Goal: Information Seeking & Learning: Check status

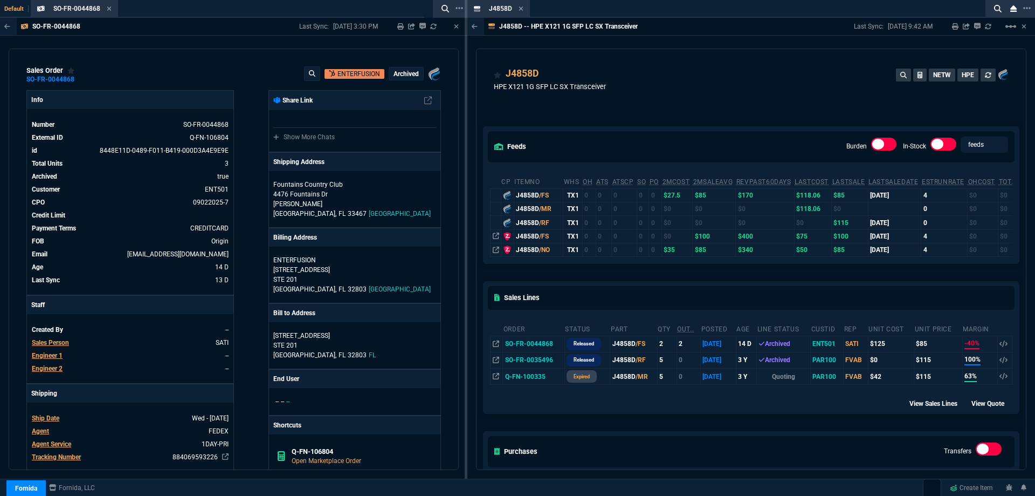
scroll to position [108, 0]
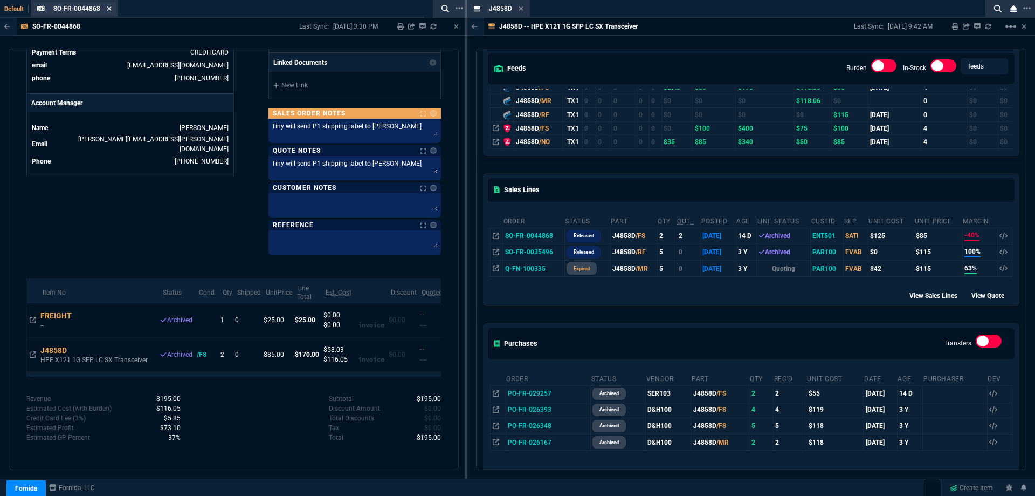
click at [109, 8] on icon at bounding box center [109, 8] width 4 height 4
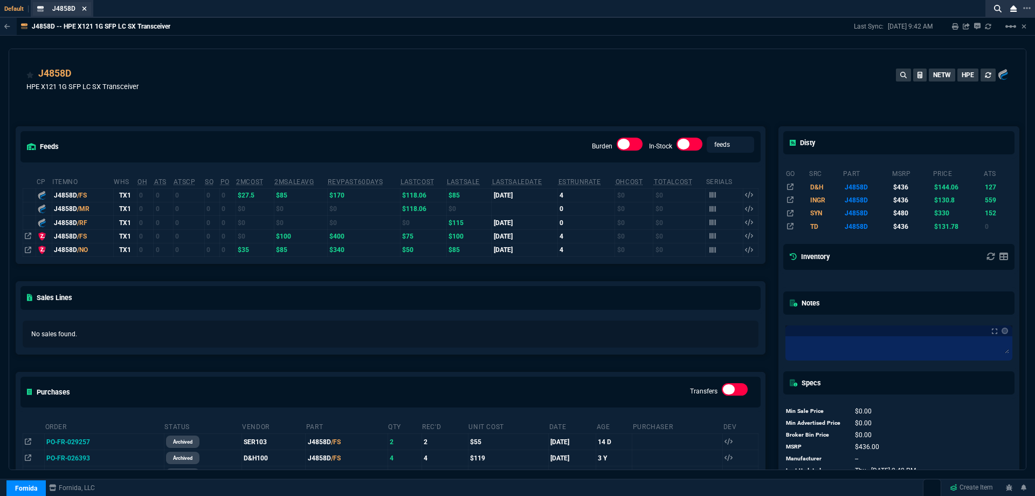
click at [84, 8] on icon at bounding box center [84, 8] width 5 height 6
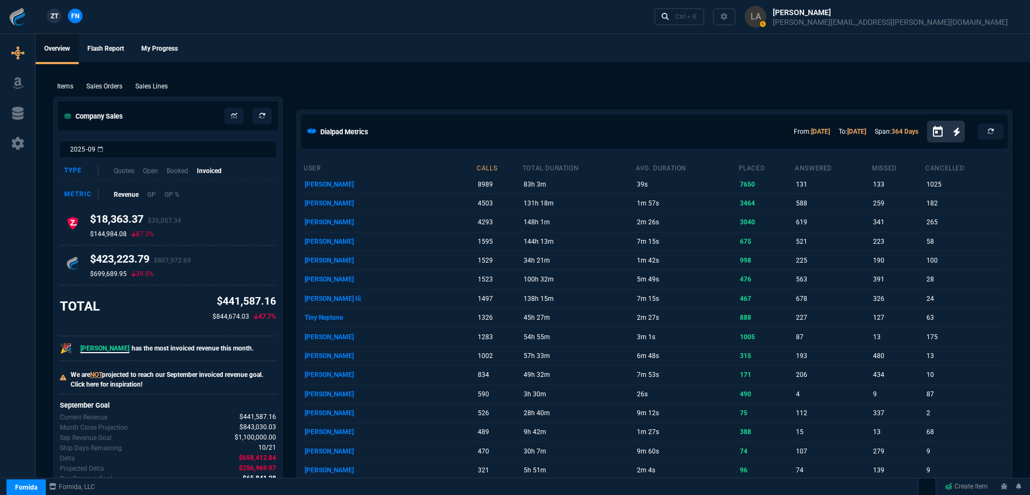
click at [162, 86] on p "Sales Lines" at bounding box center [151, 86] width 32 height 10
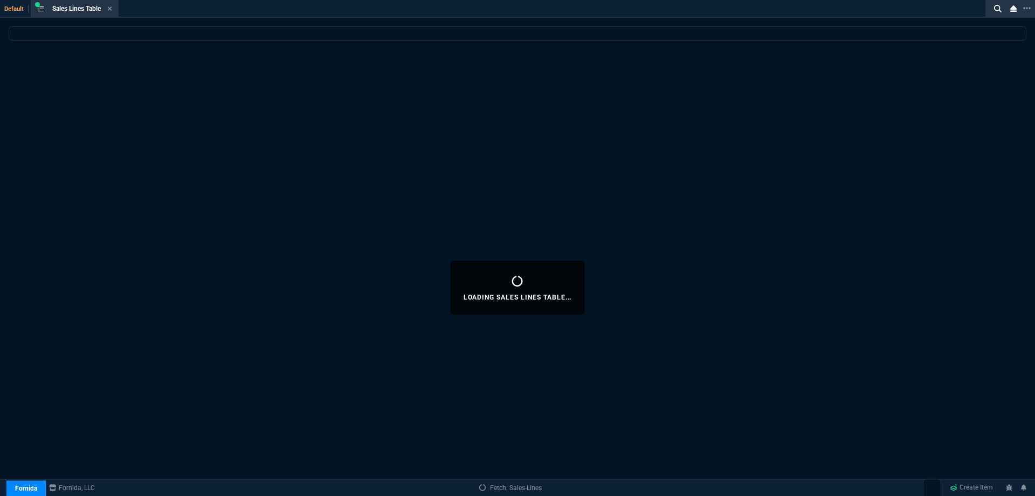
select select
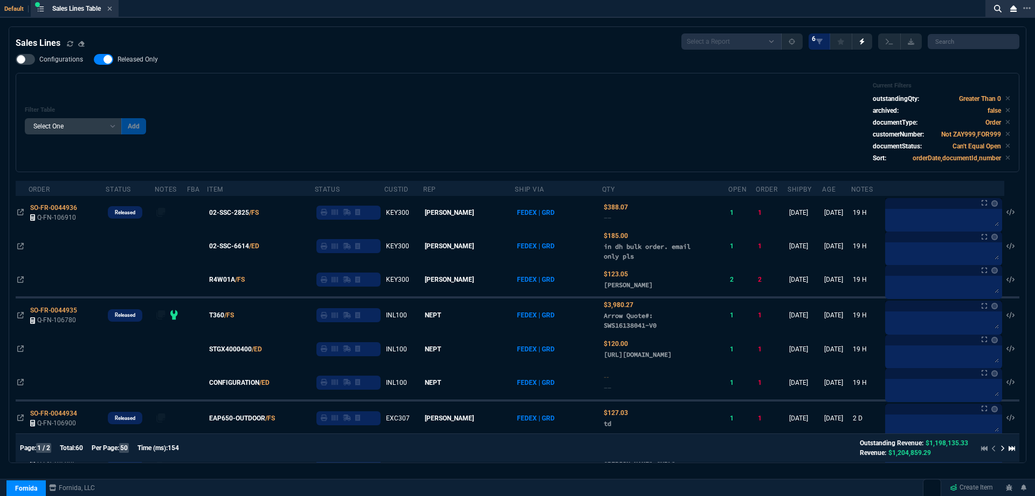
click at [142, 61] on span "Released Only" at bounding box center [138, 59] width 40 height 9
click at [94, 60] on input "Released Only" at bounding box center [93, 59] width 1 height 1
checkbox input "false"
click at [407, 100] on div "Filter Table Select One Add Filter () Age () ATS () Cond (itemVariantCode) Cust…" at bounding box center [518, 122] width 986 height 81
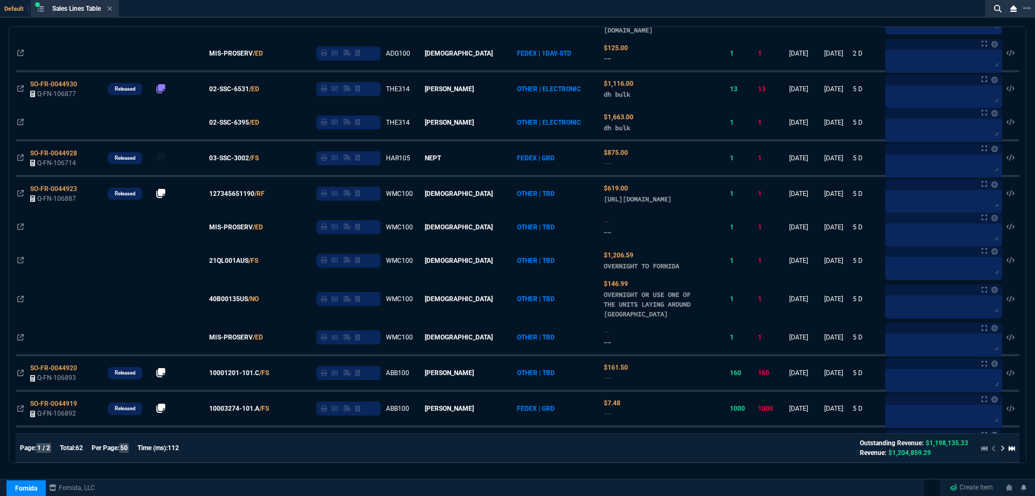
scroll to position [324, 0]
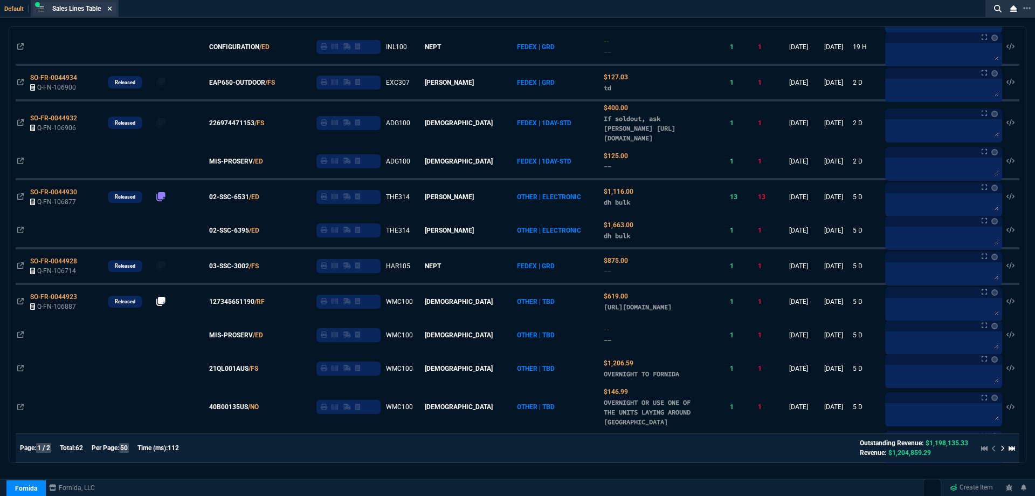
click at [110, 10] on icon at bounding box center [109, 8] width 5 height 6
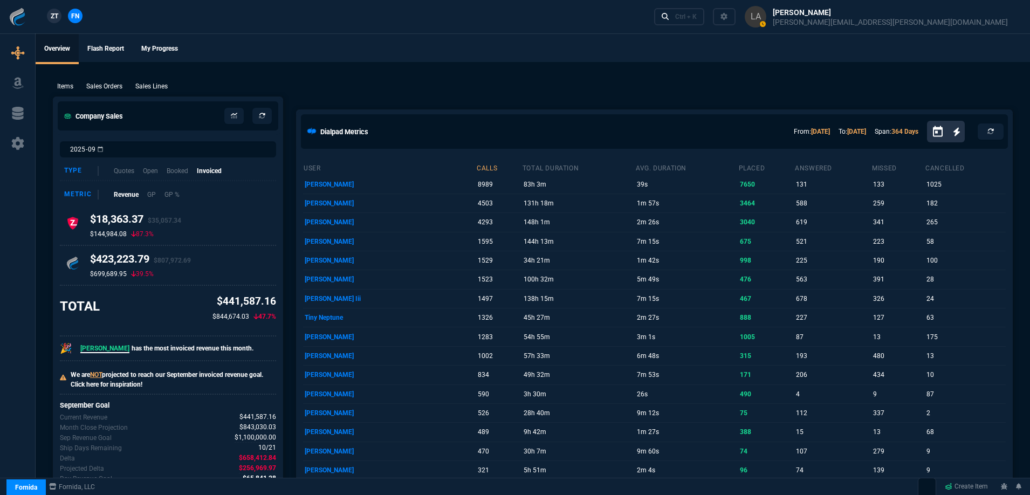
click at [57, 12] on span "ZT" at bounding box center [55, 16] width 8 height 10
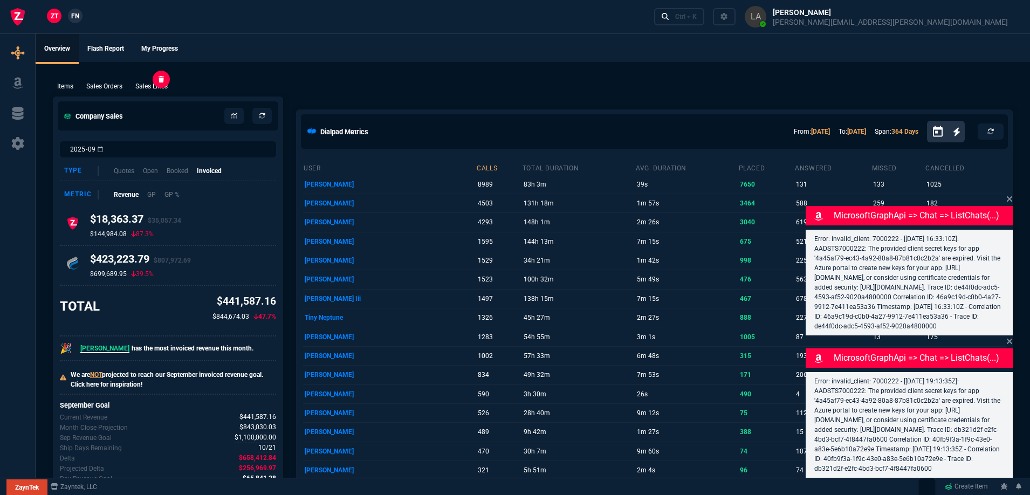
click at [167, 91] on p "Sales Lines" at bounding box center [151, 86] width 32 height 10
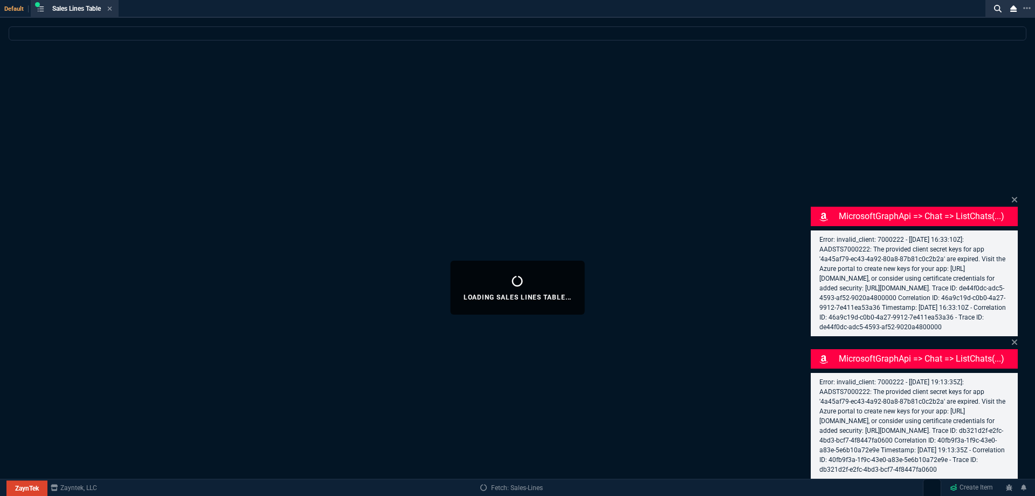
select select
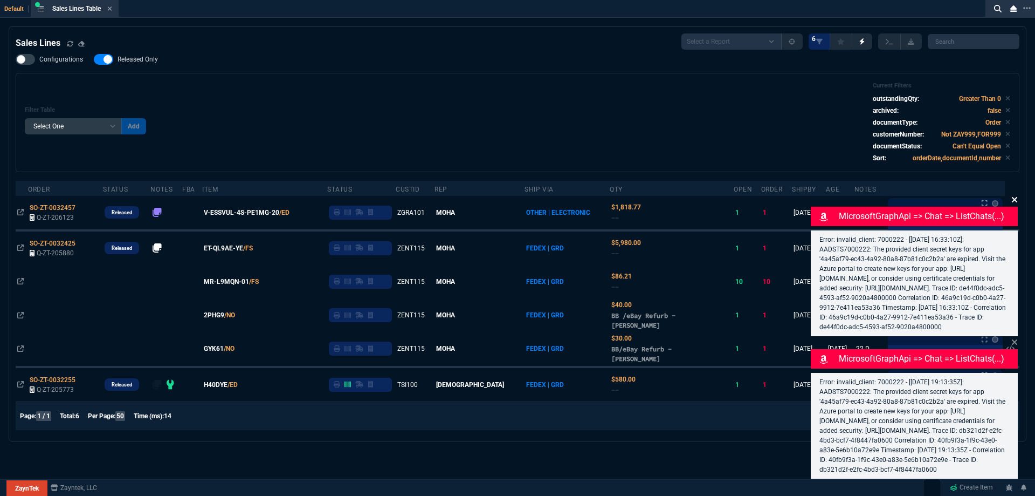
click at [1012, 195] on icon at bounding box center [1015, 199] width 6 height 9
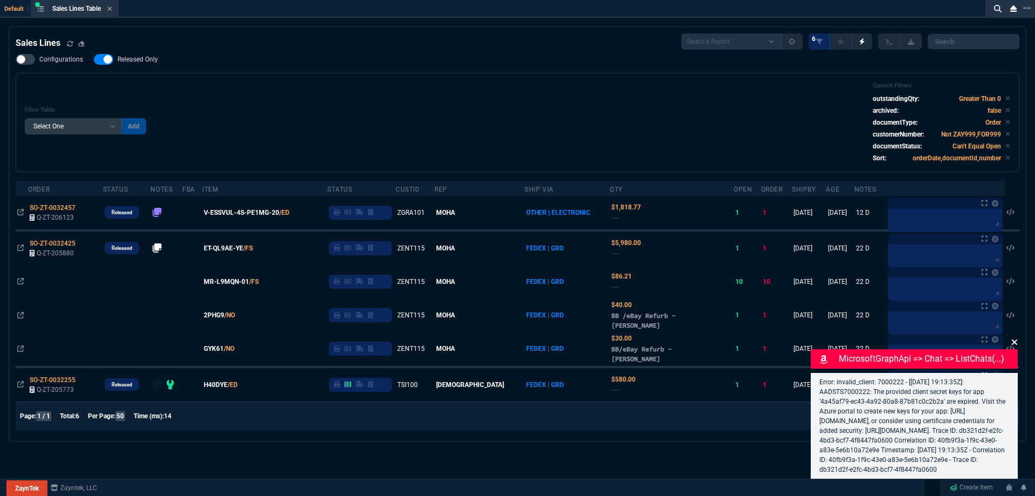
click at [1013, 338] on icon at bounding box center [1015, 342] width 6 height 9
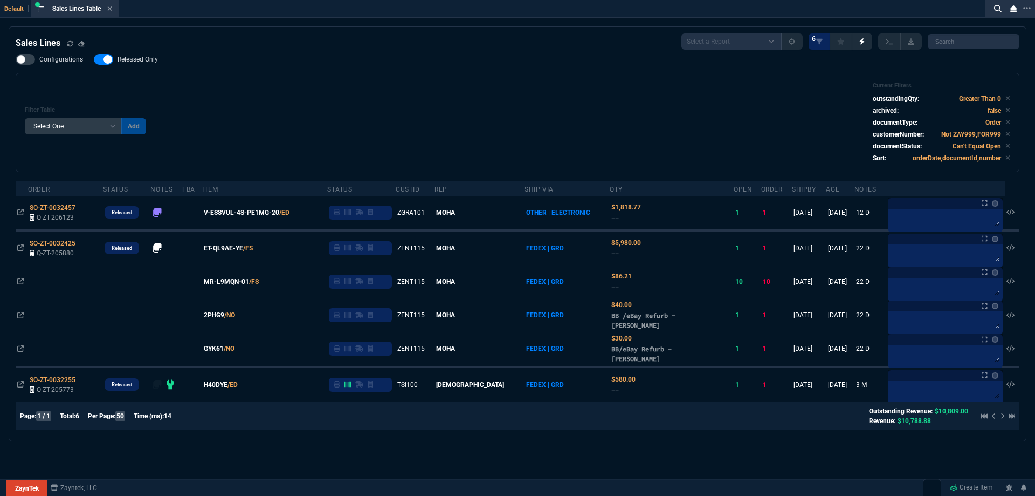
click at [154, 61] on span "Released Only" at bounding box center [138, 59] width 40 height 9
click at [94, 60] on input "Released Only" at bounding box center [93, 59] width 1 height 1
checkbox input "false"
click at [341, 99] on div "Filter Table Select One Add Filter () Age () ATS () Cond (itemVariantCode) Cust…" at bounding box center [518, 122] width 986 height 81
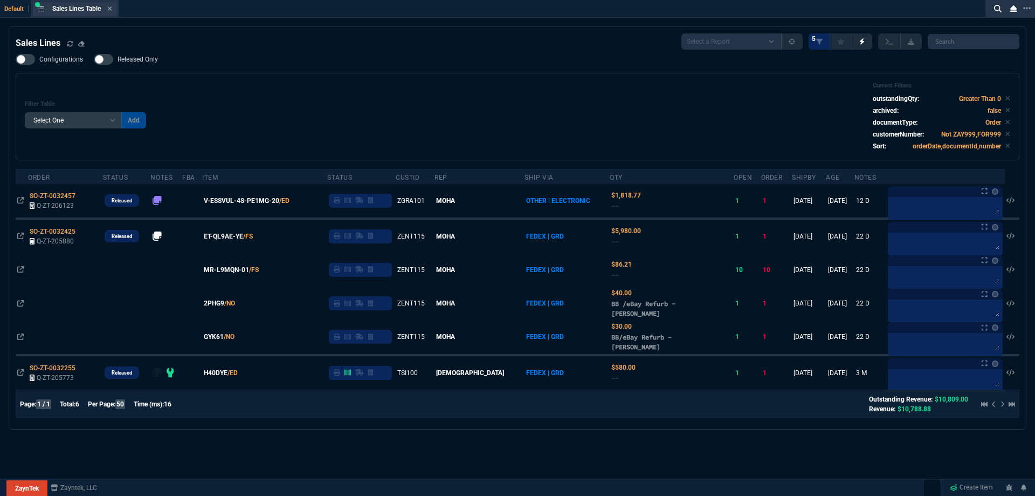
click at [114, 13] on div "Sales Lines Table Sales Line" at bounding box center [75, 8] width 84 height 13
click at [111, 9] on icon at bounding box center [109, 8] width 5 height 6
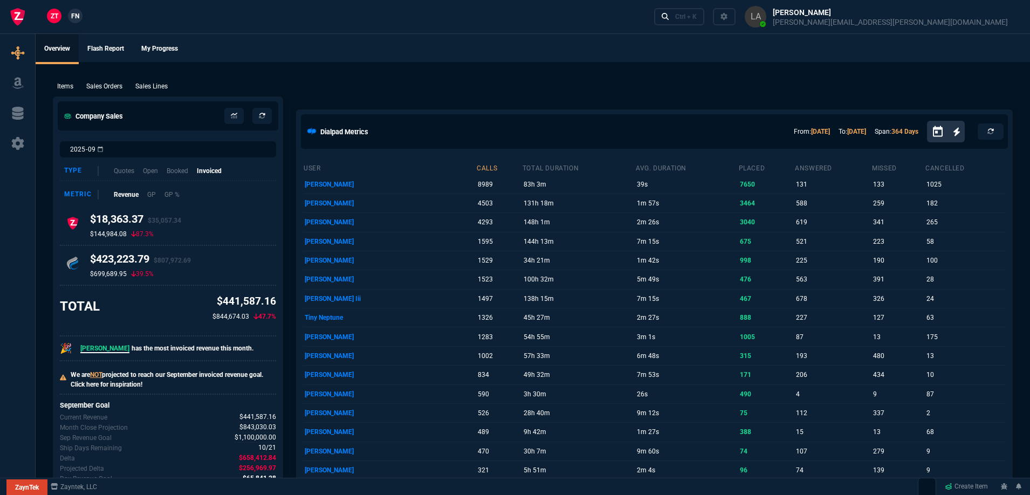
click at [80, 20] on link "FN" at bounding box center [75, 16] width 15 height 15
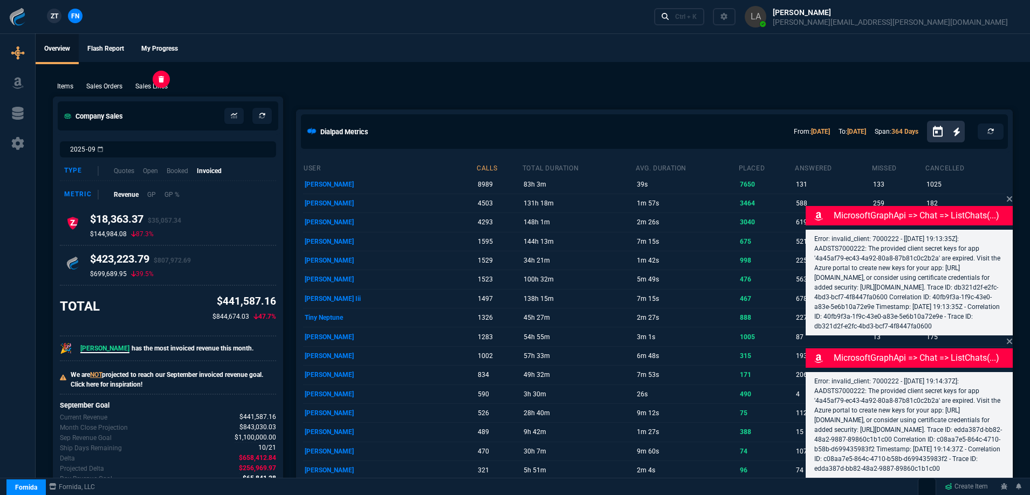
click at [150, 85] on p "Sales Lines" at bounding box center [151, 86] width 32 height 10
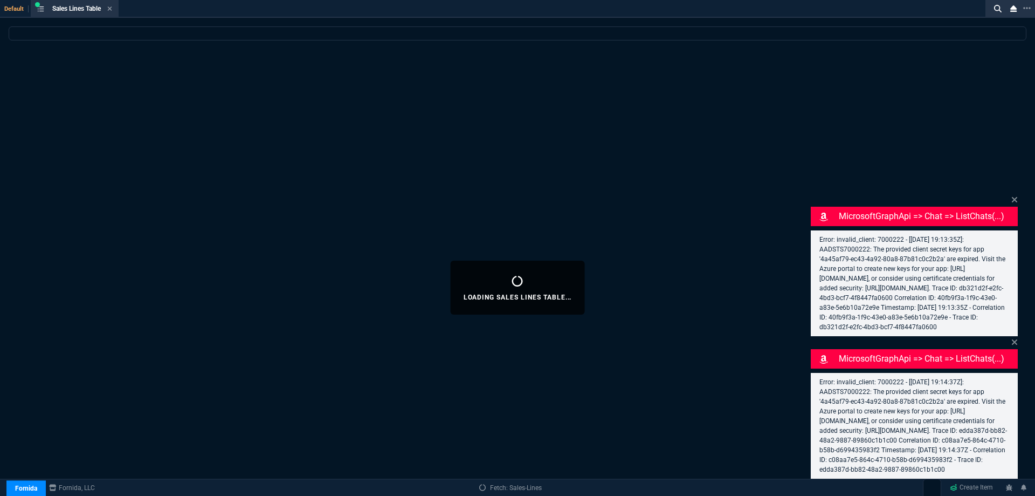
select select
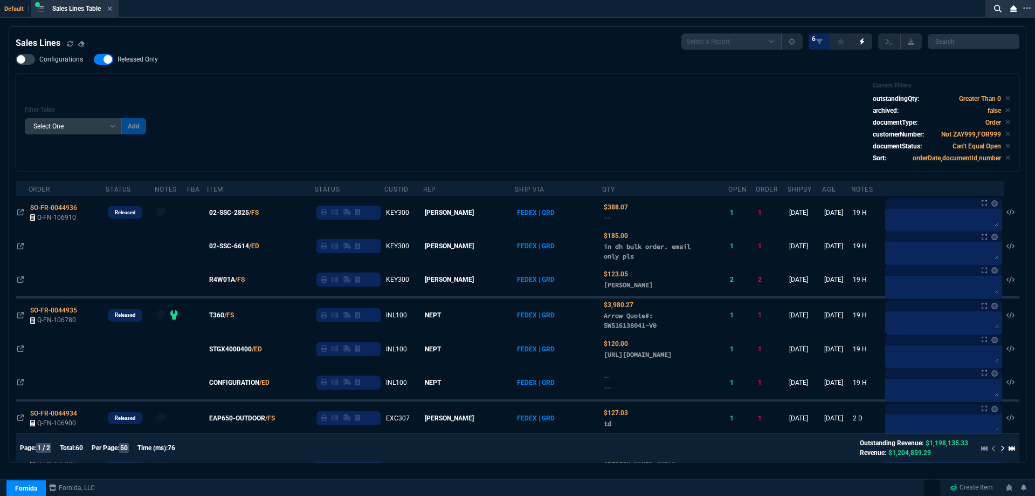
click at [139, 61] on span "Released Only" at bounding box center [138, 59] width 40 height 9
click at [94, 60] on input "Released Only" at bounding box center [93, 59] width 1 height 1
checkbox input "false"
click at [402, 91] on div "Filter Table Select One Add Filter () Age () ATS () Cond (itemVariantCode) Cust…" at bounding box center [518, 122] width 986 height 81
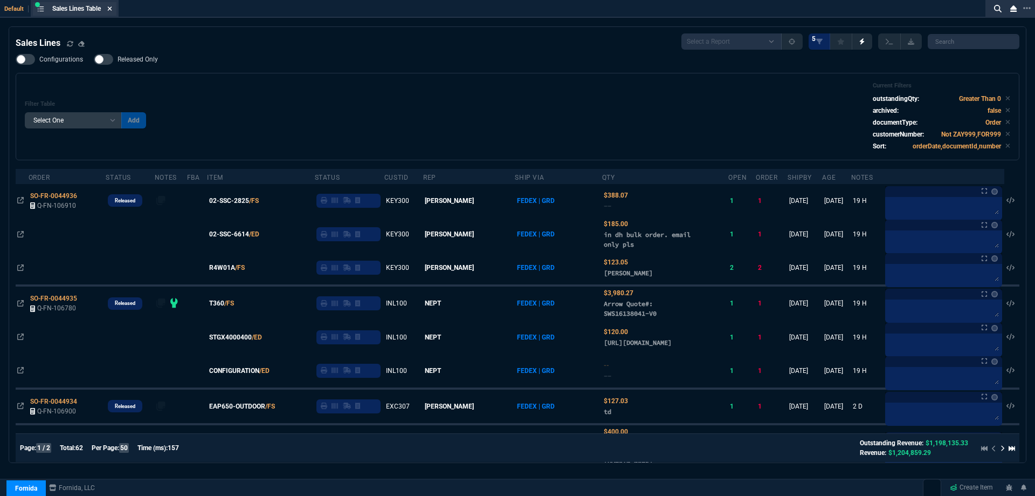
click at [112, 11] on icon at bounding box center [109, 8] width 5 height 6
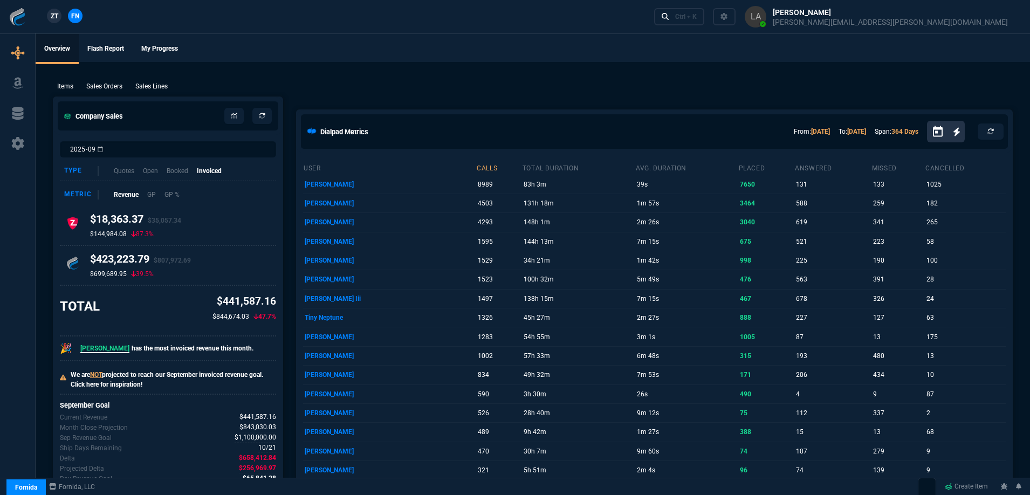
click at [56, 18] on span "ZT" at bounding box center [55, 16] width 8 height 10
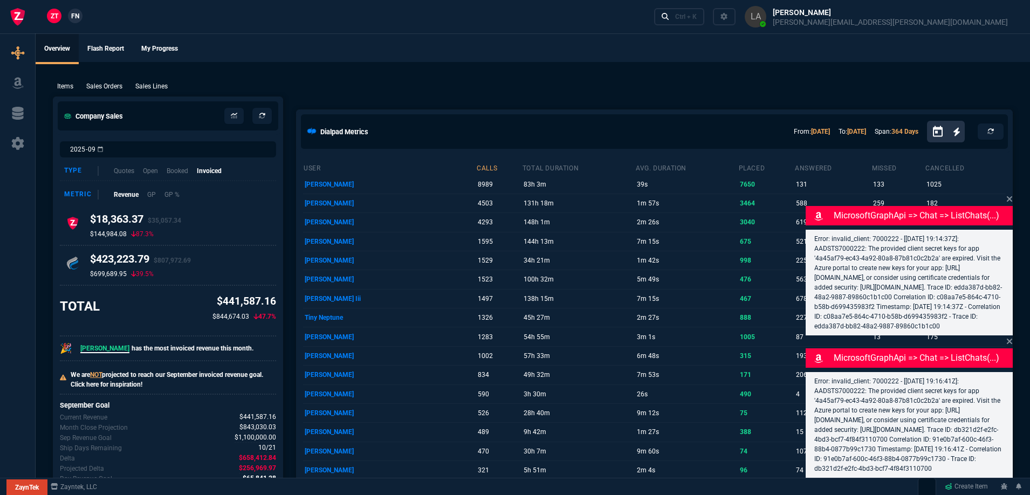
click at [139, 83] on p "Sales Lines" at bounding box center [151, 86] width 32 height 10
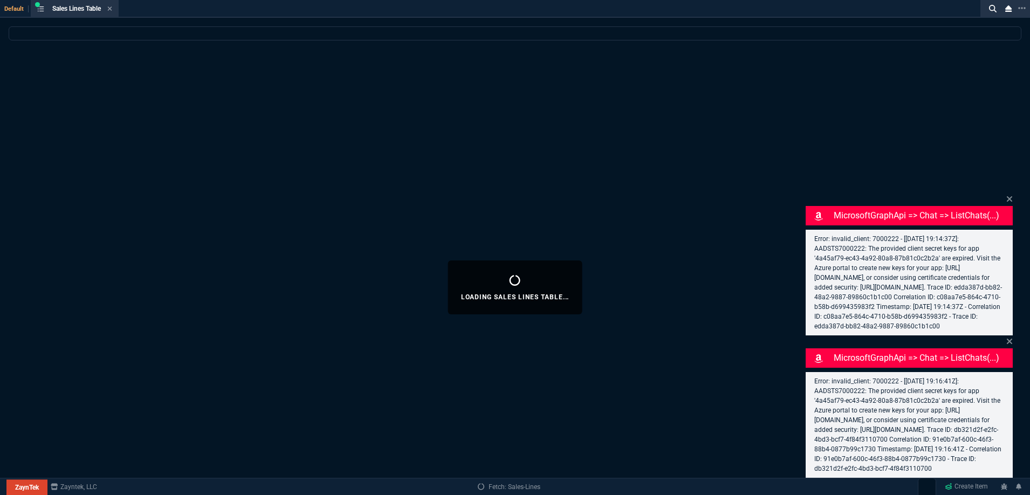
select select
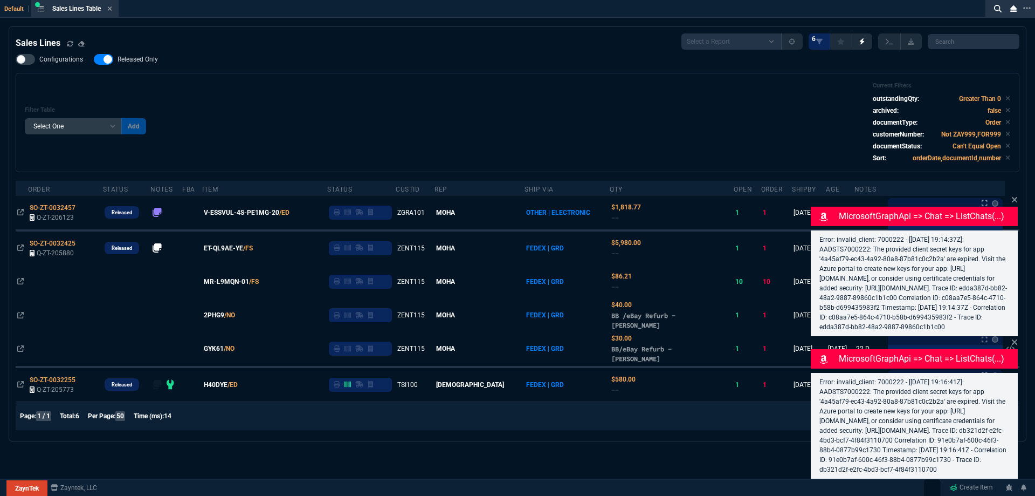
click at [133, 63] on span "Released Only" at bounding box center [138, 59] width 40 height 9
click at [94, 60] on input "Released Only" at bounding box center [93, 59] width 1 height 1
checkbox input "false"
click at [246, 80] on div "Filter Table Select One Add Filter () Age () ATS () Cond (itemVariantCode) Cust…" at bounding box center [518, 122] width 1004 height 99
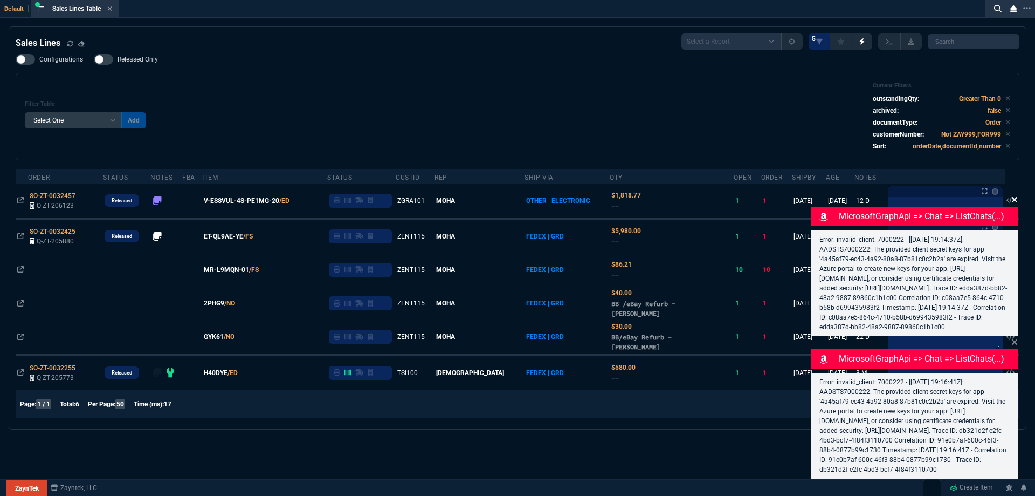
click at [1012, 195] on icon at bounding box center [1015, 199] width 6 height 9
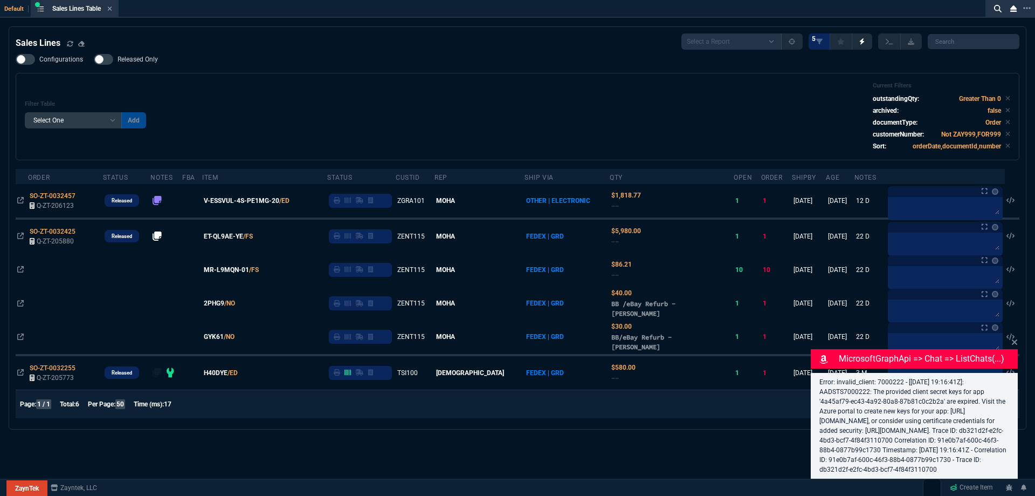
click at [1016, 339] on icon at bounding box center [1014, 341] width 5 height 5
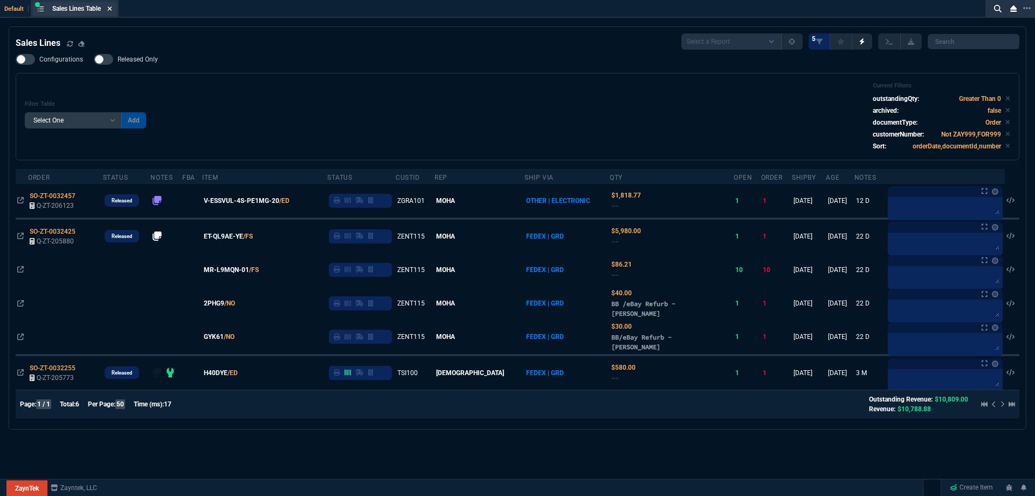
click at [111, 13] on nx-icon at bounding box center [109, 9] width 5 height 9
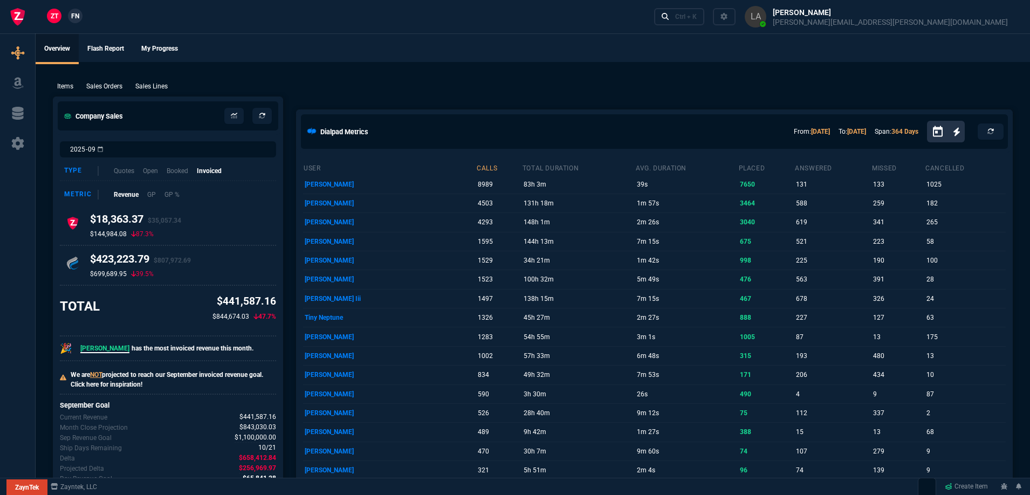
click at [75, 15] on span "FN" at bounding box center [75, 16] width 8 height 10
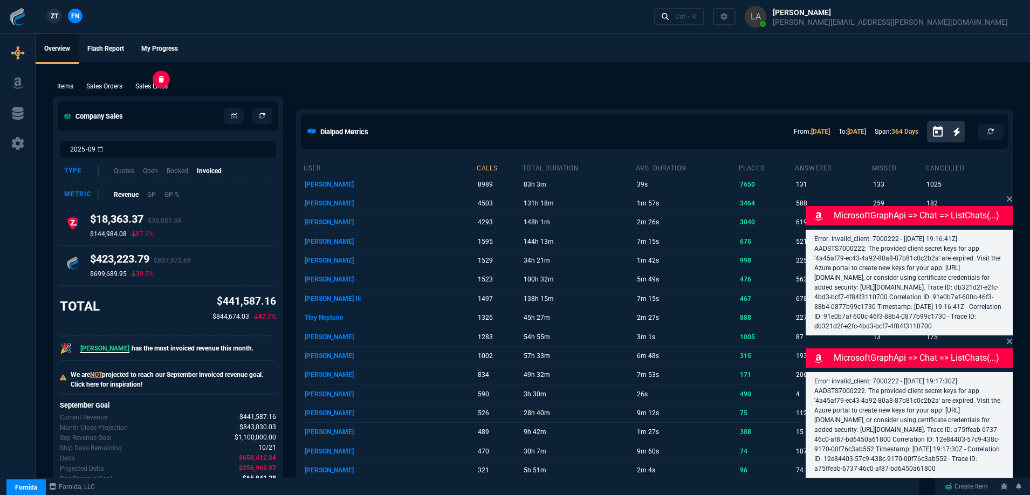
click at [150, 81] on p "Sales Lines" at bounding box center [151, 86] width 32 height 10
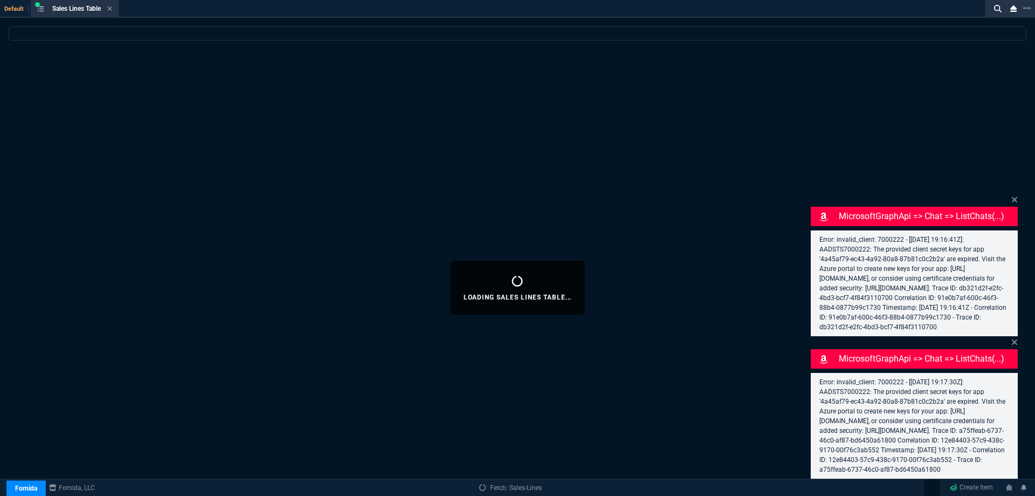
select select
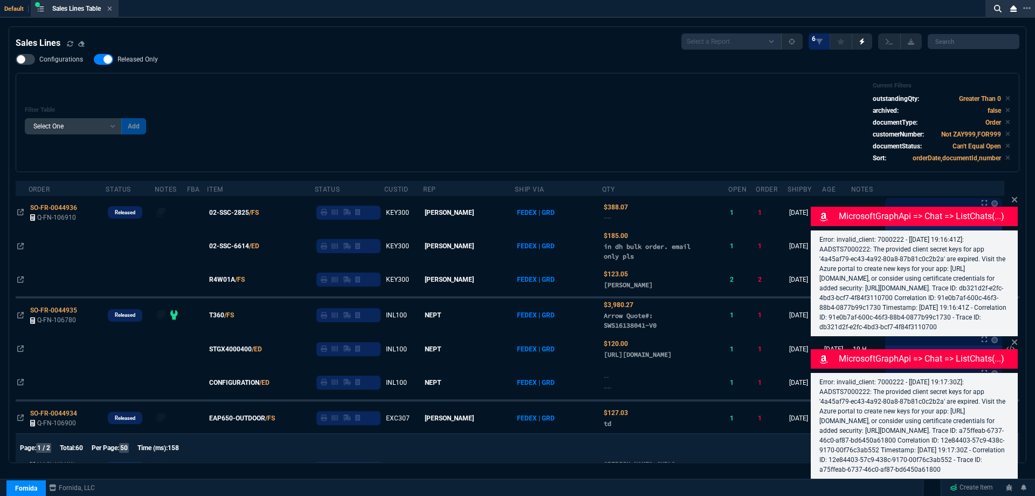
click at [140, 65] on label "Released Only" at bounding box center [131, 59] width 75 height 11
click at [94, 60] on input "Released Only" at bounding box center [93, 59] width 1 height 1
checkbox input "false"
click at [372, 98] on div "Filter Table Select One Add Filter () Age () ATS () Cond (itemVariantCode) Cust…" at bounding box center [518, 122] width 986 height 81
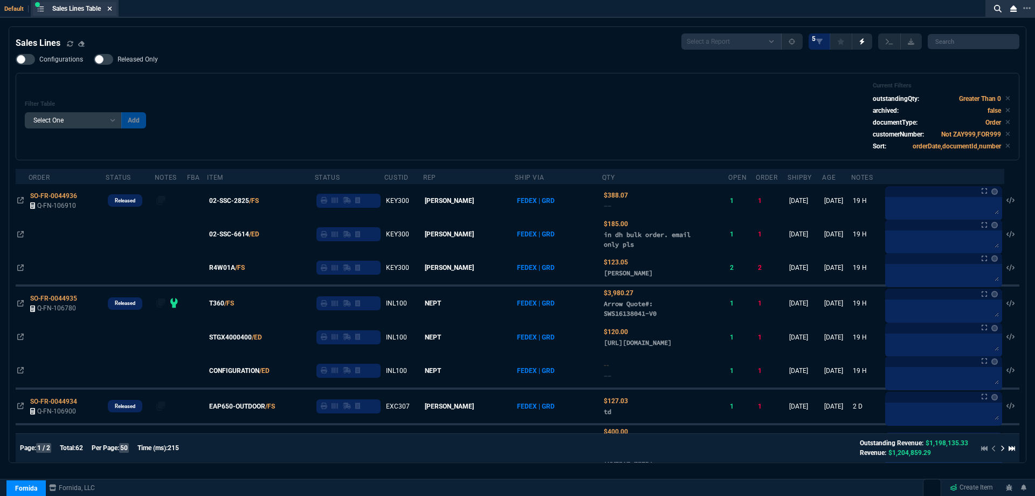
click at [112, 12] on fa-icon at bounding box center [109, 9] width 5 height 8
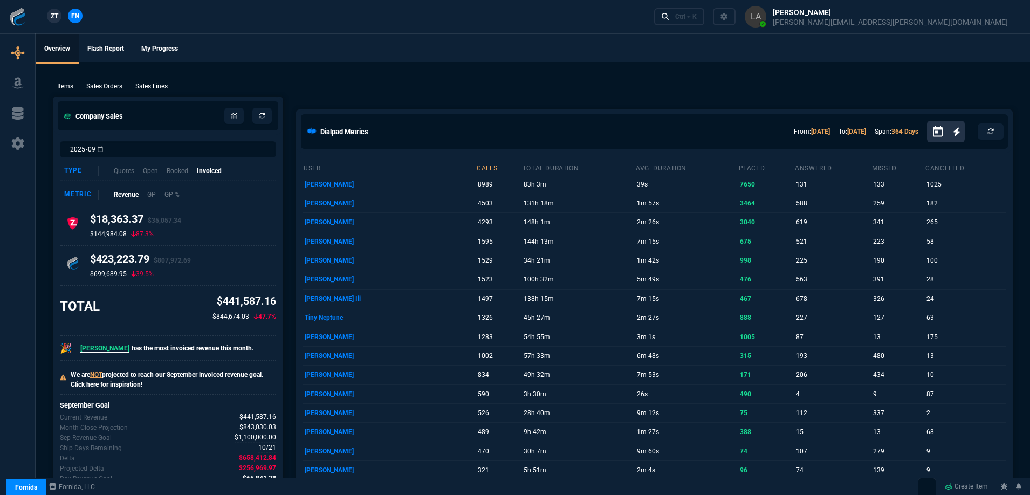
click at [165, 79] on div "Items Sales Orders Sales Lines Add Link" at bounding box center [533, 85] width 960 height 13
click at [164, 81] on p "Sales Lines" at bounding box center [151, 86] width 32 height 10
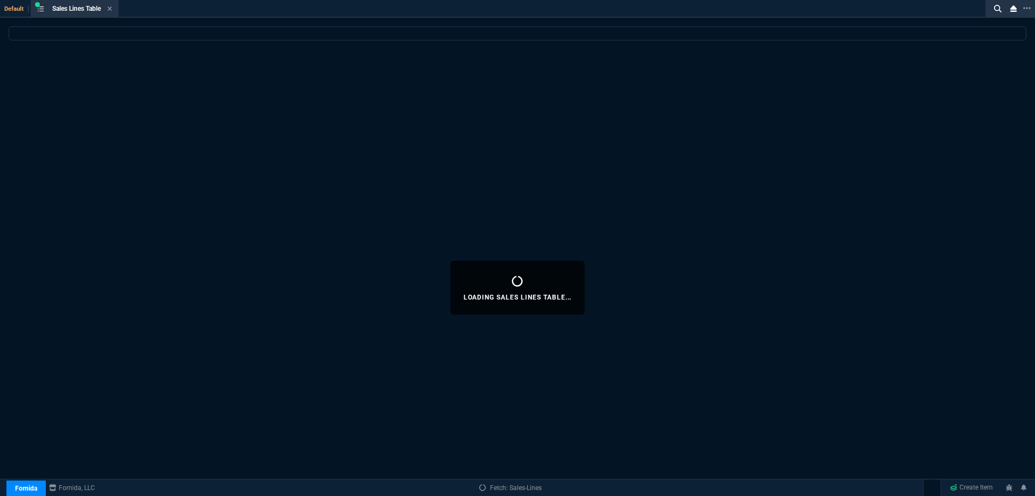
select select
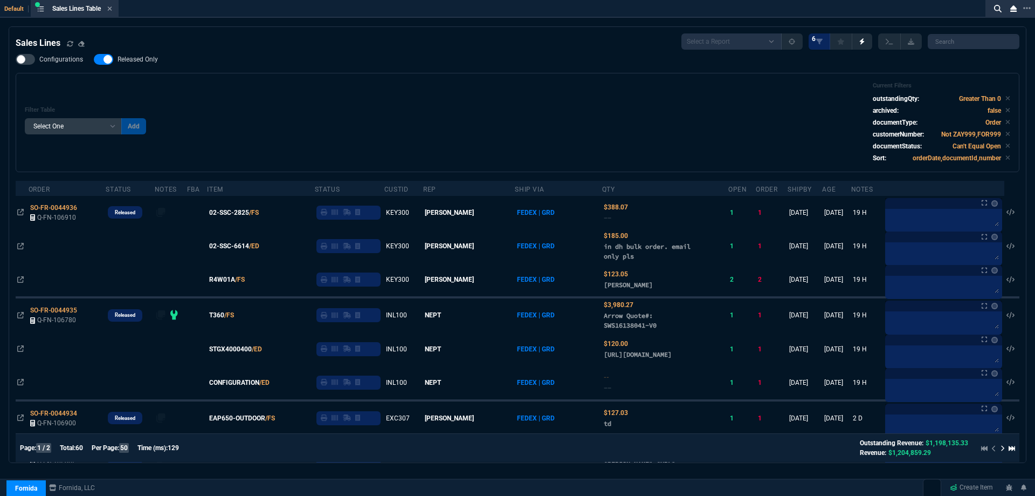
click at [150, 57] on span "Released Only" at bounding box center [138, 59] width 40 height 9
click at [94, 59] on input "Released Only" at bounding box center [93, 59] width 1 height 1
checkbox input "false"
click at [316, 61] on div "Configurations Released Only Filter Table Select One Add Filter () Age () ATS (…" at bounding box center [518, 113] width 1004 height 118
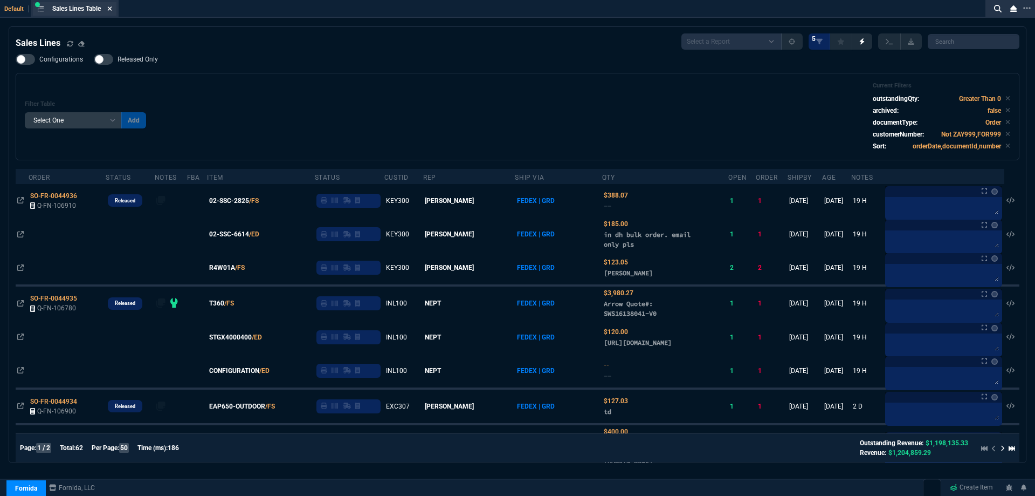
click at [112, 10] on icon at bounding box center [110, 8] width 4 height 4
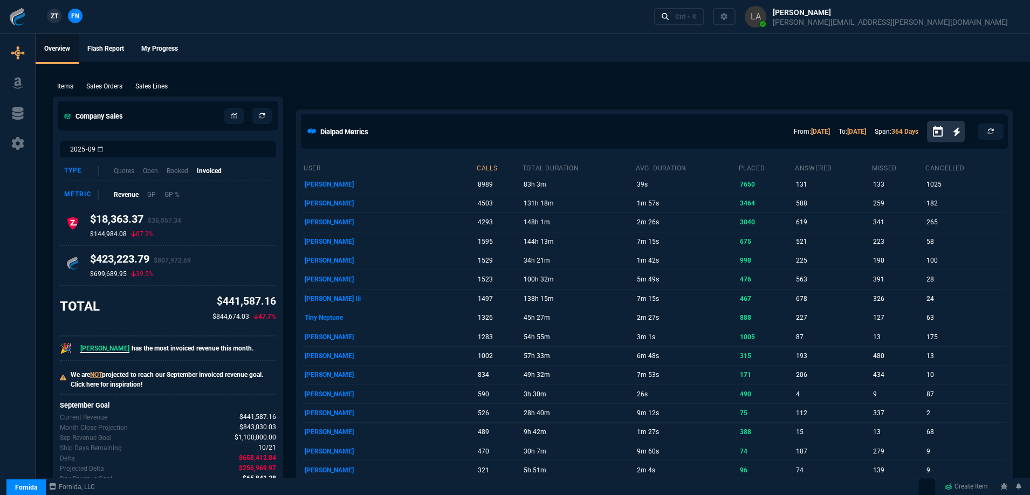
click at [53, 19] on span "ZT" at bounding box center [55, 16] width 8 height 10
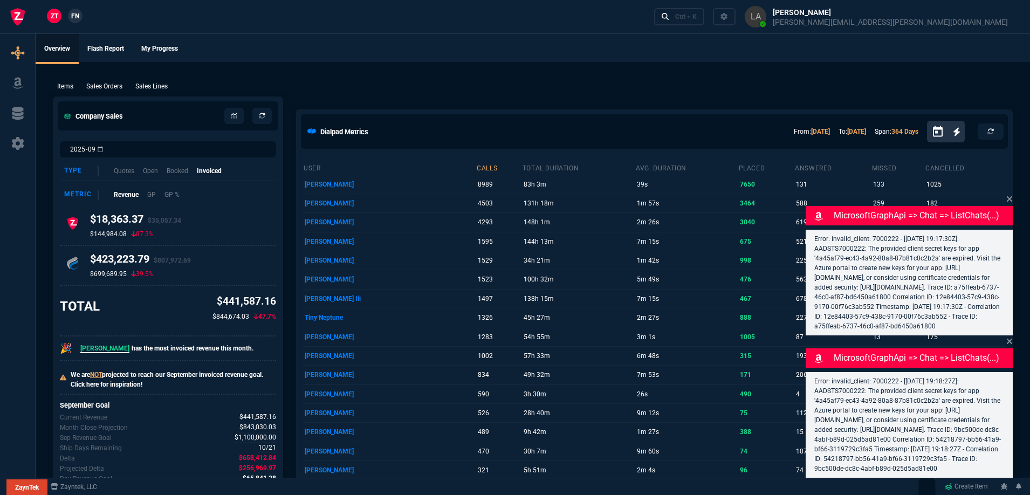
click at [157, 86] on p "Sales Lines" at bounding box center [151, 86] width 32 height 10
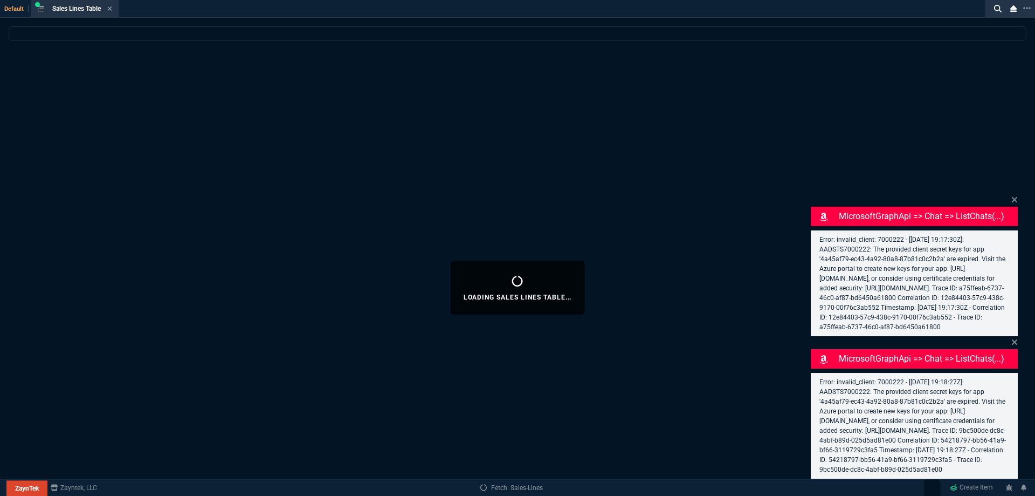
select select
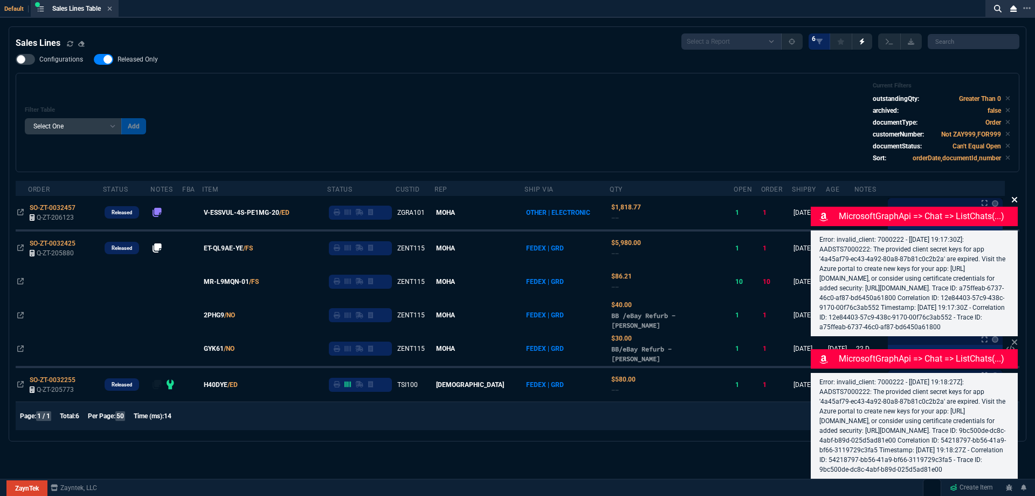
click at [1016, 197] on icon at bounding box center [1014, 199] width 5 height 5
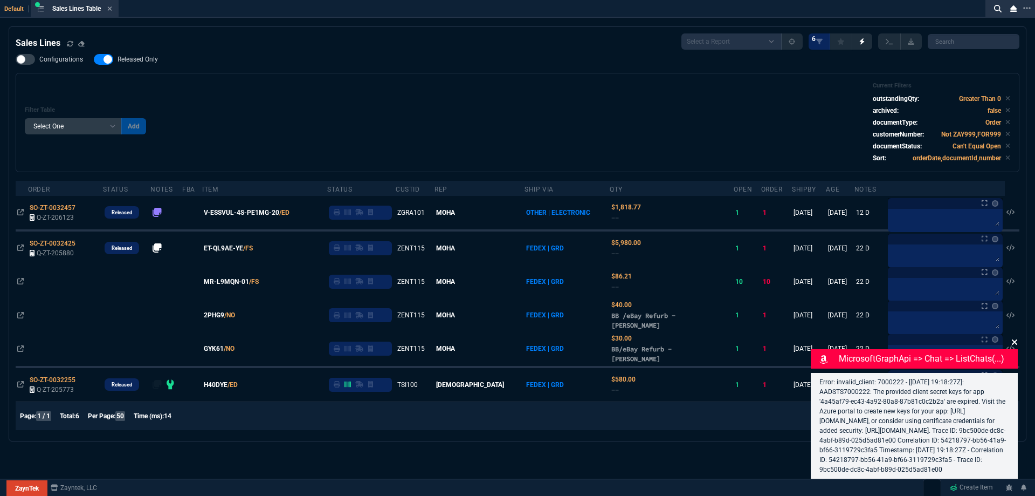
click at [1014, 339] on icon at bounding box center [1014, 341] width 5 height 5
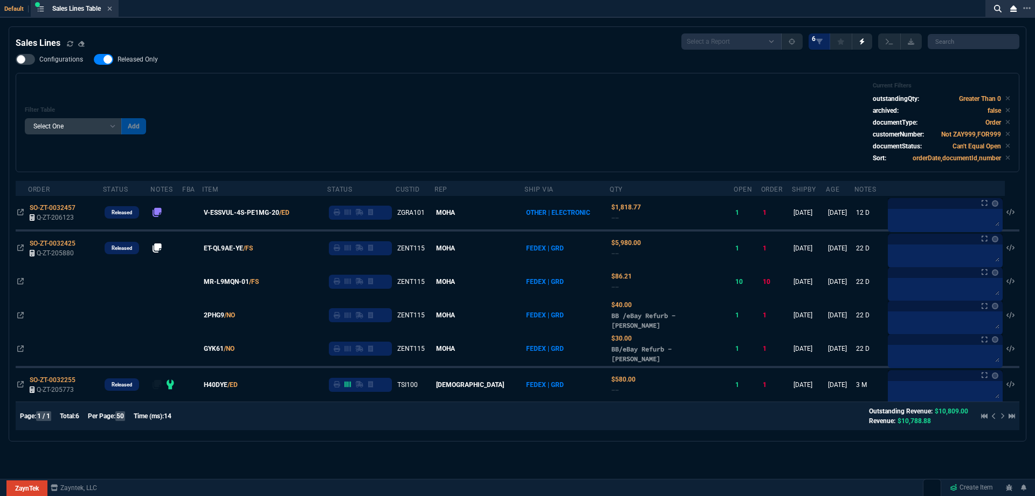
click at [133, 59] on span "Released Only" at bounding box center [138, 59] width 40 height 9
click at [94, 59] on input "Released Only" at bounding box center [93, 59] width 1 height 1
checkbox input "false"
click at [315, 71] on div "Configurations Released Only Filter Table Select One Add Filter () Age () ATS (…" at bounding box center [518, 113] width 1004 height 118
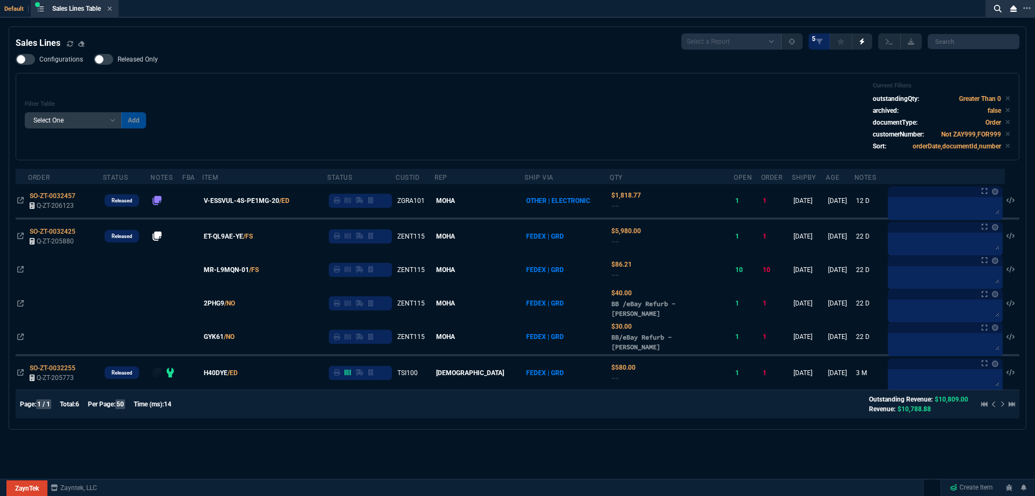
drag, startPoint x: 111, startPoint y: 11, endPoint x: 116, endPoint y: 11, distance: 5.4
click at [111, 11] on icon at bounding box center [109, 8] width 5 height 6
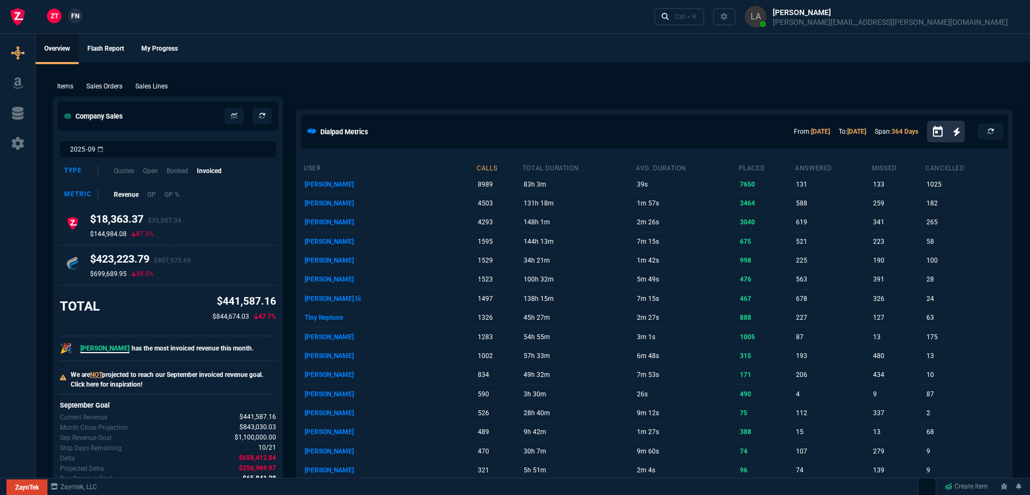
drag, startPoint x: 68, startPoint y: 20, endPoint x: 73, endPoint y: 18, distance: 5.6
click at [69, 20] on nx-fornida-client-manager "ZT FN" at bounding box center [65, 17] width 42 height 16
click at [73, 18] on span "FN" at bounding box center [75, 16] width 8 height 10
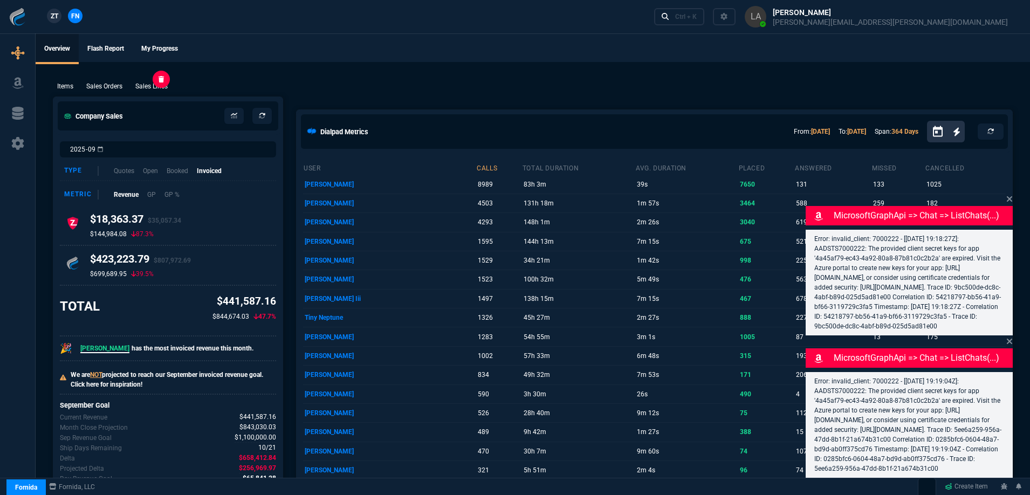
click at [150, 90] on p "Sales Lines" at bounding box center [151, 86] width 32 height 10
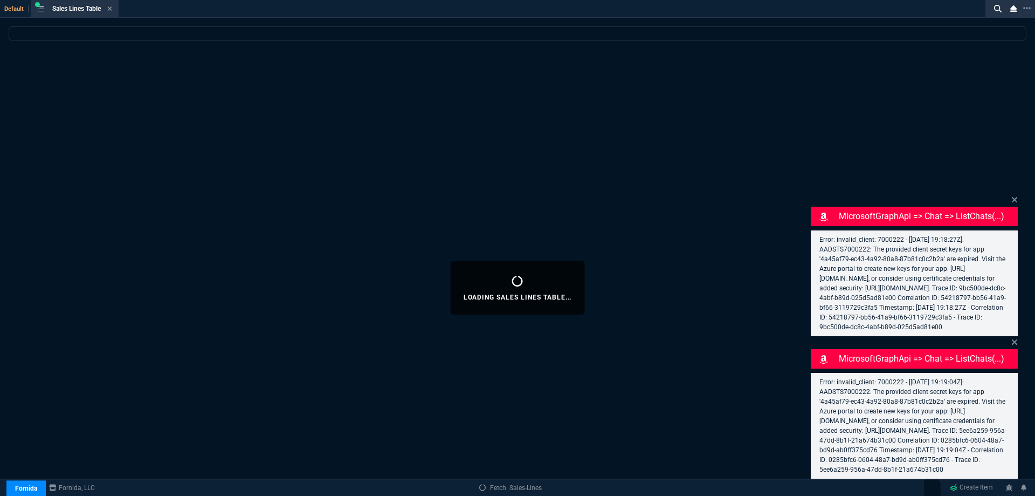
select select
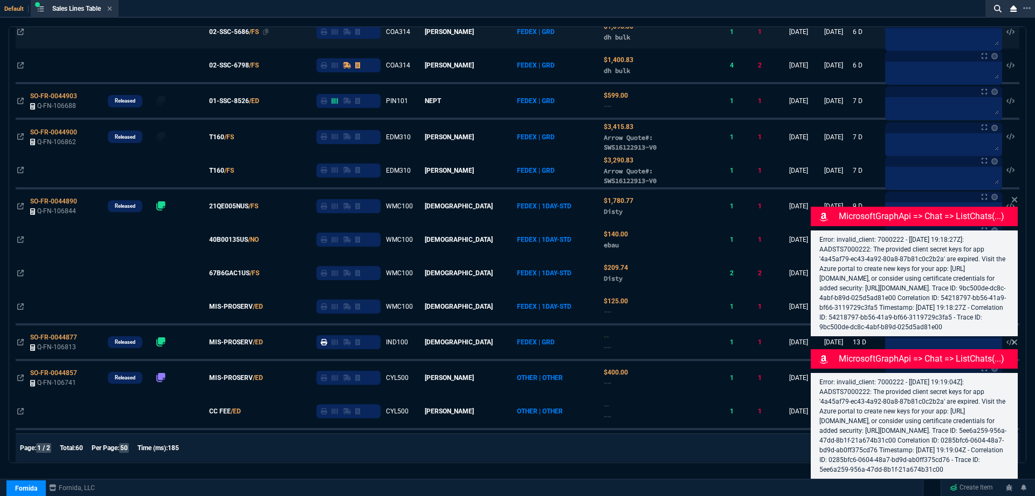
scroll to position [998, 0]
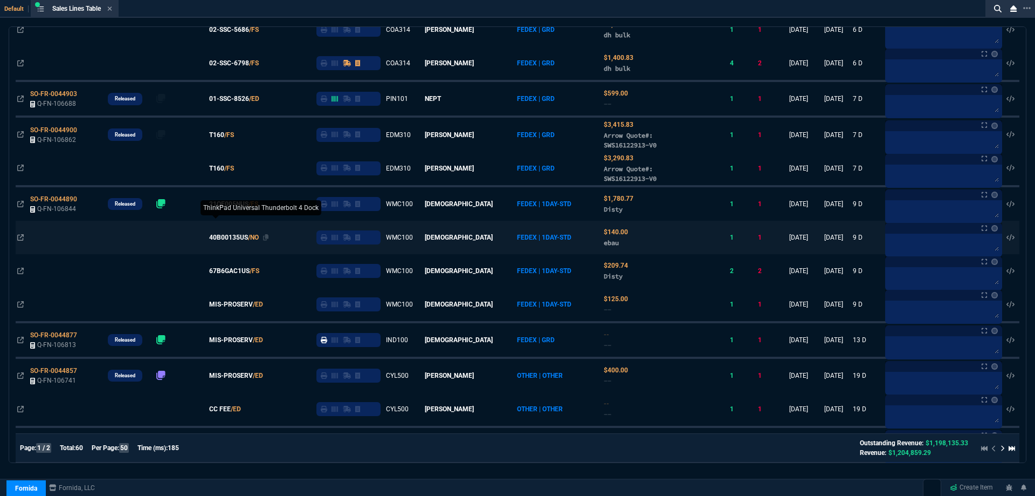
click at [248, 242] on span "40B00135US" at bounding box center [228, 237] width 39 height 10
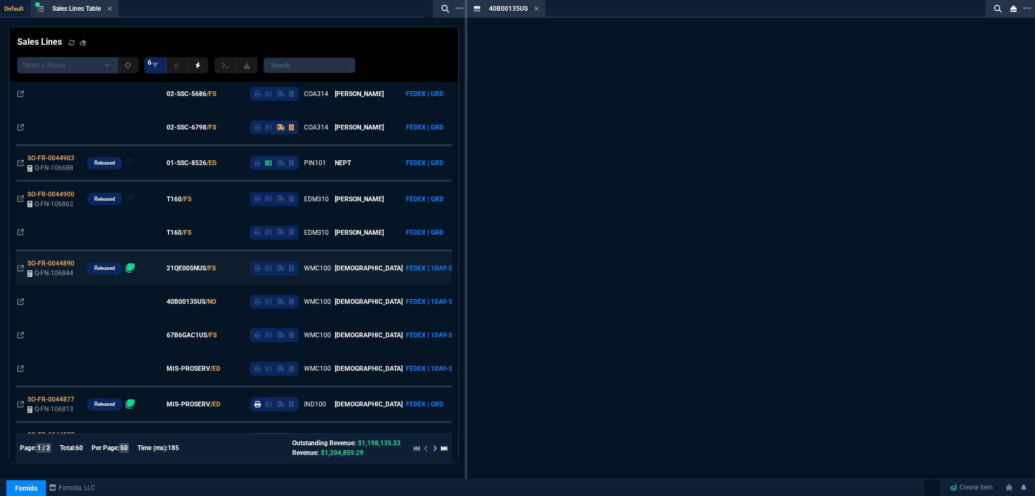
scroll to position [1062, 0]
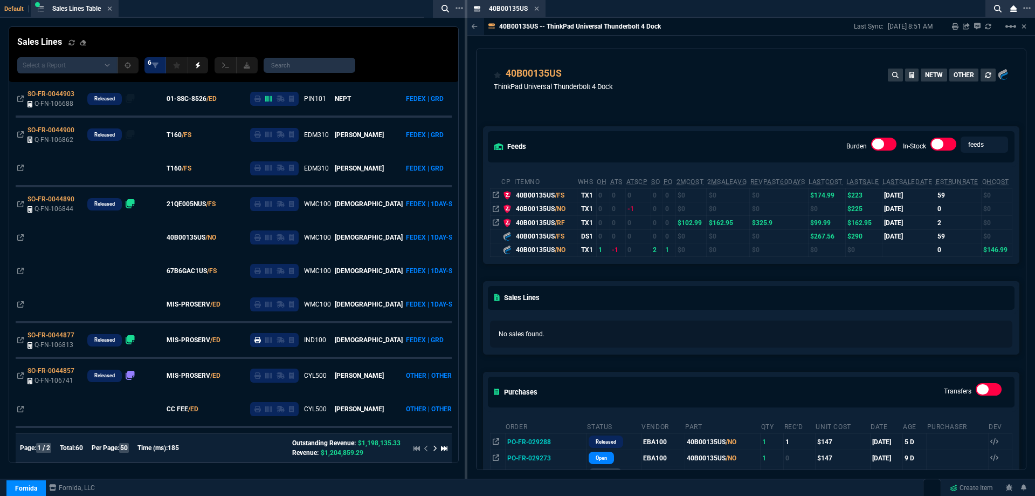
drag, startPoint x: 502, startPoint y: 9, endPoint x: 325, endPoint y: 19, distance: 177.2
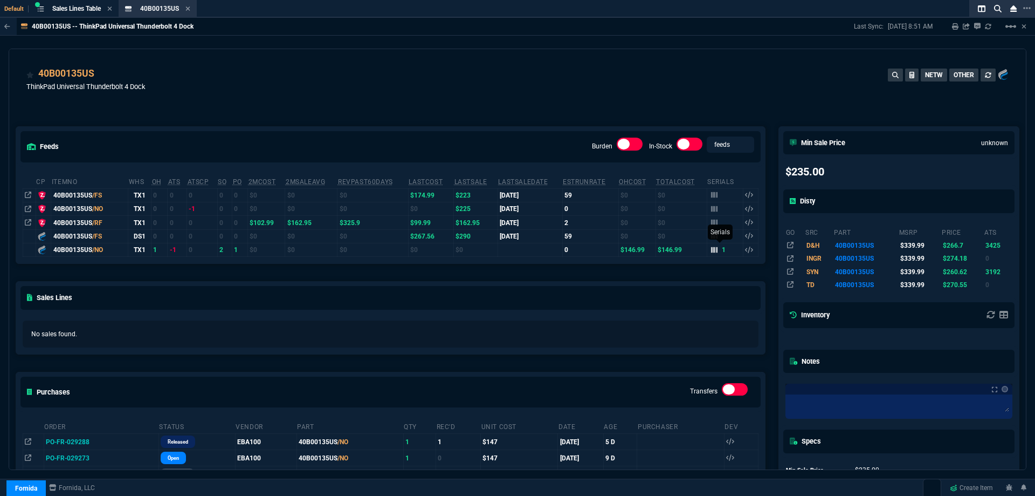
click at [712, 253] on nx-icon at bounding box center [714, 250] width 6 height 8
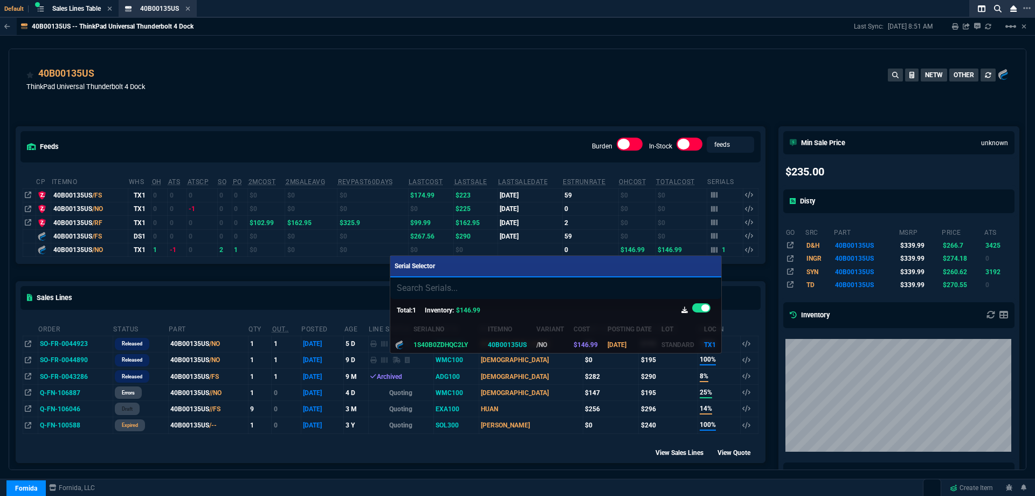
click at [390, 82] on div at bounding box center [517, 248] width 1035 height 496
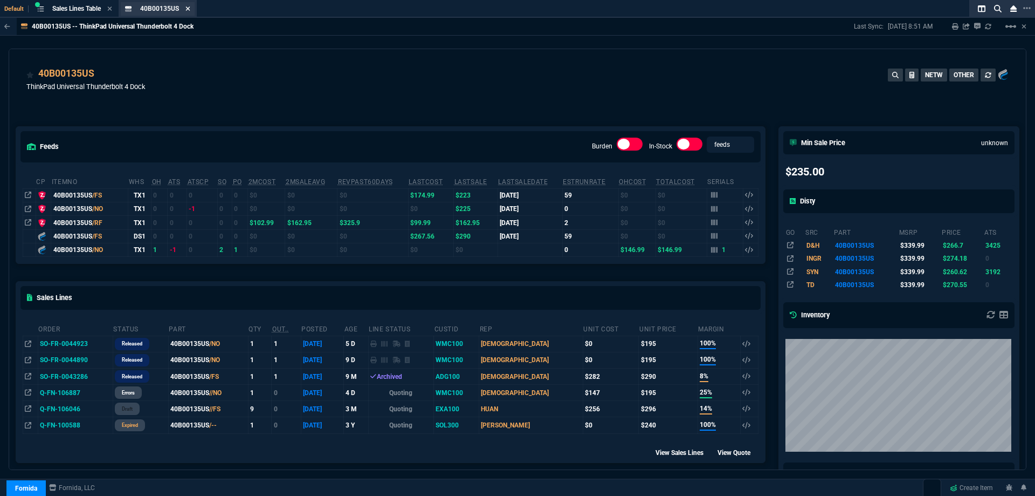
click at [187, 12] on fa-icon at bounding box center [188, 9] width 5 height 8
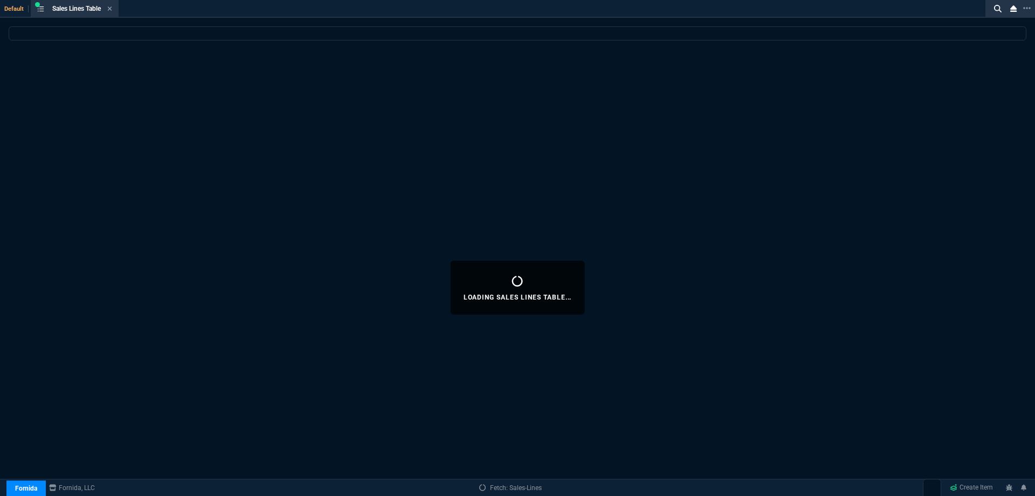
select select
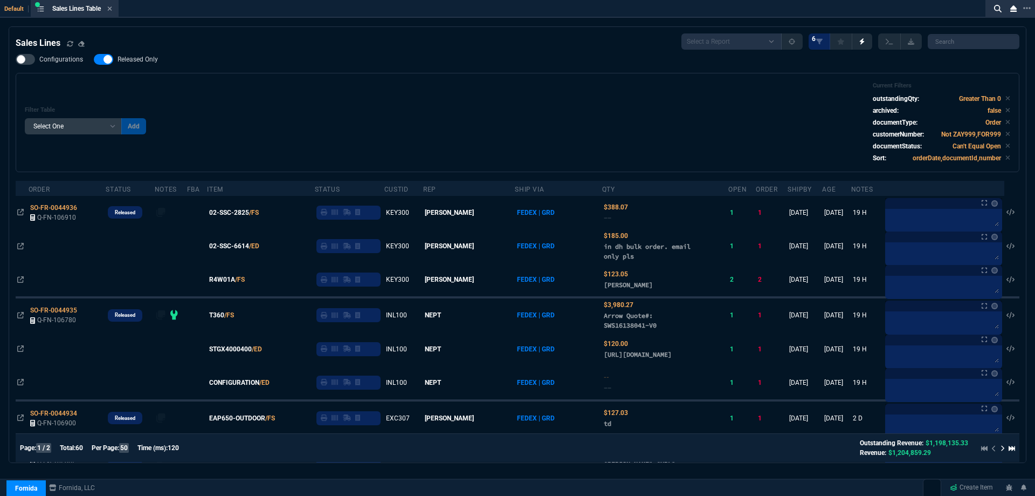
drag, startPoint x: 152, startPoint y: 64, endPoint x: 487, endPoint y: 107, distance: 338.3
click at [152, 64] on span "Released Only" at bounding box center [138, 59] width 40 height 9
click at [94, 60] on input "Released Only" at bounding box center [93, 59] width 1 height 1
click at [487, 107] on div "Filter Table Select One Add Filter () Age () ATS () Cond (itemVariantCode) Cust…" at bounding box center [518, 122] width 986 height 81
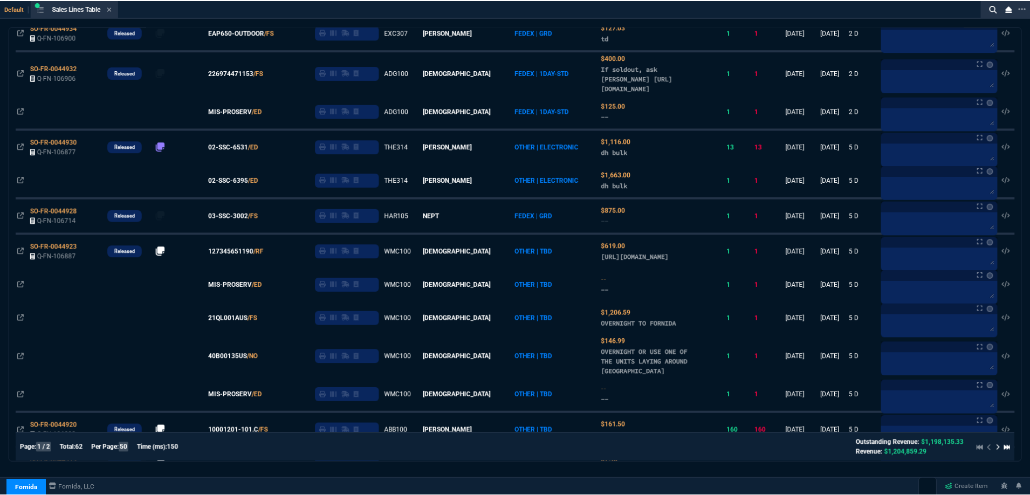
scroll to position [0, 0]
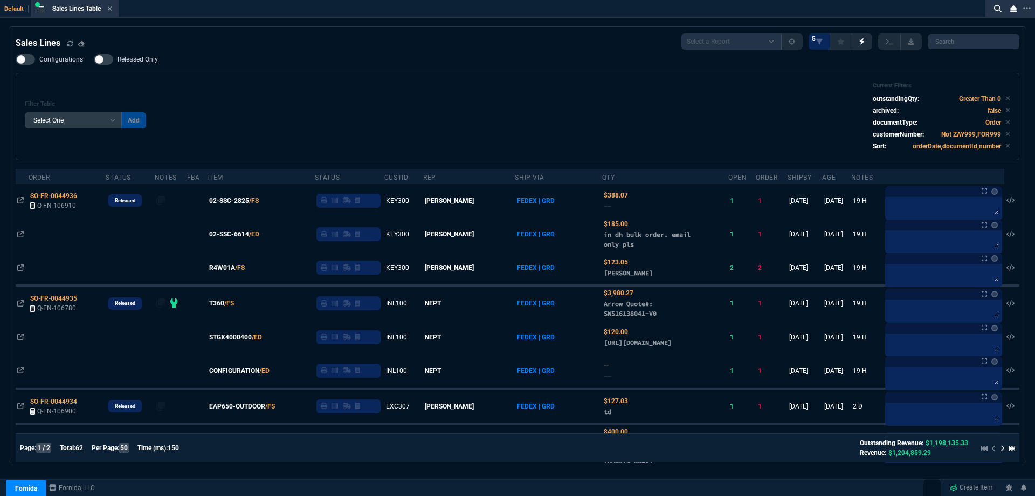
click at [141, 60] on span "Released Only" at bounding box center [138, 59] width 40 height 9
click at [94, 60] on input "Released Only" at bounding box center [93, 59] width 1 height 1
click at [349, 95] on div "Filter Table Select One Add Filter () Age () ATS () Cond (itemVariantCode) Cust…" at bounding box center [518, 116] width 986 height 69
click at [151, 61] on span "Released Only" at bounding box center [138, 59] width 40 height 9
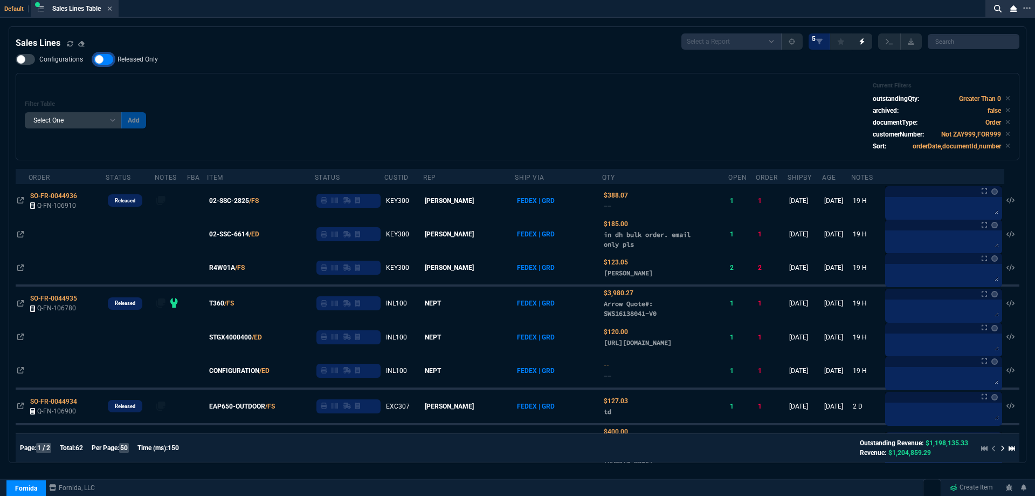
click at [94, 60] on input "Released Only" at bounding box center [93, 59] width 1 height 1
click at [352, 123] on div "Filter Table Select One Add Filter () Age () ATS () Cond (itemVariantCode) Cust…" at bounding box center [518, 116] width 986 height 69
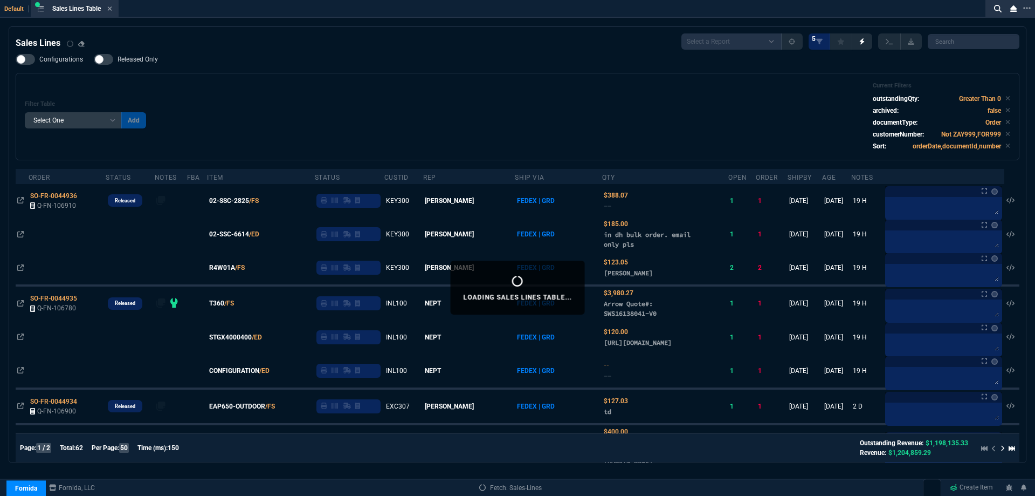
click at [160, 64] on label "Released Only" at bounding box center [131, 59] width 75 height 11
click at [94, 60] on input "Released Only" at bounding box center [93, 59] width 1 height 1
click at [395, 118] on div "Filter Table Select One Add Filter () Age () ATS () Cond (itemVariantCode) Cust…" at bounding box center [518, 116] width 986 height 69
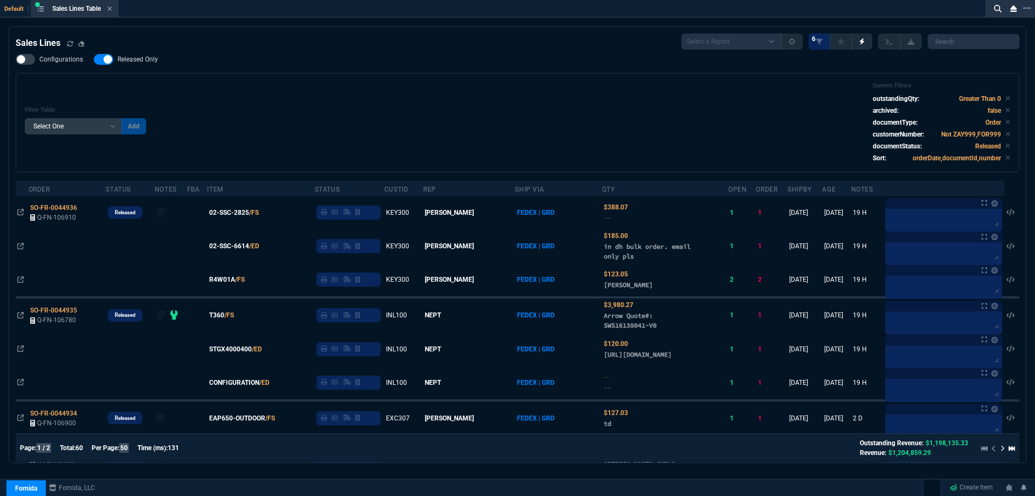
click at [153, 61] on span "Released Only" at bounding box center [138, 59] width 40 height 9
click at [94, 60] on input "Released Only" at bounding box center [93, 59] width 1 height 1
click at [463, 108] on div "Filter Table Select One Add Filter () Age () ATS () Cond (itemVariantCode) Cust…" at bounding box center [518, 122] width 986 height 81
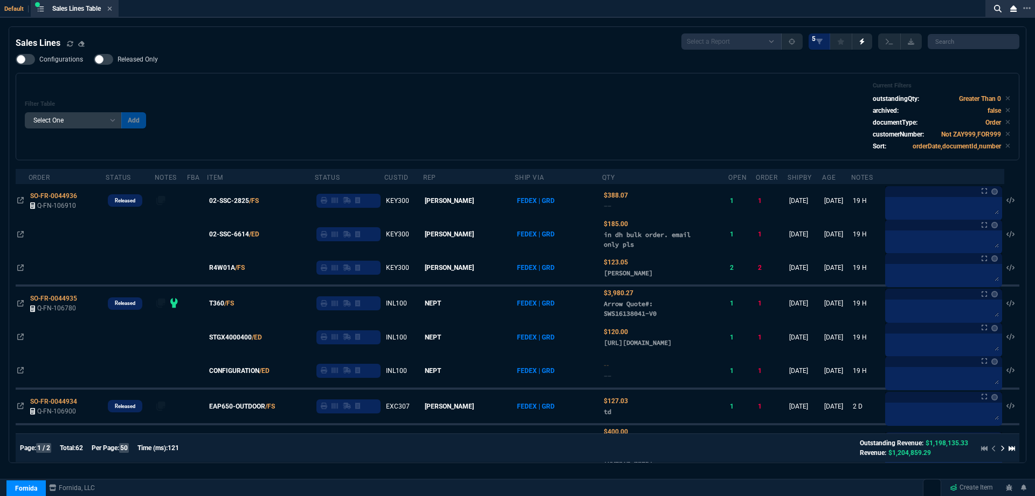
click at [110, 61] on div at bounding box center [103, 59] width 19 height 11
click at [94, 60] on input "Released Only" at bounding box center [93, 59] width 1 height 1
click at [270, 71] on div "Configurations Released Only Filter Table Select One Add Filter () Age () ATS (…" at bounding box center [518, 107] width 1004 height 106
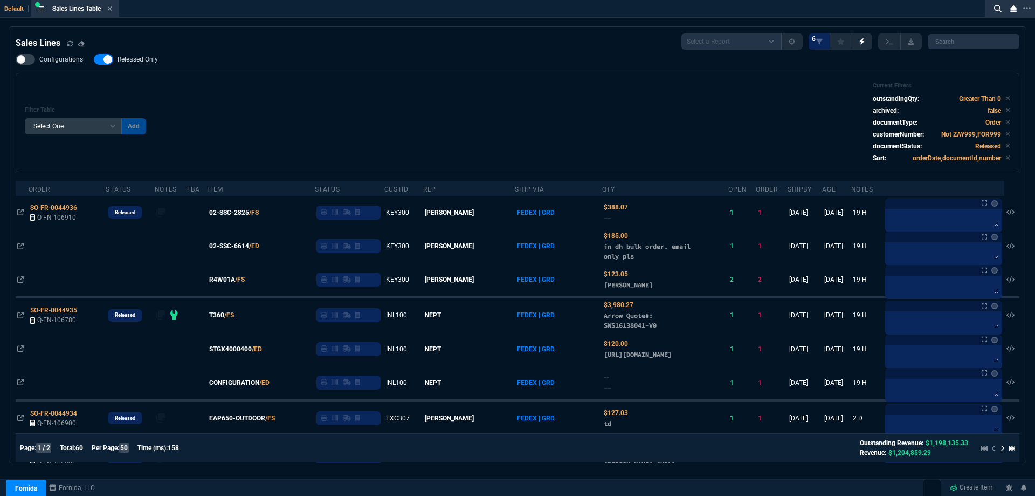
click at [156, 59] on span "Released Only" at bounding box center [138, 59] width 40 height 9
click at [94, 59] on input "Released Only" at bounding box center [93, 59] width 1 height 1
click at [349, 68] on div "Configurations Released Only Filter Table Select One Add Filter () Age () ATS (…" at bounding box center [518, 113] width 1004 height 118
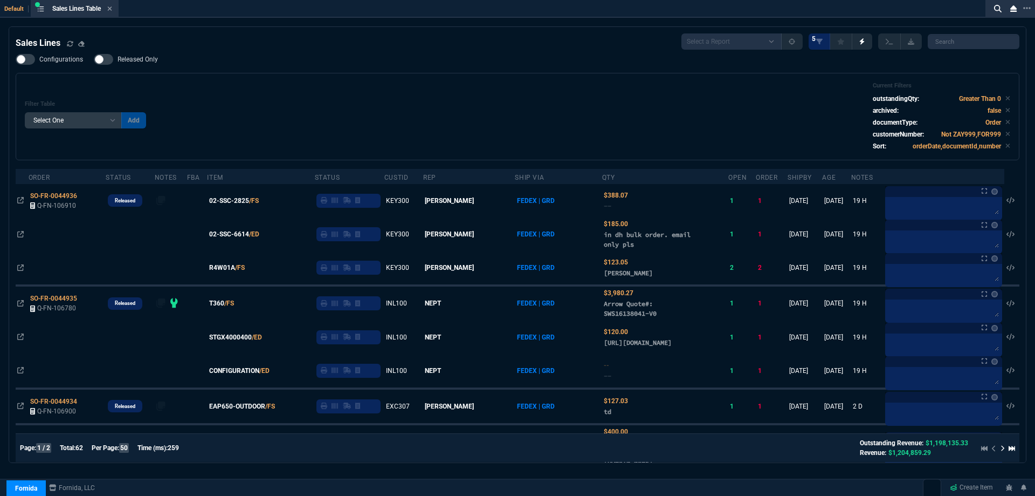
click at [149, 61] on span "Released Only" at bounding box center [138, 59] width 40 height 9
click at [94, 60] on input "Released Only" at bounding box center [93, 59] width 1 height 1
click at [429, 75] on div "Filter Table Select One Add Filter () Age () ATS () Cond (itemVariantCode) Cust…" at bounding box center [518, 116] width 1004 height 87
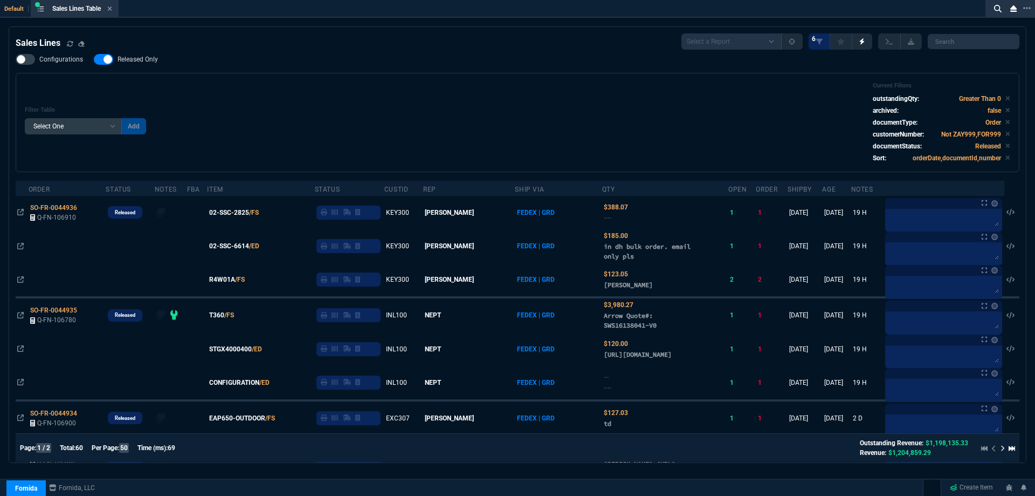
click at [153, 59] on span "Released Only" at bounding box center [138, 59] width 40 height 9
click at [94, 59] on input "Released Only" at bounding box center [93, 59] width 1 height 1
checkbox input "false"
click at [418, 116] on div "Filter Table Select One Add Filter () Age () ATS () Cond (itemVariantCode) Cust…" at bounding box center [518, 122] width 986 height 81
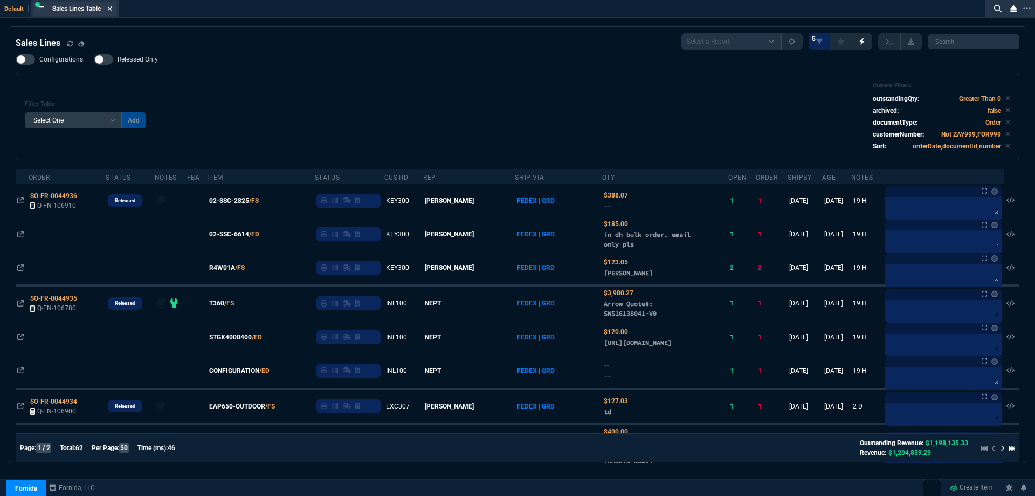
click at [112, 13] on nx-icon at bounding box center [109, 9] width 5 height 9
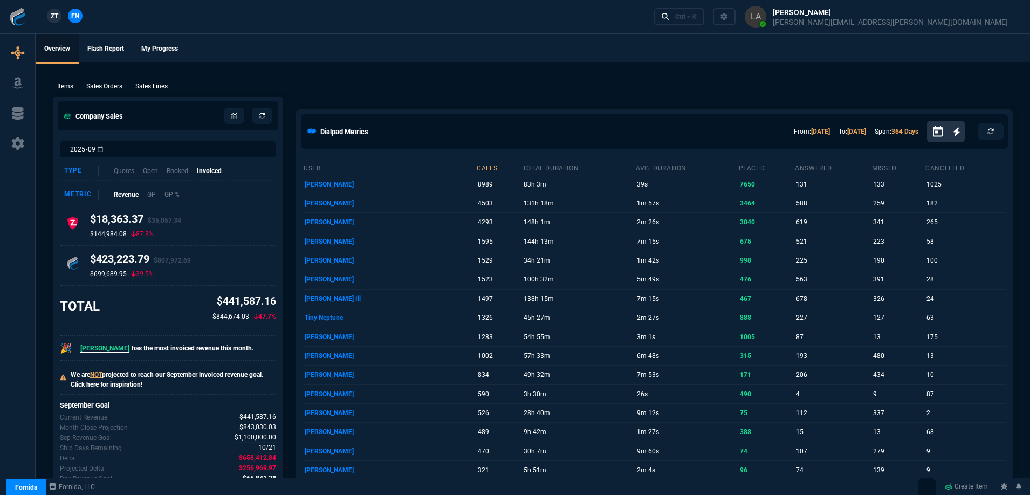
click at [54, 13] on span "ZT" at bounding box center [55, 16] width 8 height 10
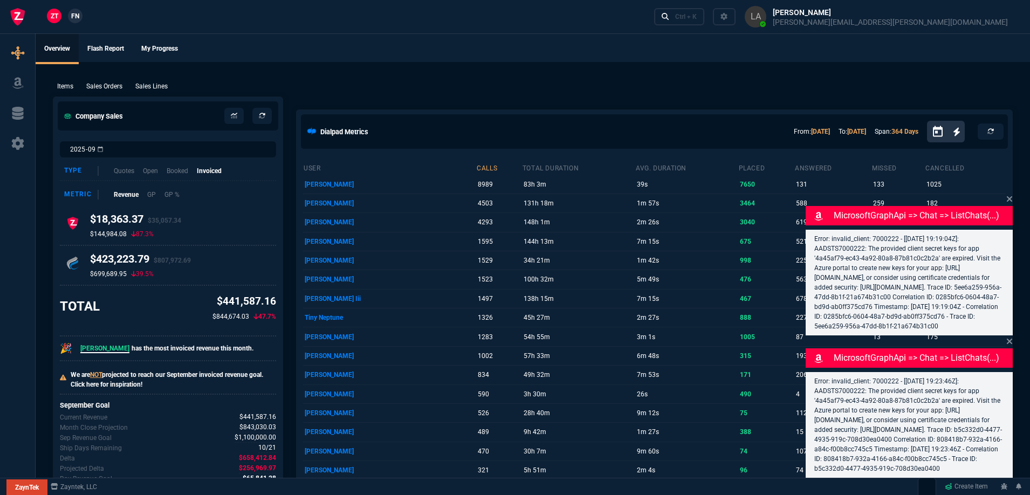
click at [145, 86] on p "Sales Lines" at bounding box center [151, 86] width 32 height 10
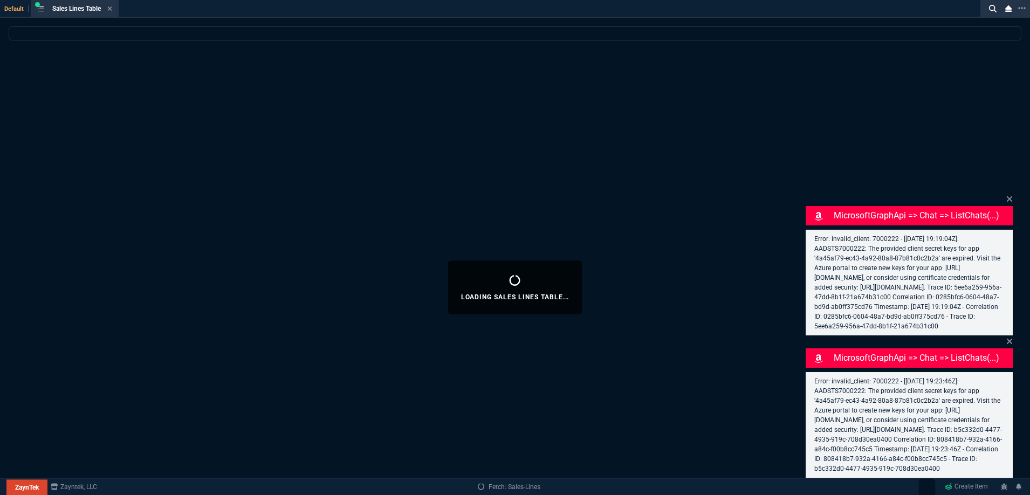
select select
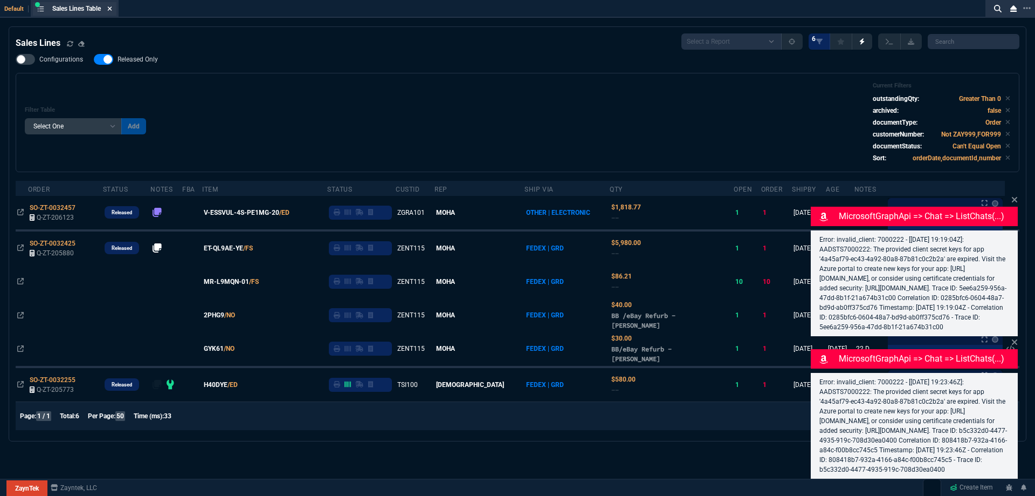
click at [112, 10] on icon at bounding box center [110, 8] width 4 height 4
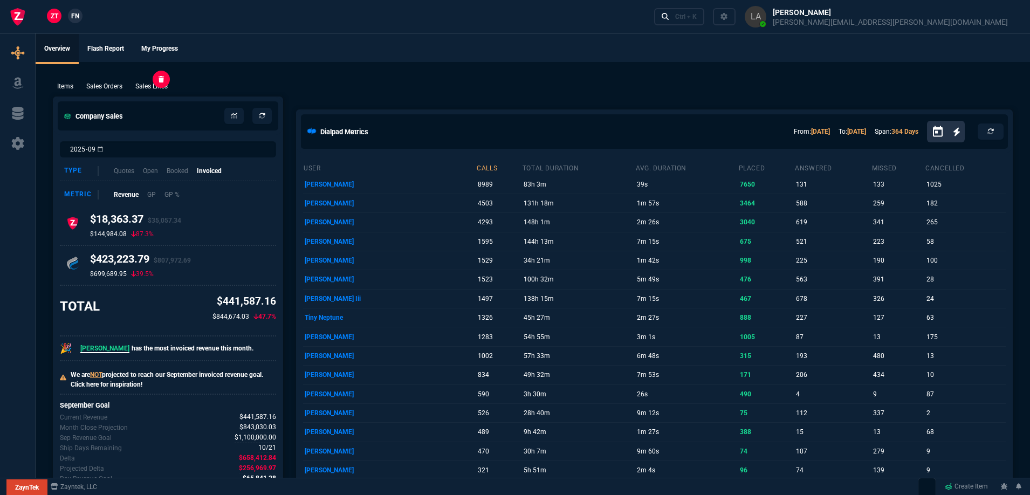
click at [159, 87] on p "Sales Lines" at bounding box center [151, 86] width 32 height 10
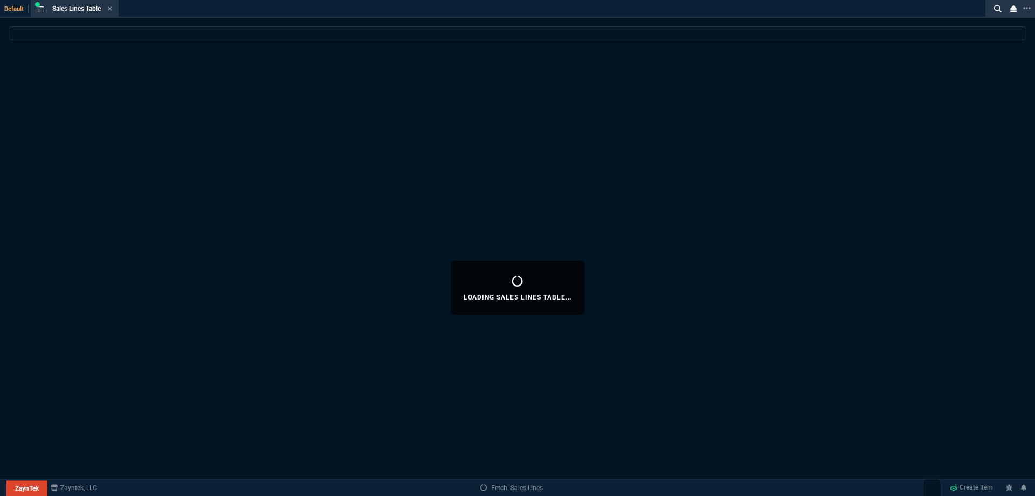
select select
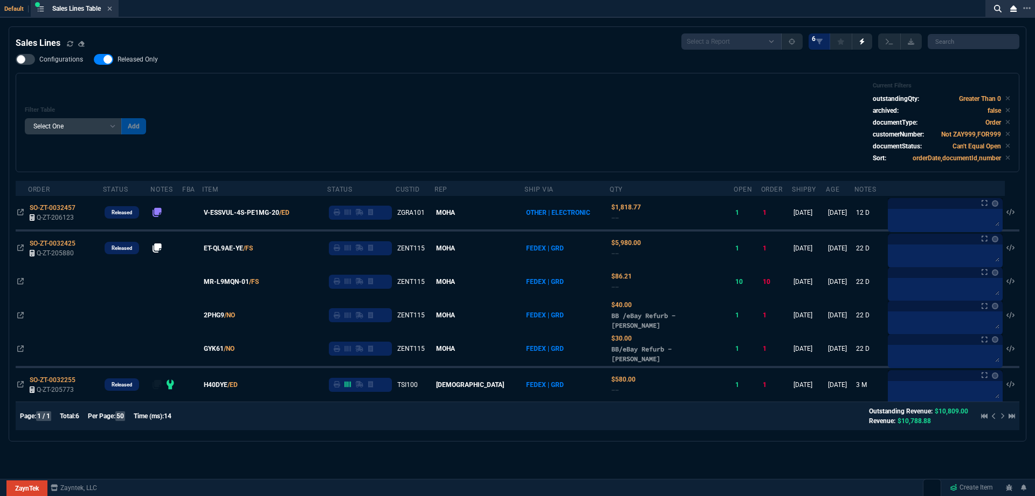
click at [125, 55] on label "Released Only" at bounding box center [131, 59] width 75 height 11
click at [94, 59] on input "Released Only" at bounding box center [93, 59] width 1 height 1
checkbox input "false"
click at [320, 74] on div "Filter Table Select One Add Filter () Age () ATS () Cond (itemVariantCode) Cust…" at bounding box center [518, 122] width 1004 height 99
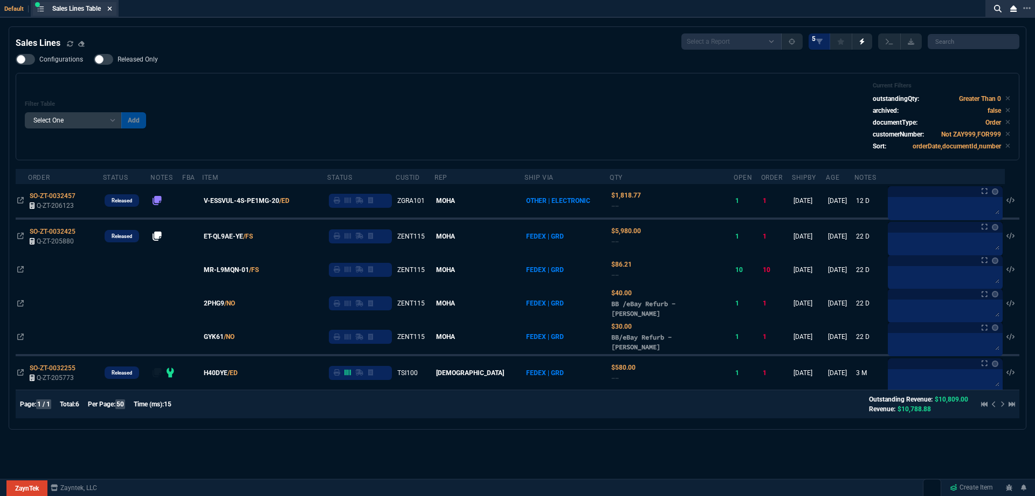
click at [112, 12] on fa-icon at bounding box center [109, 9] width 5 height 8
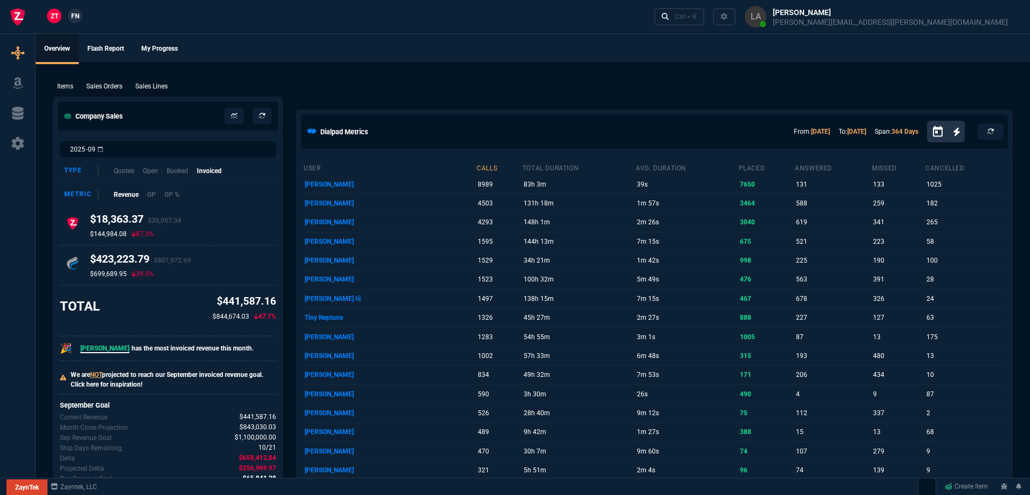
click at [81, 20] on nx-fornida-client-manager "ZT FN" at bounding box center [65, 17] width 42 height 16
click at [80, 20] on link "FN" at bounding box center [75, 16] width 15 height 15
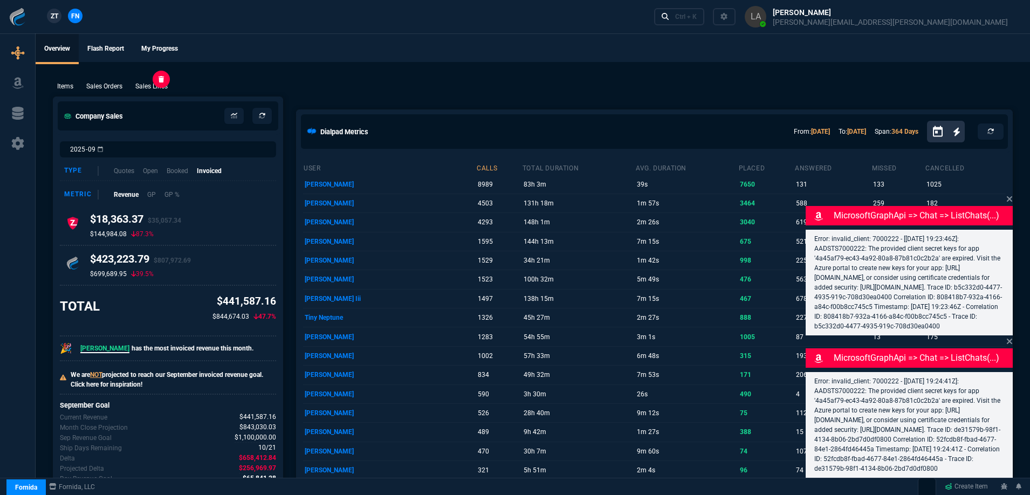
click at [152, 87] on p "Sales Lines" at bounding box center [151, 86] width 32 height 10
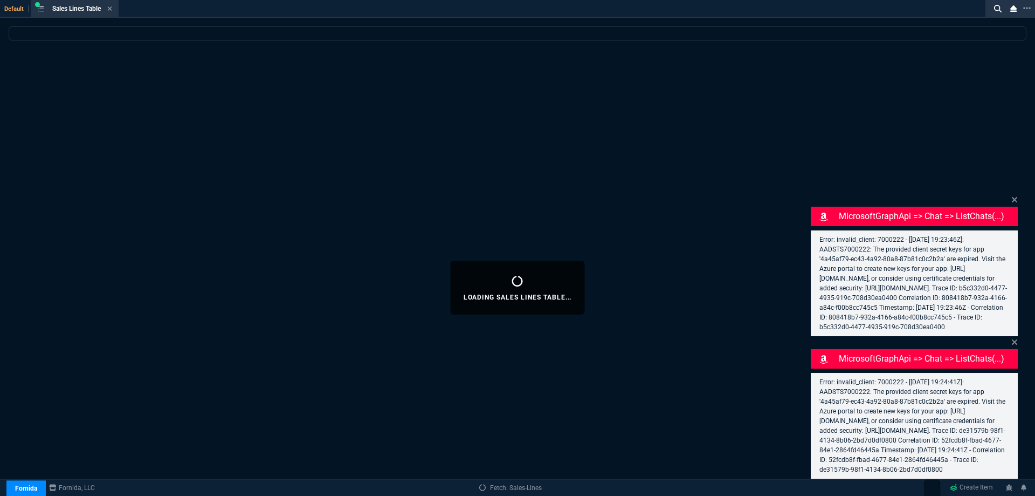
select select
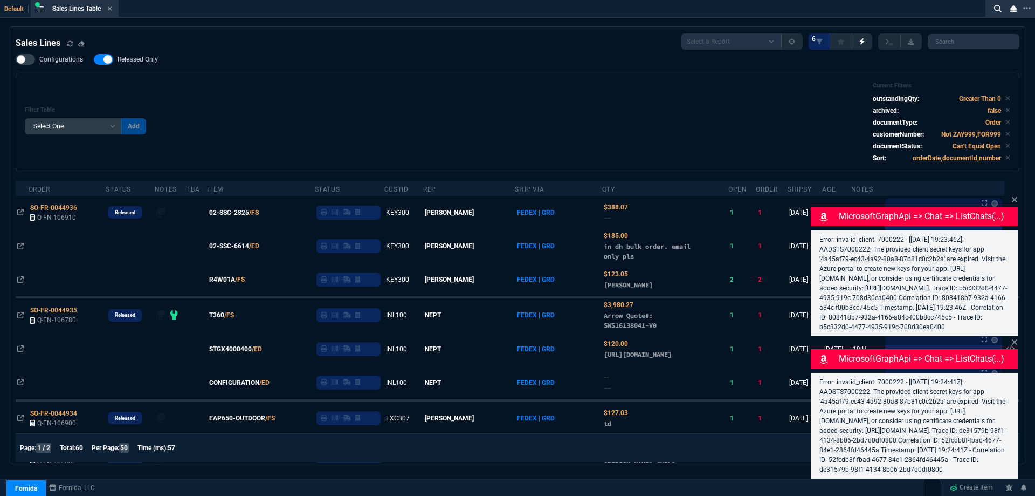
click at [143, 65] on label "Released Only" at bounding box center [131, 59] width 75 height 11
click at [94, 60] on input "Released Only" at bounding box center [93, 59] width 1 height 1
click at [372, 88] on div "Filter Table Select One Add Filter () Age () ATS () Cond (itemVariantCode) Cust…" at bounding box center [518, 122] width 986 height 81
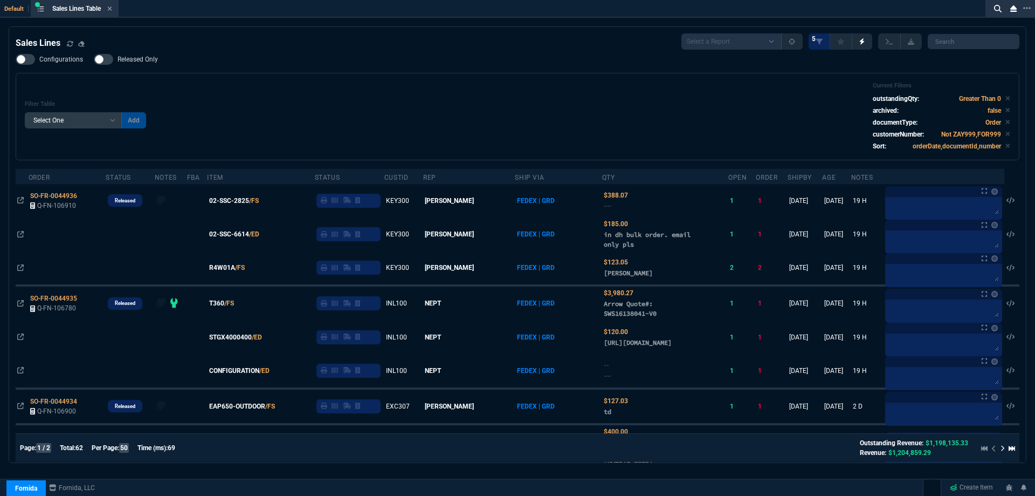
drag, startPoint x: 143, startPoint y: 55, endPoint x: 365, endPoint y: 75, distance: 222.6
click at [143, 55] on label "Released Only" at bounding box center [131, 59] width 75 height 11
click at [94, 59] on input "Released Only" at bounding box center [93, 59] width 1 height 1
checkbox input "true"
click at [367, 78] on div "Filter Table Select One Add Filter () Age () ATS () Cond (itemVariantCode) Cust…" at bounding box center [518, 116] width 1004 height 87
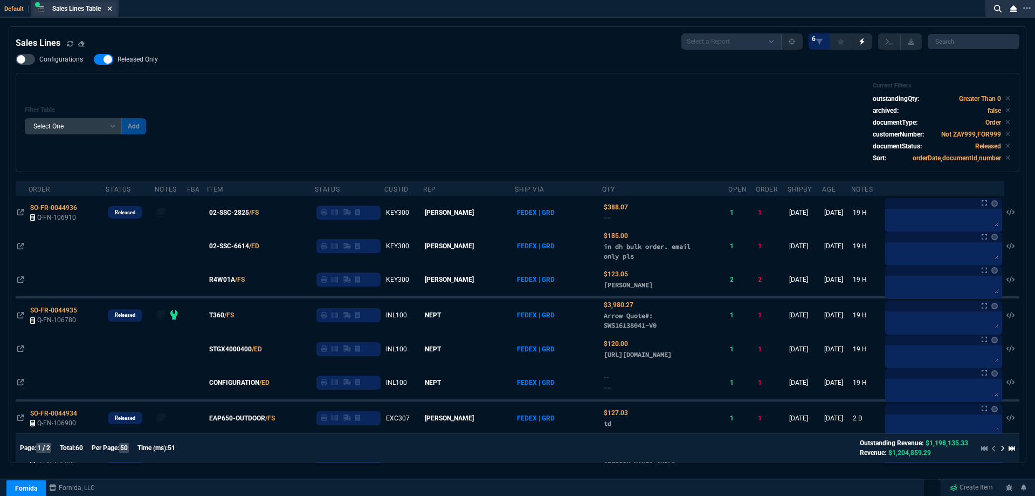
click at [112, 10] on icon at bounding box center [109, 8] width 5 height 6
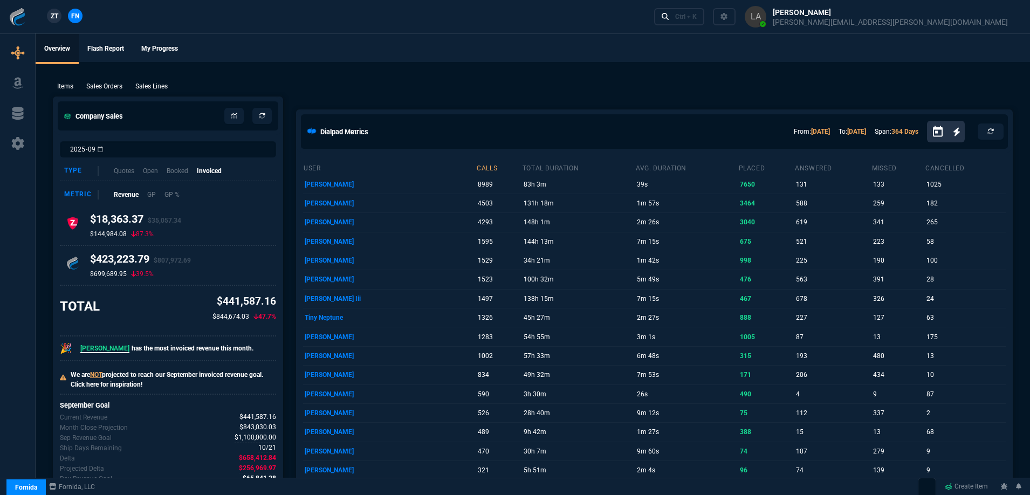
click at [53, 13] on span "ZT" at bounding box center [55, 16] width 8 height 10
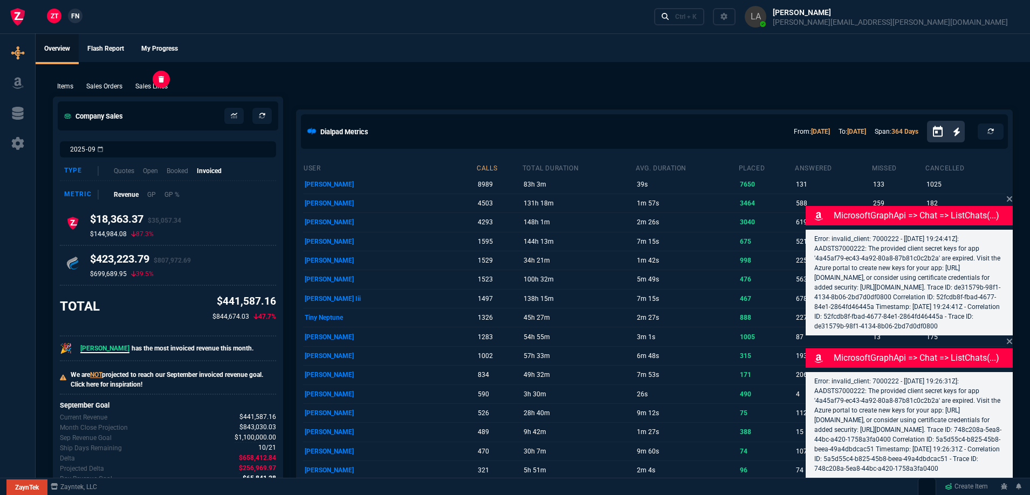
click at [146, 88] on p "Sales Lines" at bounding box center [151, 86] width 32 height 10
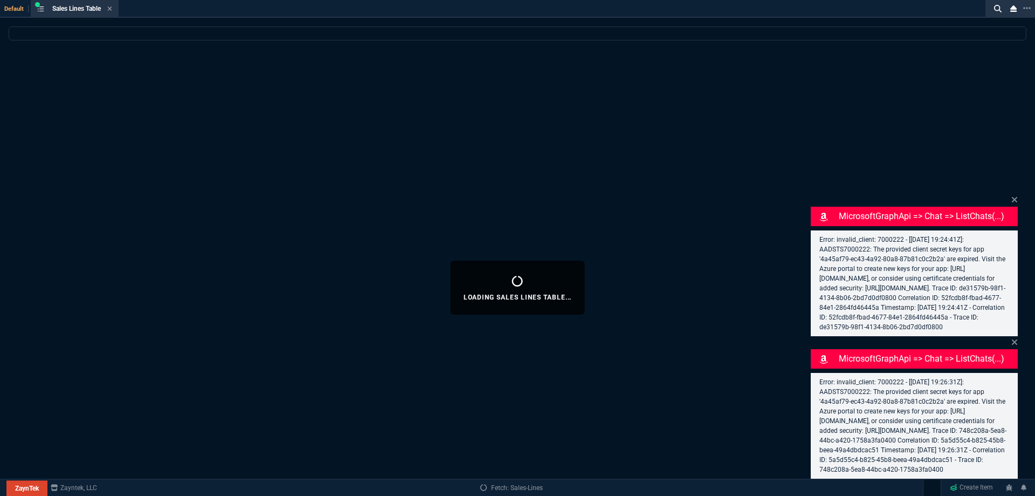
select select
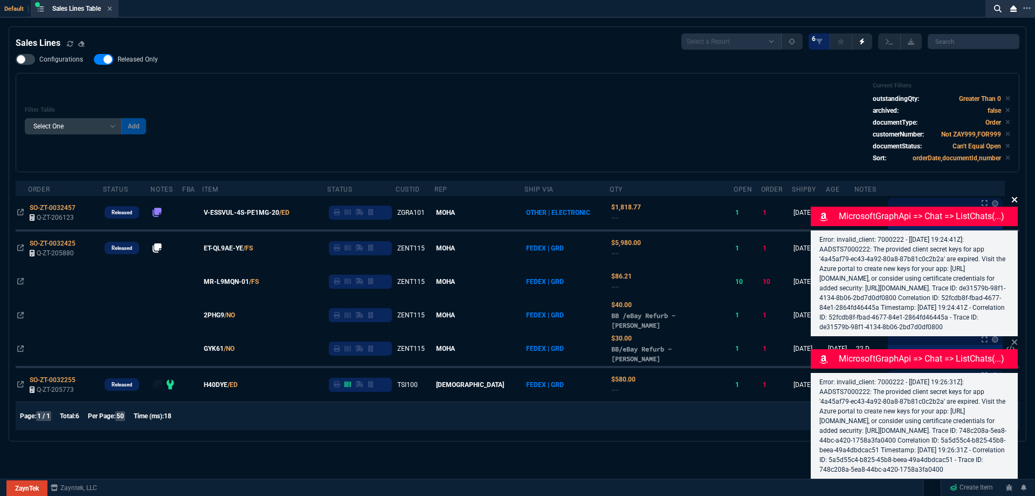
click at [1016, 197] on icon at bounding box center [1014, 199] width 5 height 5
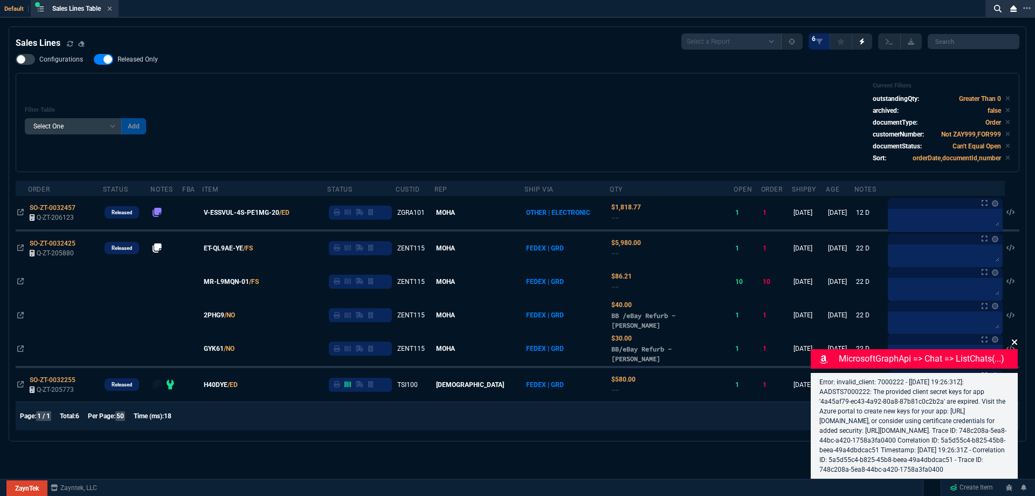
click at [1016, 337] on fa-icon at bounding box center [1015, 342] width 6 height 10
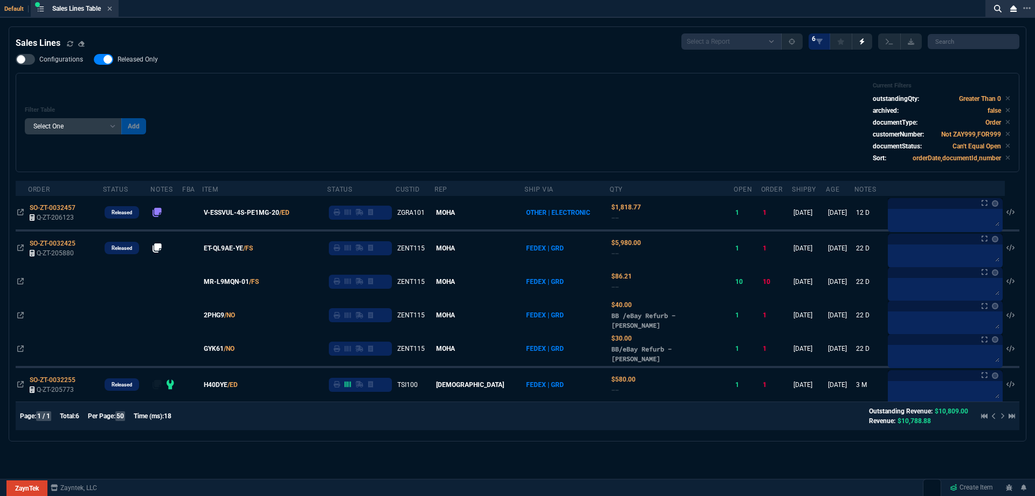
click at [146, 66] on nx-fornida-field-switch-one "Released Only" at bounding box center [131, 62] width 75 height 10
click at [147, 63] on span "Released Only" at bounding box center [138, 59] width 40 height 9
click at [94, 60] on input "Released Only" at bounding box center [93, 59] width 1 height 1
checkbox input "false"
click at [332, 100] on div "Filter Table Select One Add Filter () Age () ATS () Cond (itemVariantCode) Cust…" at bounding box center [518, 122] width 986 height 81
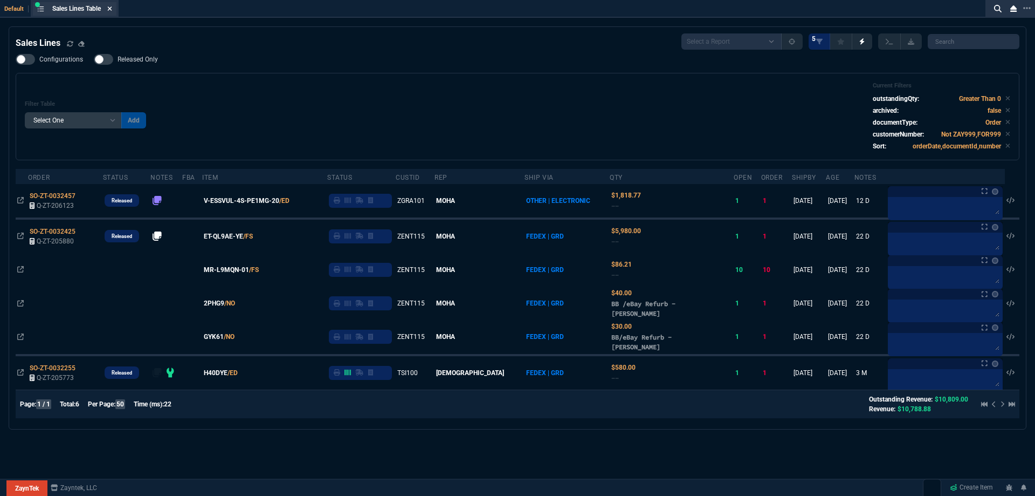
click at [111, 11] on icon at bounding box center [109, 8] width 5 height 6
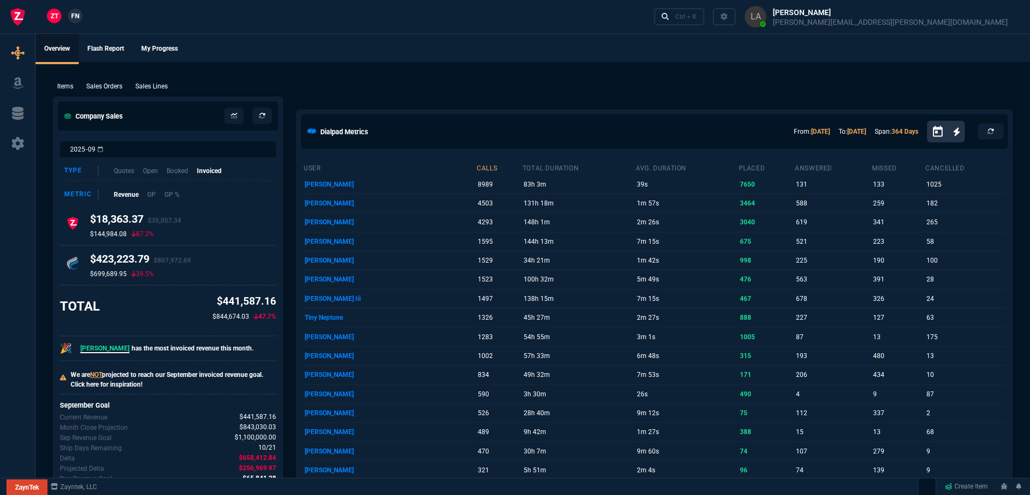
click at [160, 84] on p "Sales Lines" at bounding box center [151, 86] width 32 height 10
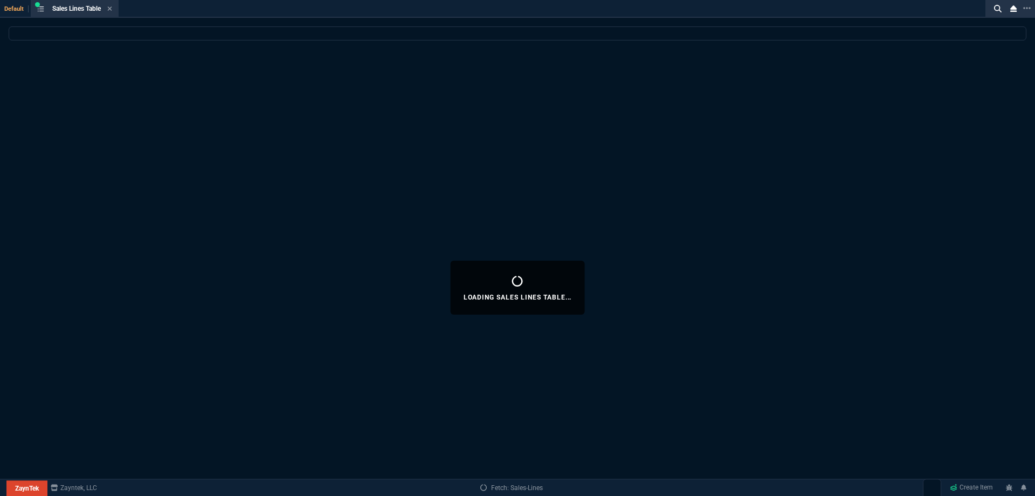
select select
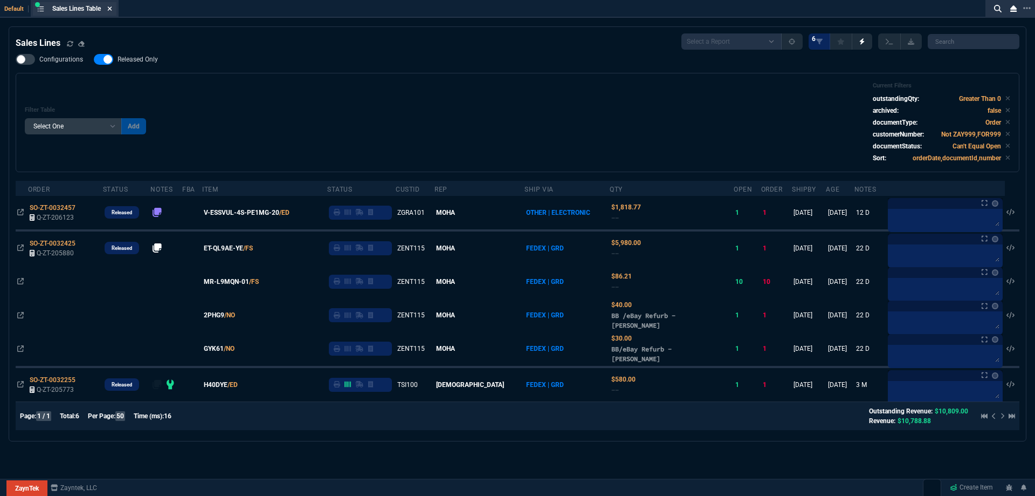
click at [112, 12] on fa-icon at bounding box center [109, 9] width 5 height 8
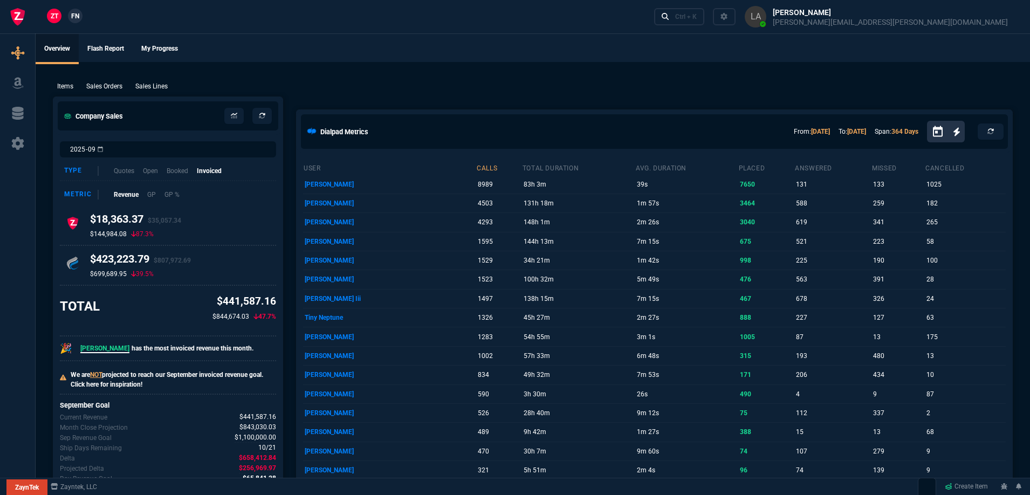
click at [75, 14] on span "FN" at bounding box center [75, 16] width 8 height 10
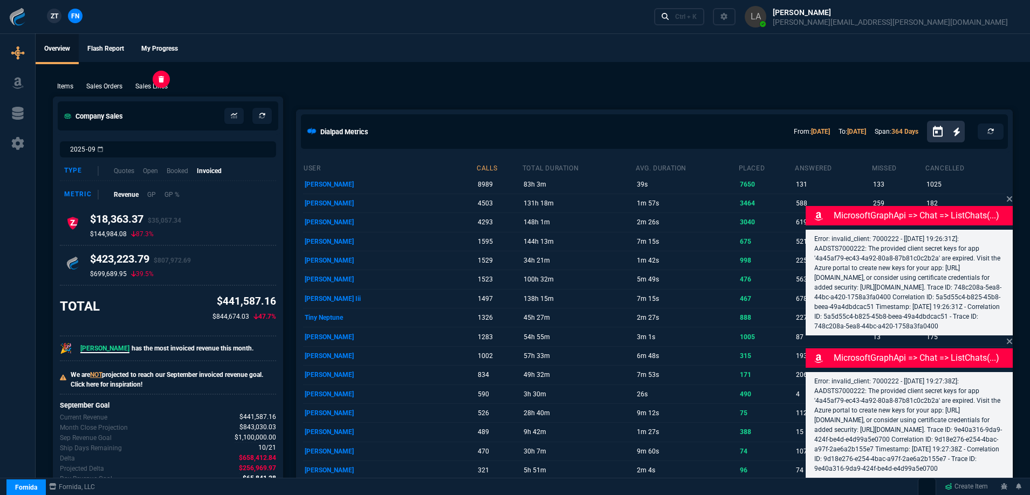
click at [152, 90] on p "Sales Lines" at bounding box center [151, 86] width 32 height 10
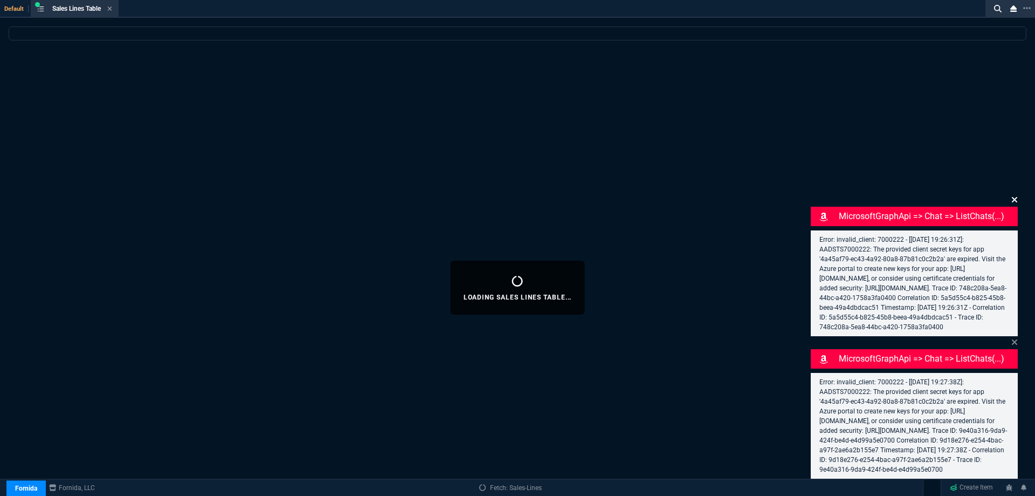
click at [1013, 195] on icon at bounding box center [1015, 199] width 6 height 9
select select
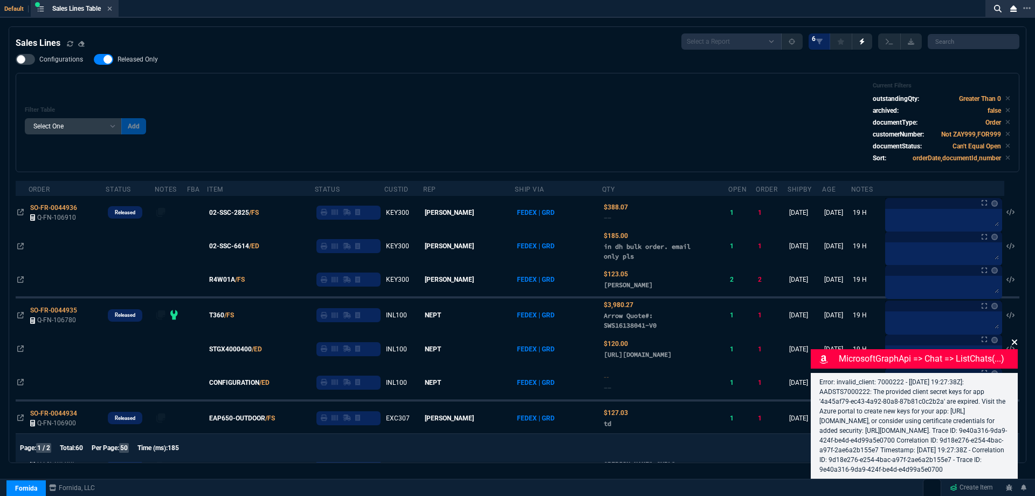
click at [1014, 339] on icon at bounding box center [1014, 341] width 5 height 5
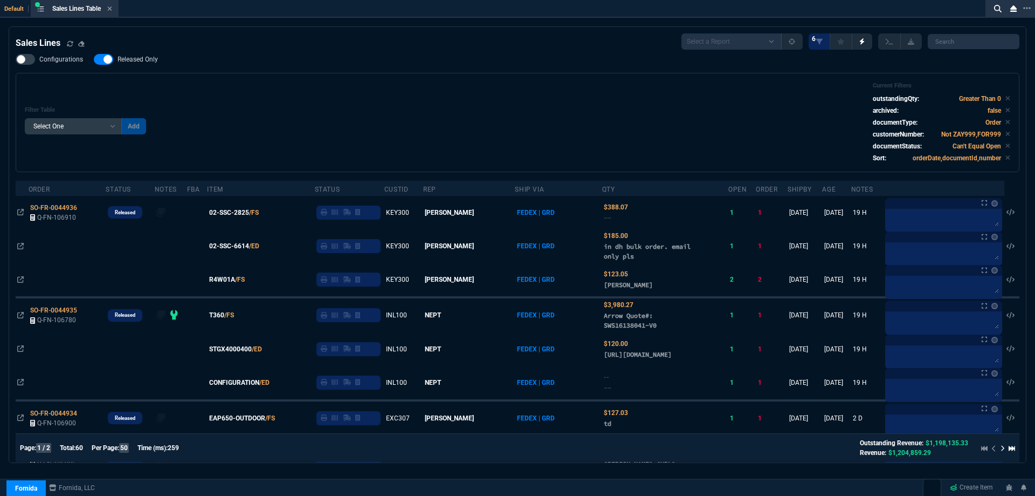
click at [126, 60] on span "Released Only" at bounding box center [138, 59] width 40 height 9
click at [94, 60] on input "Released Only" at bounding box center [93, 59] width 1 height 1
click at [126, 60] on span "Released Only" at bounding box center [138, 59] width 40 height 9
click at [94, 60] on input "Released Only" at bounding box center [93, 59] width 1 height 1
checkbox input "true"
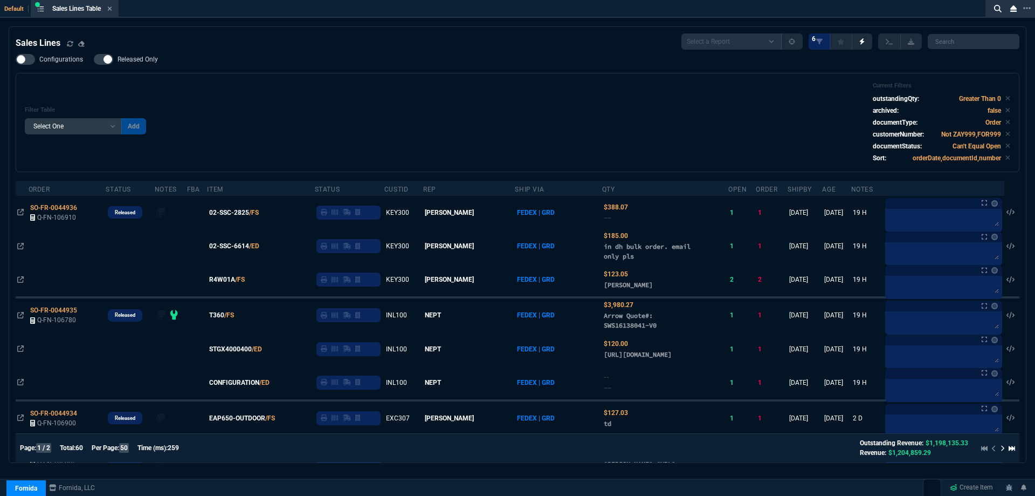
click at [246, 86] on div "Filter Table Select One Add Filter () Age () ATS () Cond (itemVariantCode) Cust…" at bounding box center [518, 122] width 986 height 81
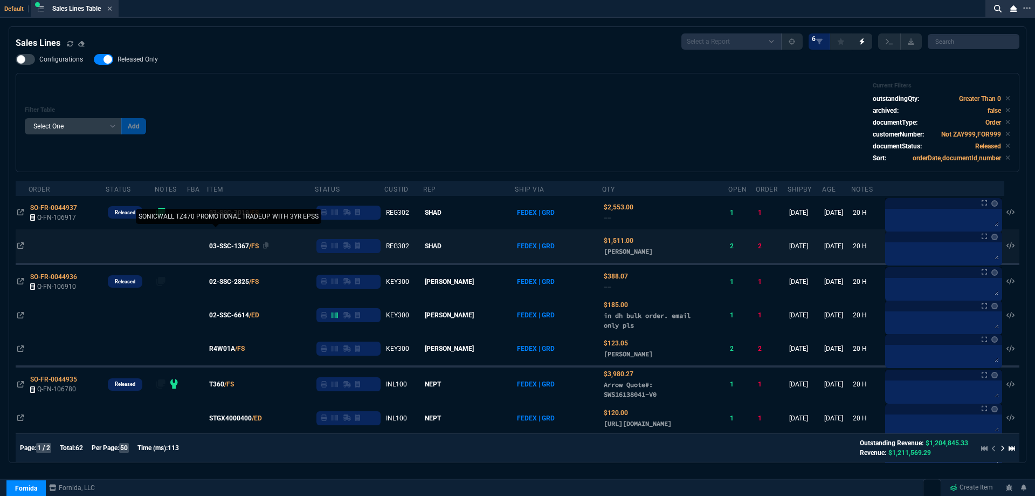
click at [230, 245] on span "03-SSC-1367" at bounding box center [229, 246] width 40 height 10
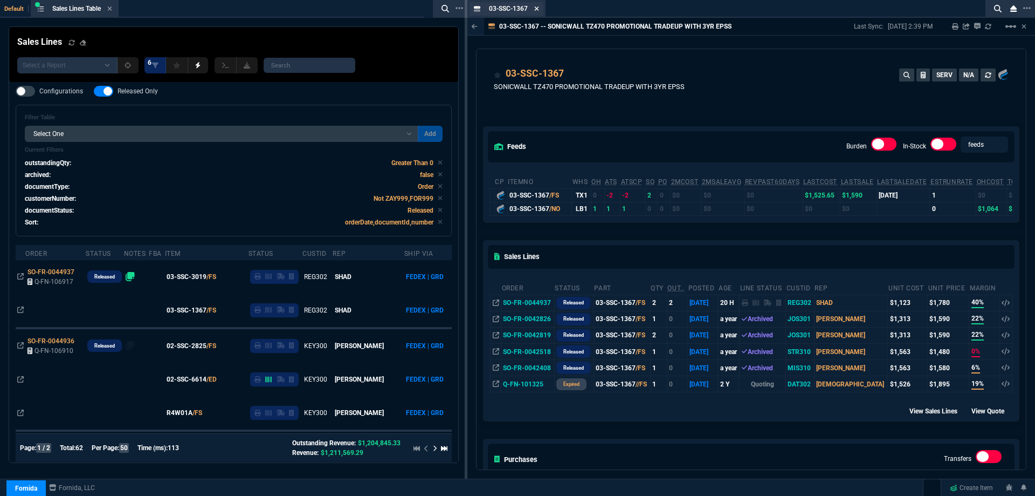
click at [537, 11] on icon at bounding box center [536, 8] width 5 height 6
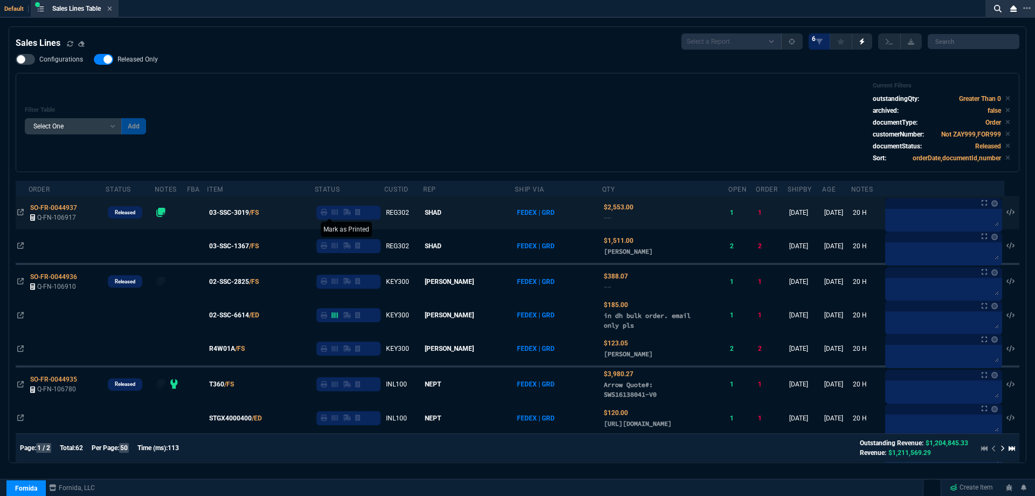
click at [327, 215] on icon at bounding box center [324, 212] width 6 height 6
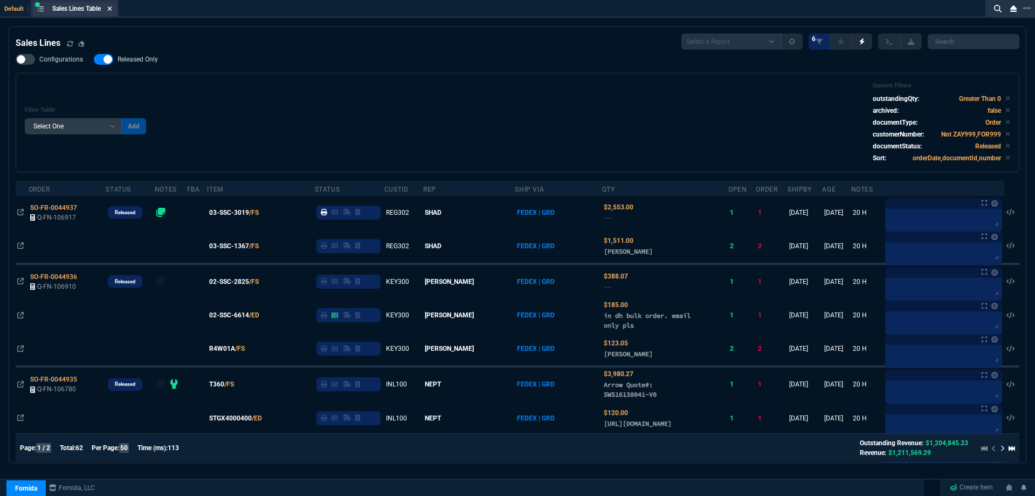
click at [111, 10] on icon at bounding box center [109, 8] width 5 height 6
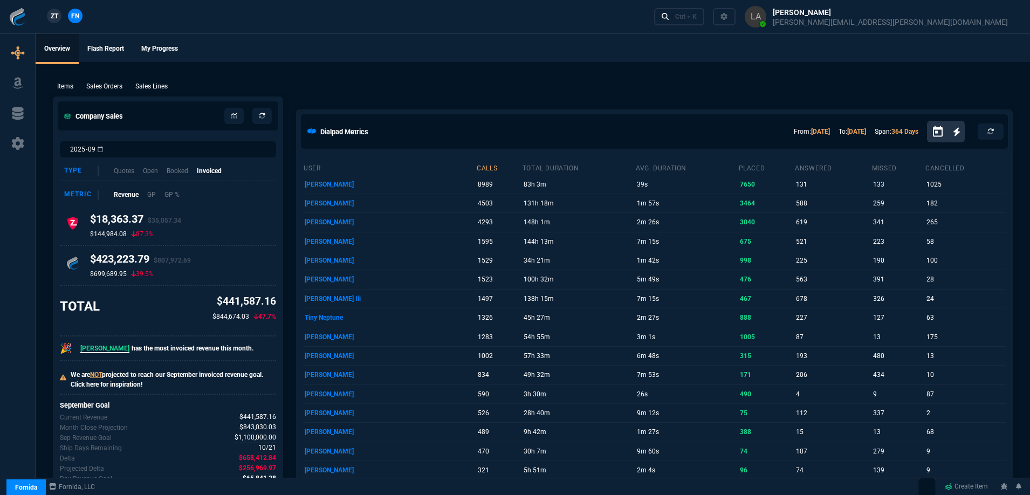
click at [57, 19] on span "ZT" at bounding box center [55, 16] width 8 height 10
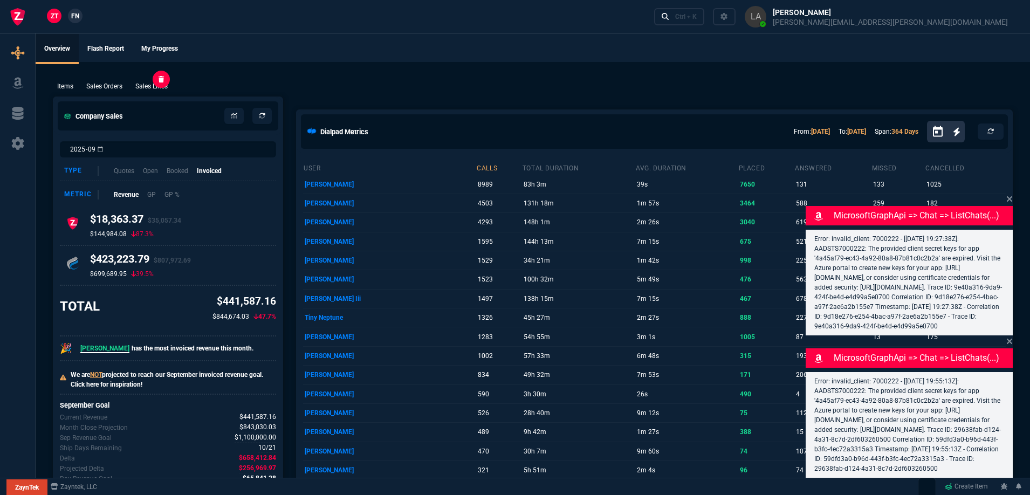
click at [160, 84] on p "Sales Lines" at bounding box center [151, 86] width 32 height 10
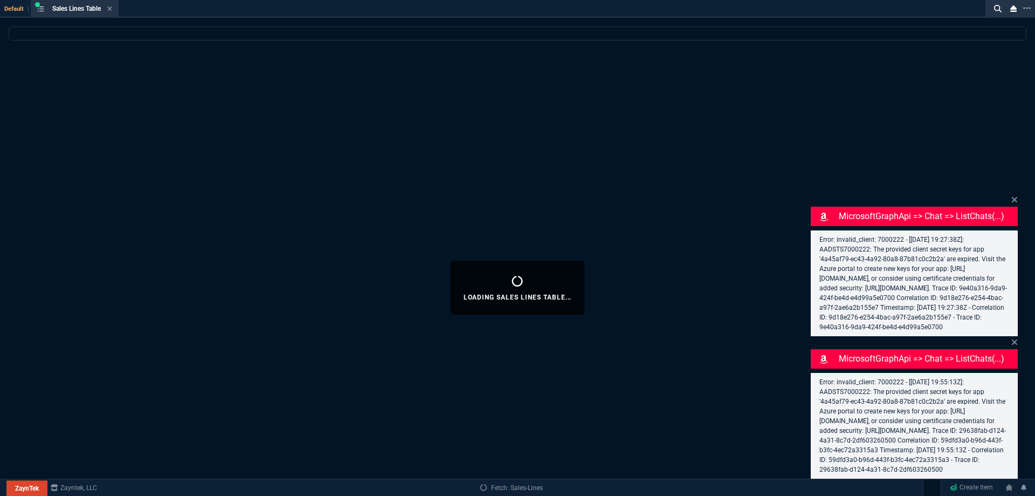
select select
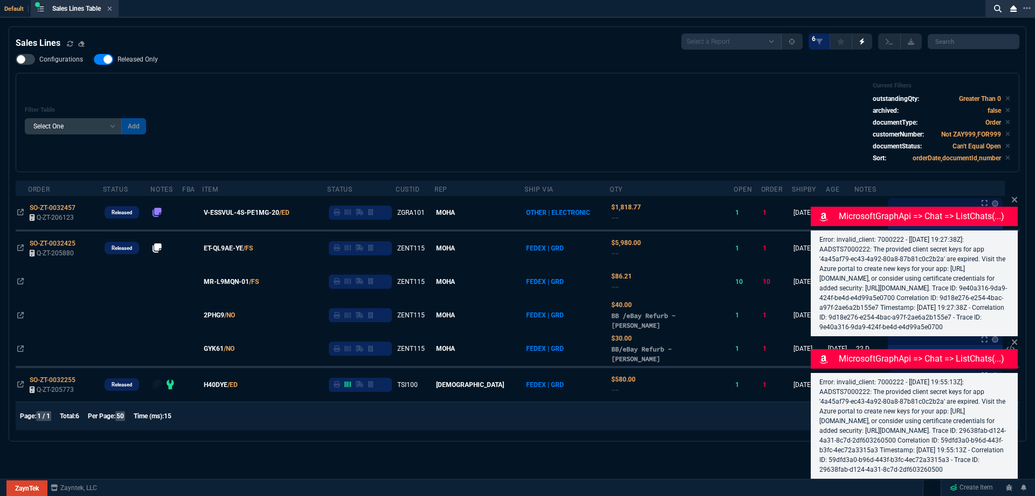
click at [140, 62] on span "Released Only" at bounding box center [138, 59] width 40 height 9
click at [94, 60] on input "Released Only" at bounding box center [93, 59] width 1 height 1
checkbox input "false"
click at [408, 99] on div "Filter Table Select One Add Filter () Age () ATS () Cond (itemVariantCode) Cust…" at bounding box center [518, 122] width 986 height 81
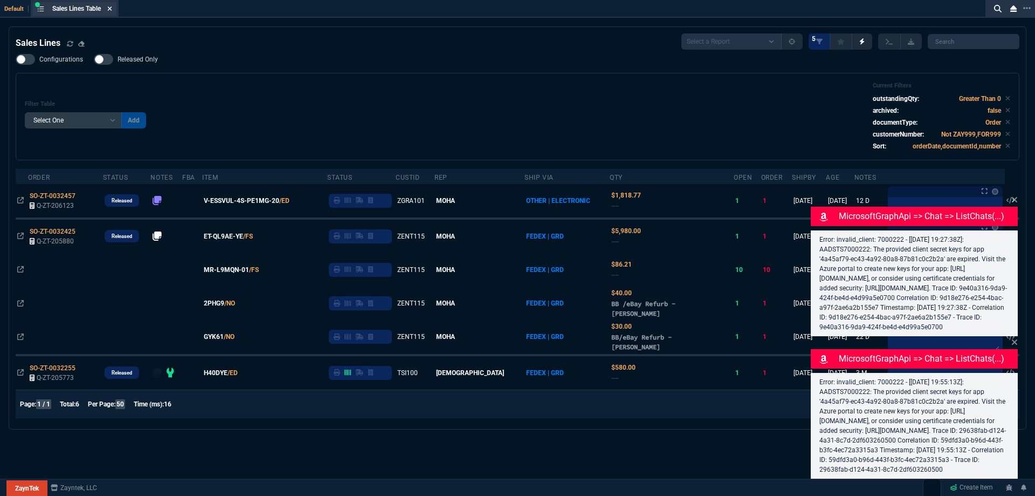
click at [112, 10] on icon at bounding box center [110, 8] width 4 height 4
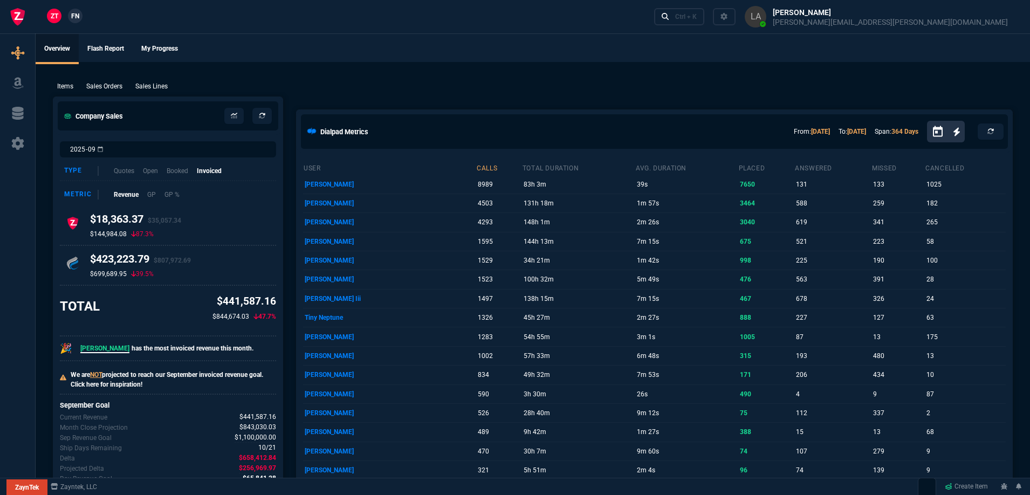
click at [80, 19] on link "FN" at bounding box center [75, 16] width 15 height 15
click at [156, 90] on p "Sales Lines" at bounding box center [151, 86] width 32 height 10
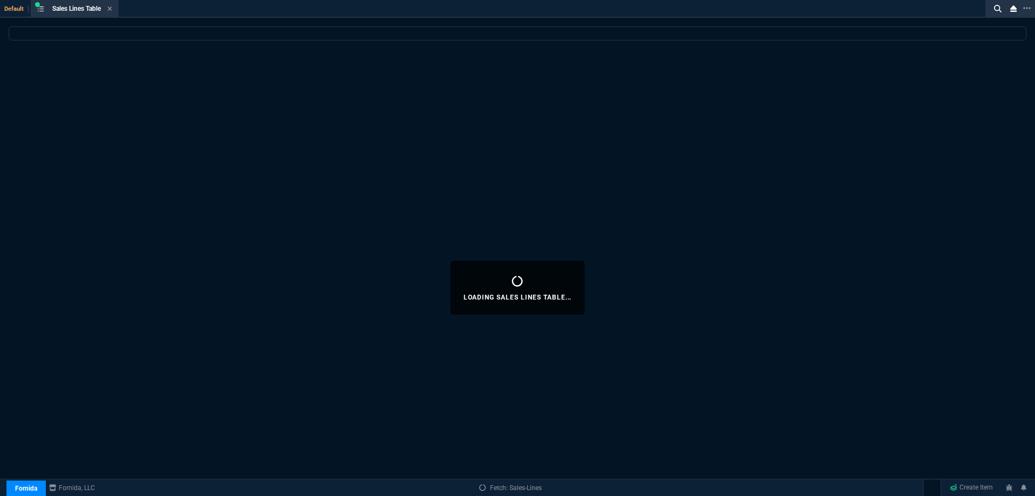
select select
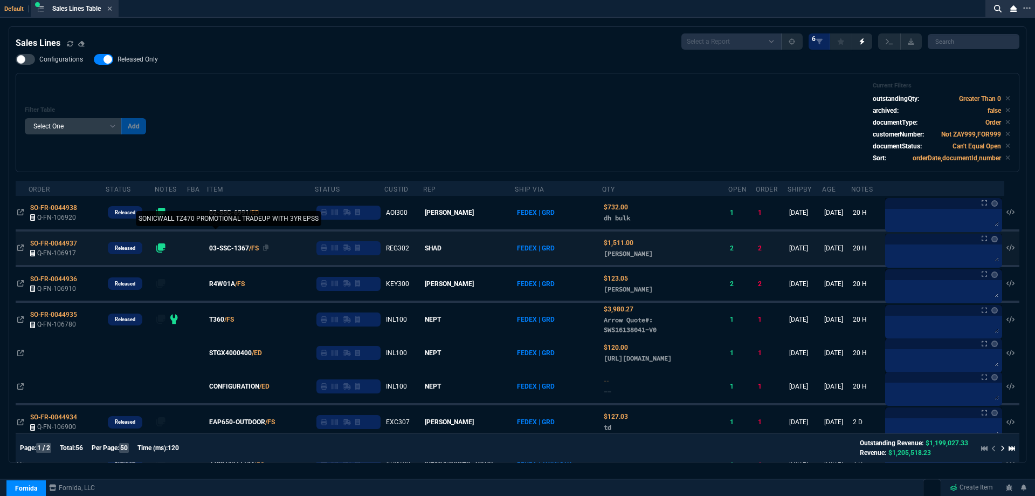
click at [241, 246] on span "03-SSC-1367" at bounding box center [229, 248] width 40 height 10
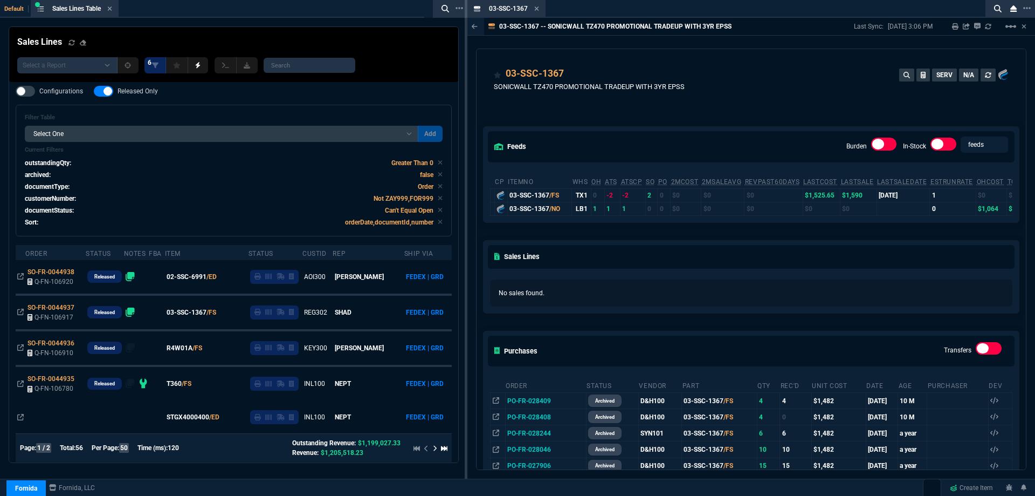
click at [538, 11] on icon at bounding box center [536, 8] width 5 height 6
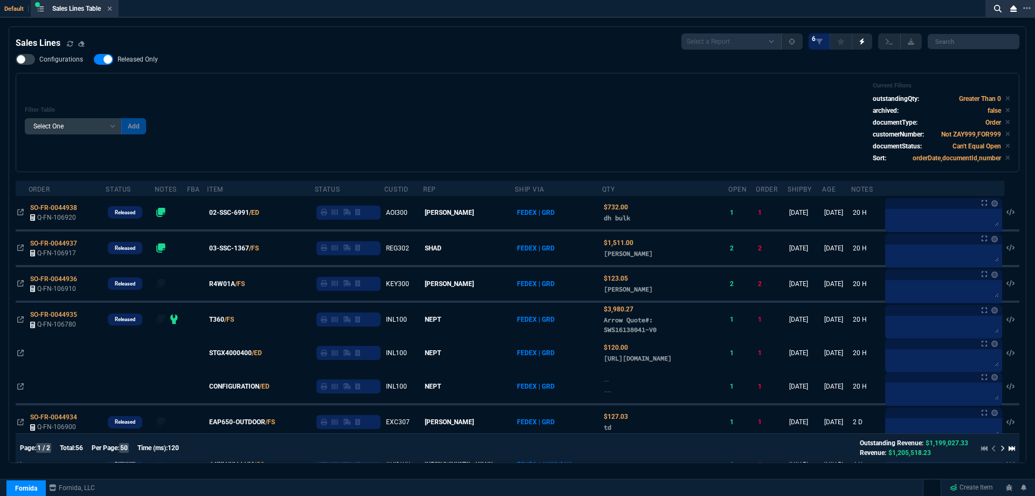
drag, startPoint x: 233, startPoint y: 284, endPoint x: 277, endPoint y: 236, distance: 65.3
click at [234, 284] on span "R4W01A" at bounding box center [222, 284] width 26 height 10
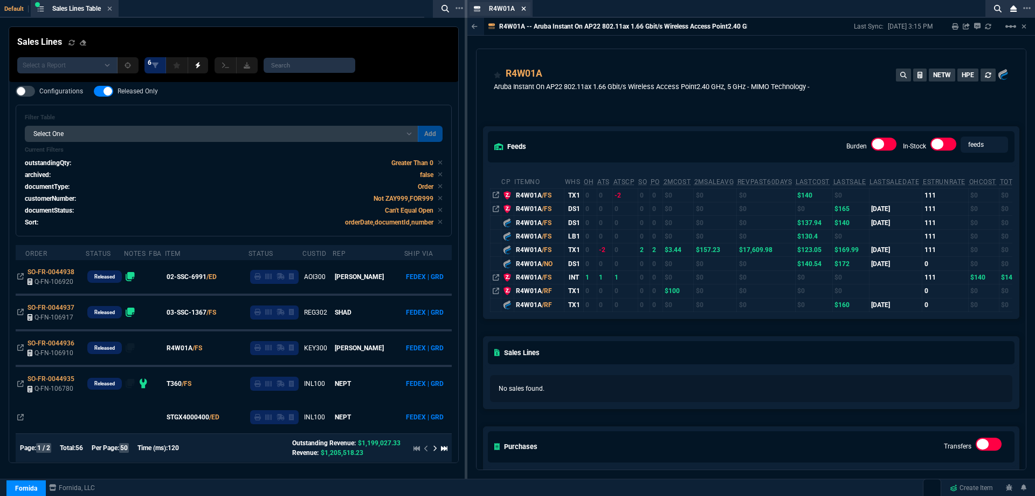
click at [523, 10] on icon at bounding box center [523, 8] width 5 height 6
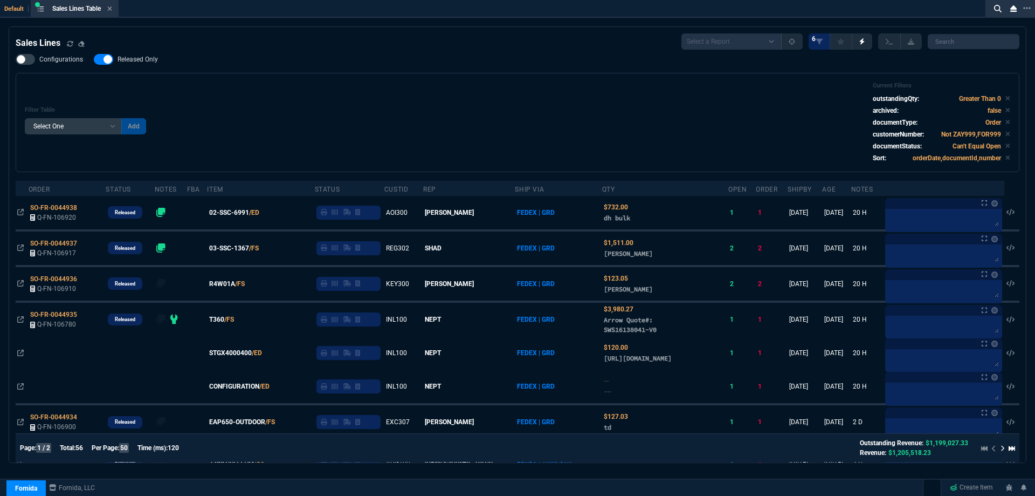
click at [145, 55] on label "Released Only" at bounding box center [131, 59] width 75 height 11
click at [94, 59] on input "Released Only" at bounding box center [93, 59] width 1 height 1
checkbox input "false"
click at [360, 93] on div "Filter Table Select One Add Filter () Age () ATS () Cond (itemVariantCode) Cust…" at bounding box center [518, 122] width 986 height 81
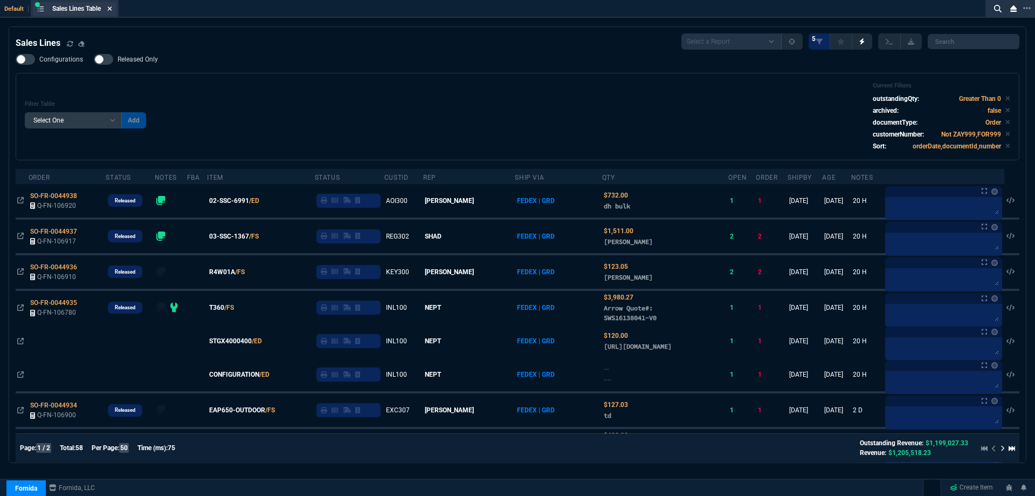
click at [112, 8] on icon at bounding box center [110, 8] width 4 height 4
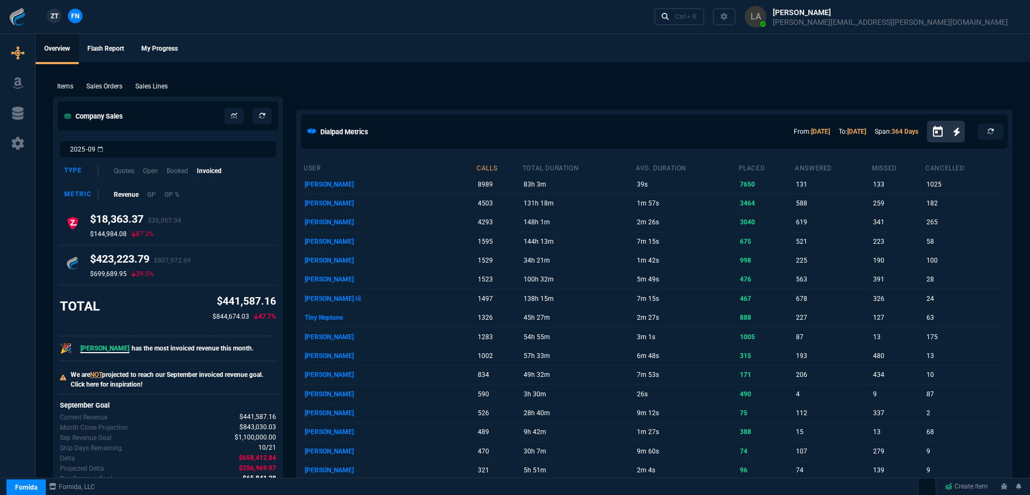
click at [54, 16] on span "ZT" at bounding box center [55, 16] width 8 height 10
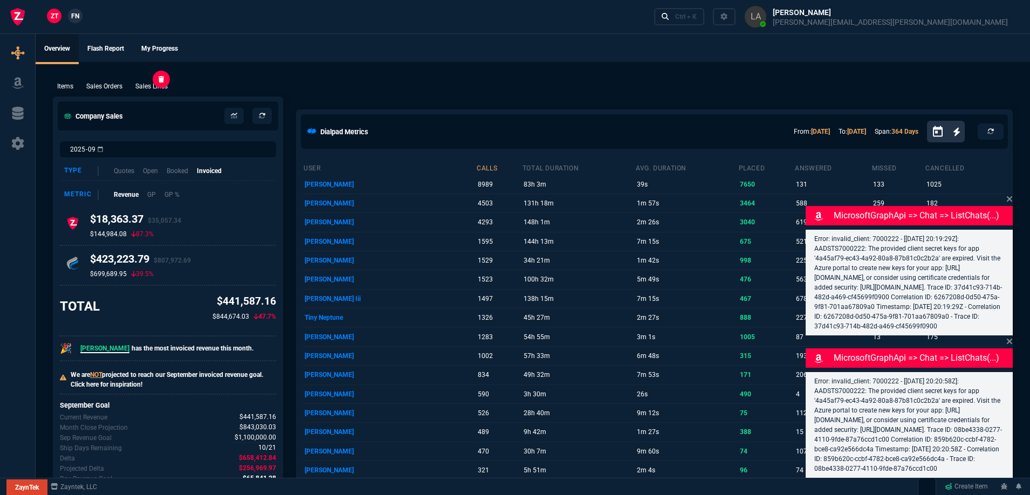
click at [157, 91] on p "Sales Lines" at bounding box center [151, 86] width 32 height 10
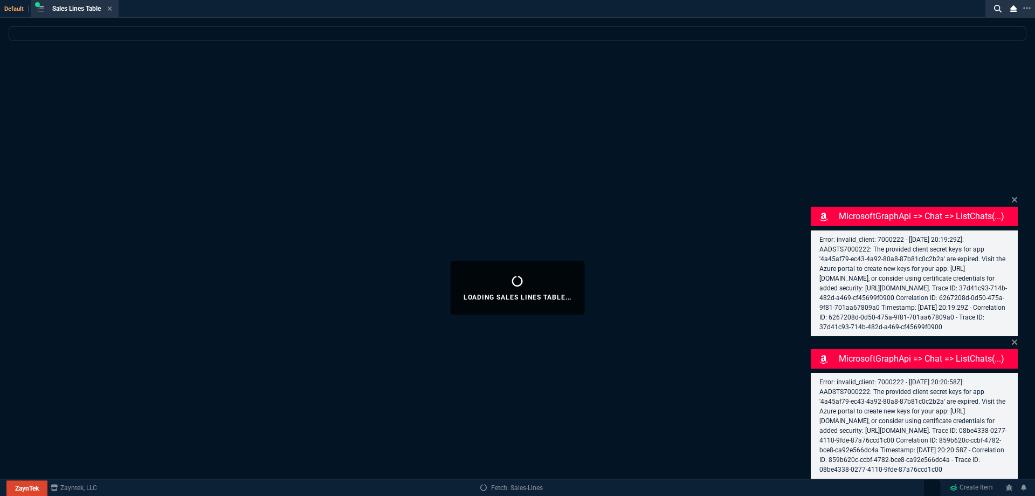
select select
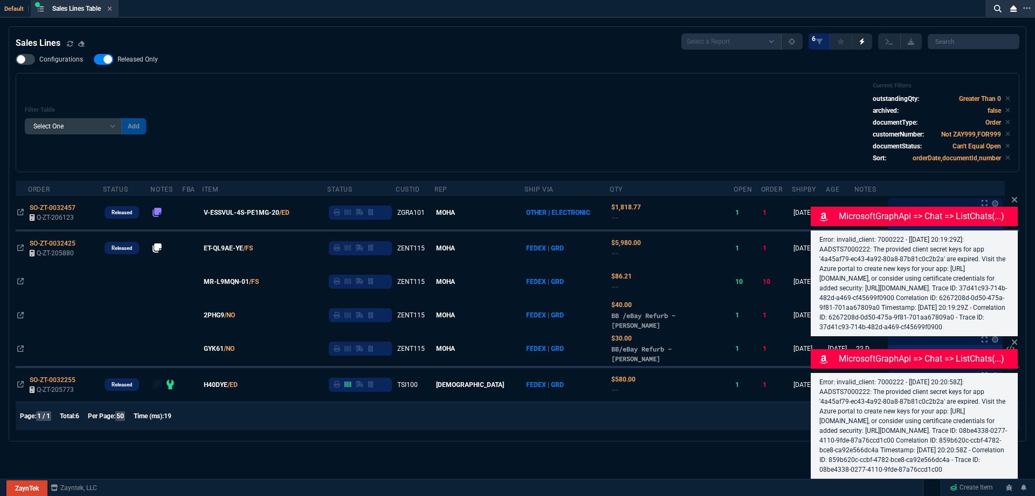
click at [150, 63] on span "Released Only" at bounding box center [138, 59] width 40 height 9
click at [94, 60] on input "Released Only" at bounding box center [93, 59] width 1 height 1
checkbox input "false"
click at [502, 88] on div "Filter Table Select One Add Filter () Age () ATS () Cond (itemVariantCode) Cust…" at bounding box center [518, 122] width 986 height 81
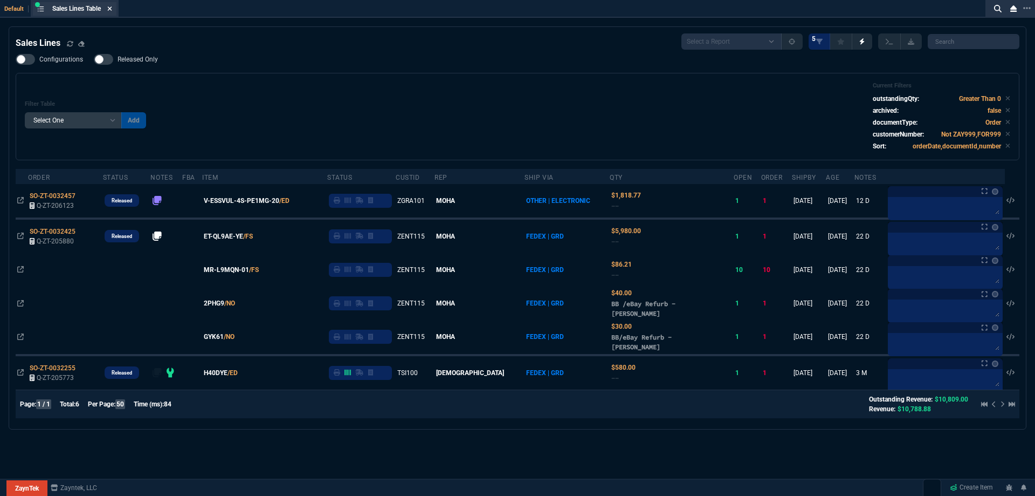
click at [109, 11] on icon at bounding box center [109, 8] width 5 height 6
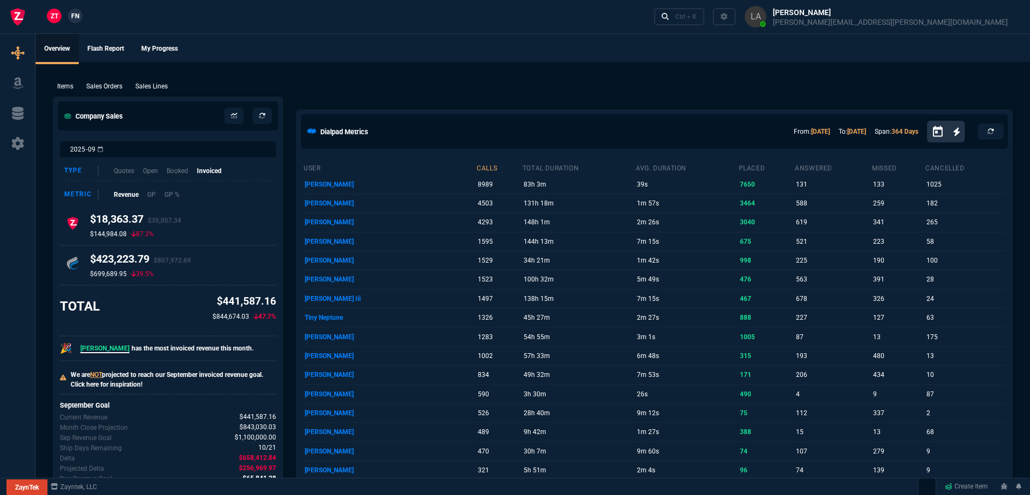
drag, startPoint x: 148, startPoint y: 91, endPoint x: 204, endPoint y: 43, distance: 73.9
click at [148, 91] on p "Sales Lines" at bounding box center [151, 86] width 32 height 10
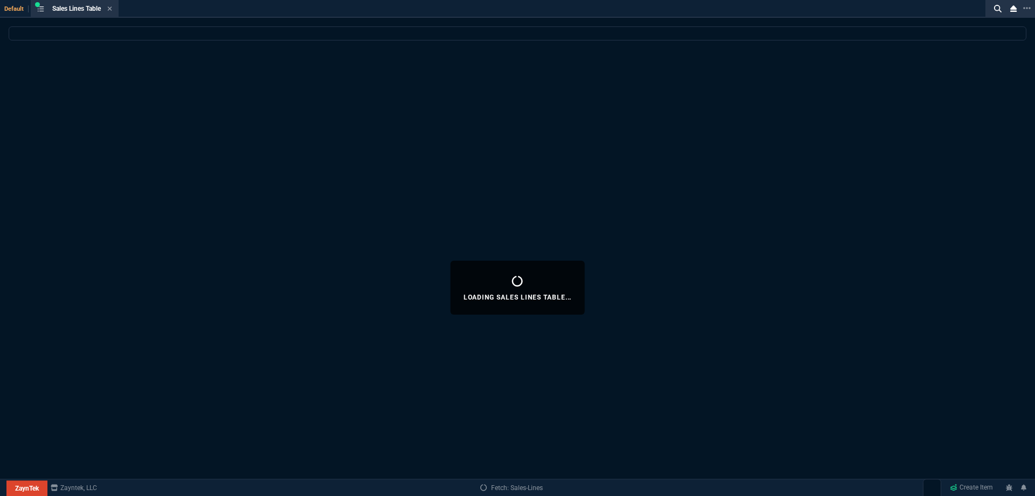
select select
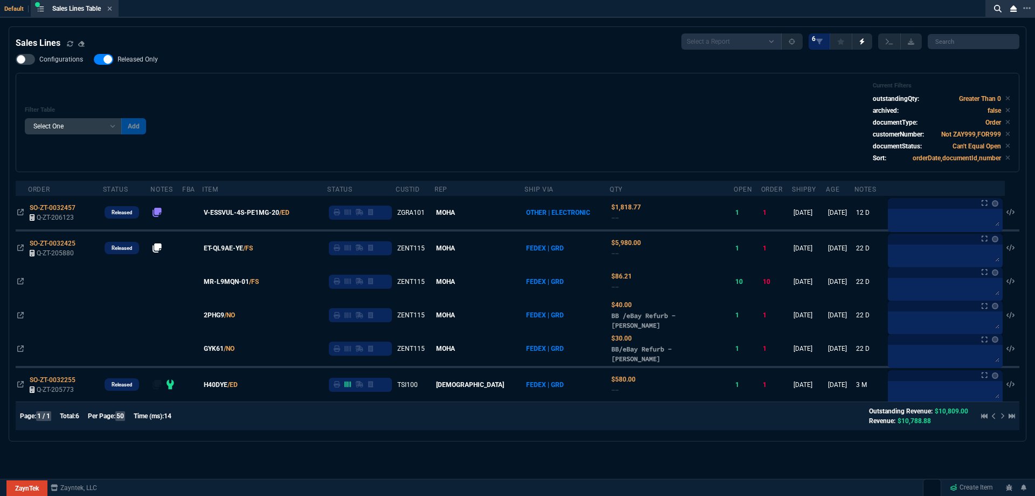
click at [135, 60] on span "Released Only" at bounding box center [138, 59] width 40 height 9
click at [94, 60] on input "Released Only" at bounding box center [93, 59] width 1 height 1
checkbox input "false"
click at [564, 102] on div "Filter Table Select One Add Filter () Age () ATS () Cond (itemVariantCode) Cust…" at bounding box center [518, 122] width 986 height 81
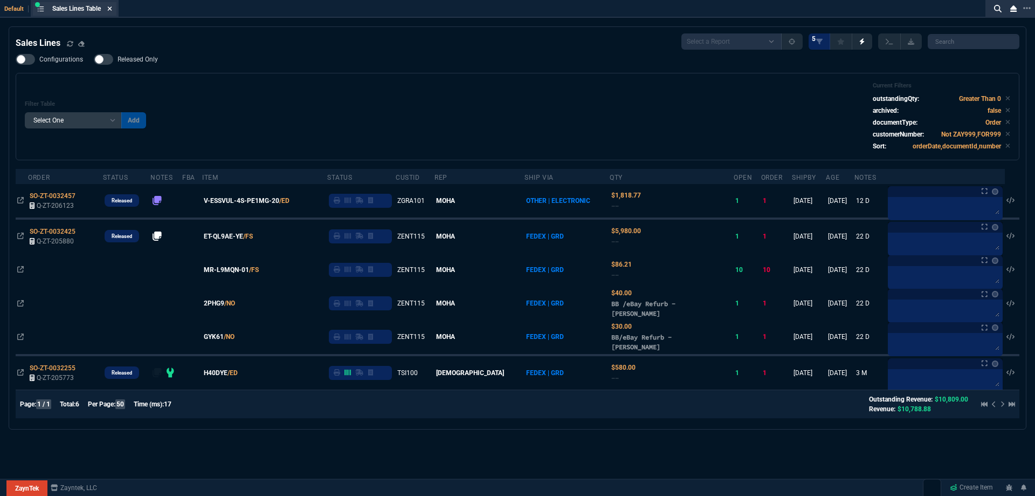
click at [112, 9] on icon at bounding box center [109, 8] width 5 height 6
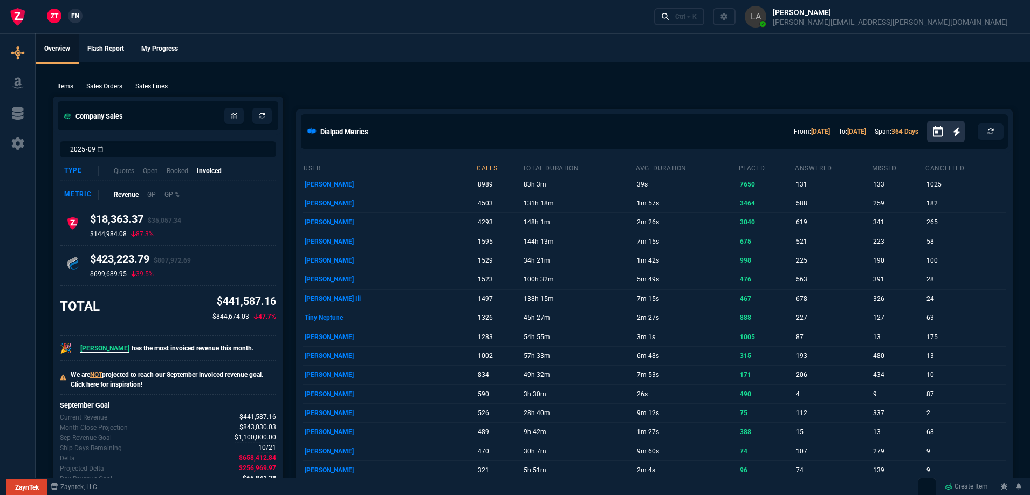
click at [74, 18] on span "FN" at bounding box center [75, 16] width 8 height 10
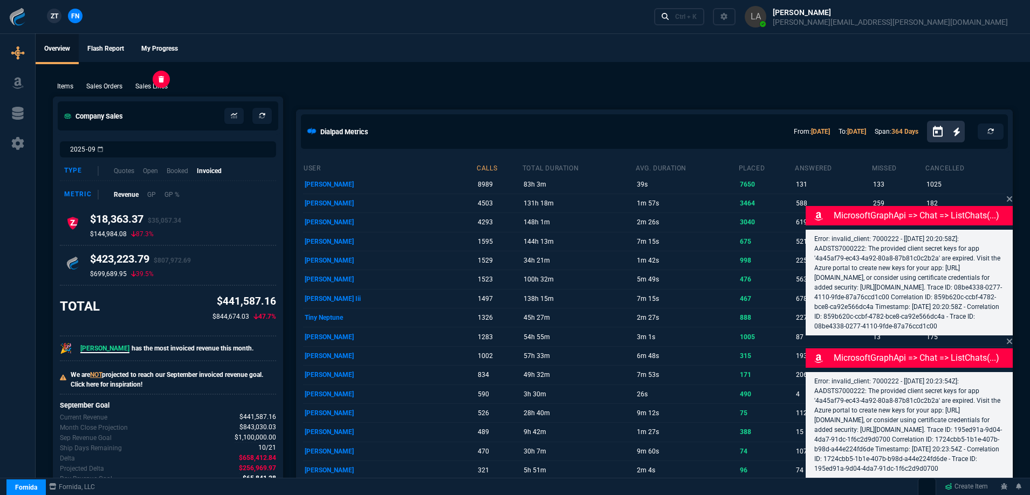
click at [150, 88] on p "Sales Lines" at bounding box center [151, 86] width 32 height 10
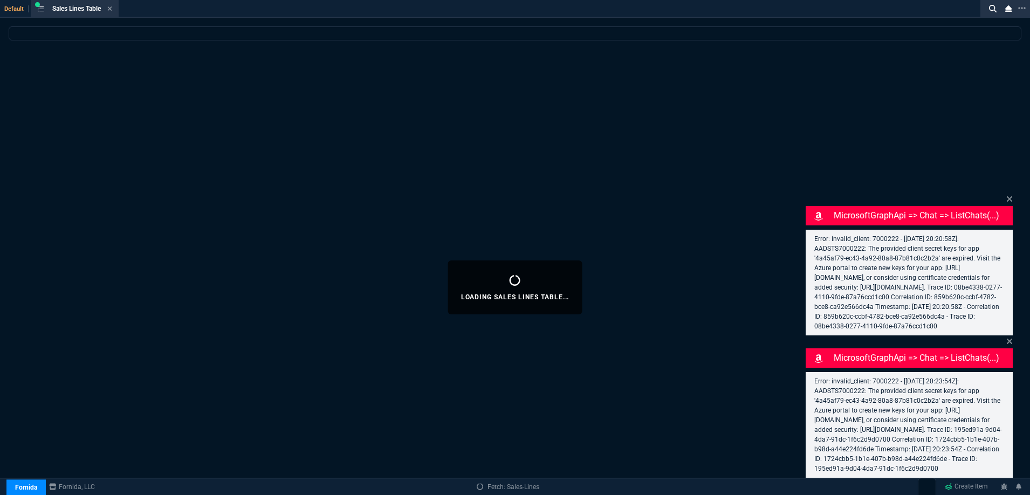
select select
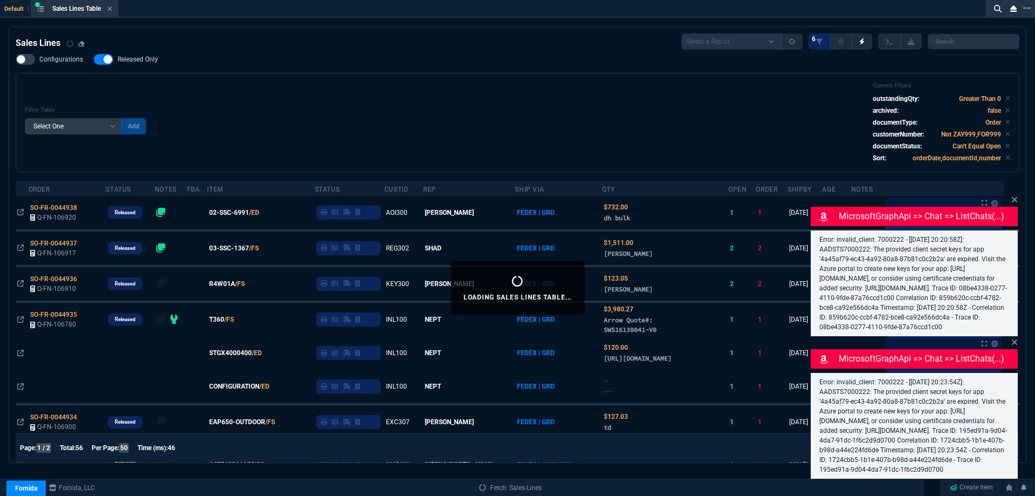
click at [131, 55] on label "Released Only" at bounding box center [131, 59] width 75 height 11
click at [94, 59] on input "Released Only" at bounding box center [93, 59] width 1 height 1
checkbox input "false"
click at [358, 77] on div "Filter Table Select One Add Filter () Age () ATS () Cond (itemVariantCode) Cust…" at bounding box center [518, 122] width 1004 height 99
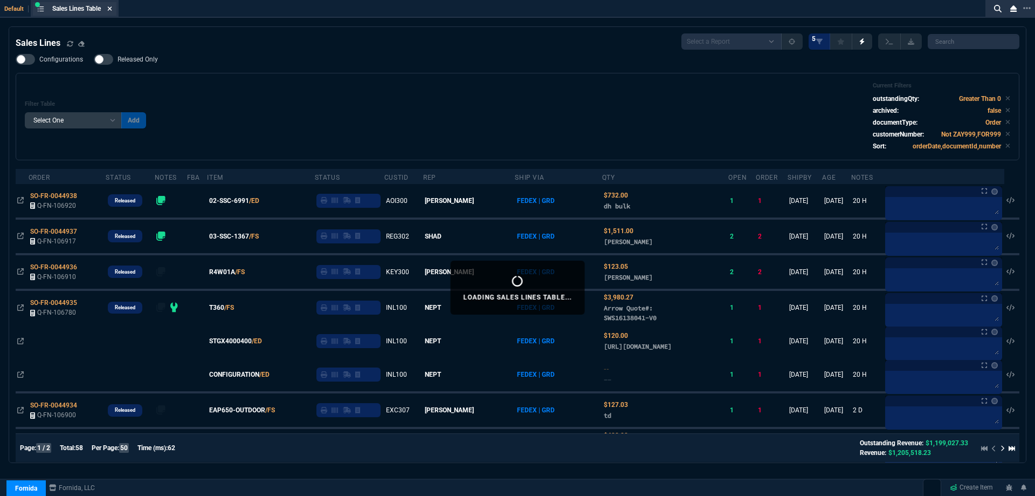
click at [112, 10] on icon at bounding box center [110, 8] width 4 height 4
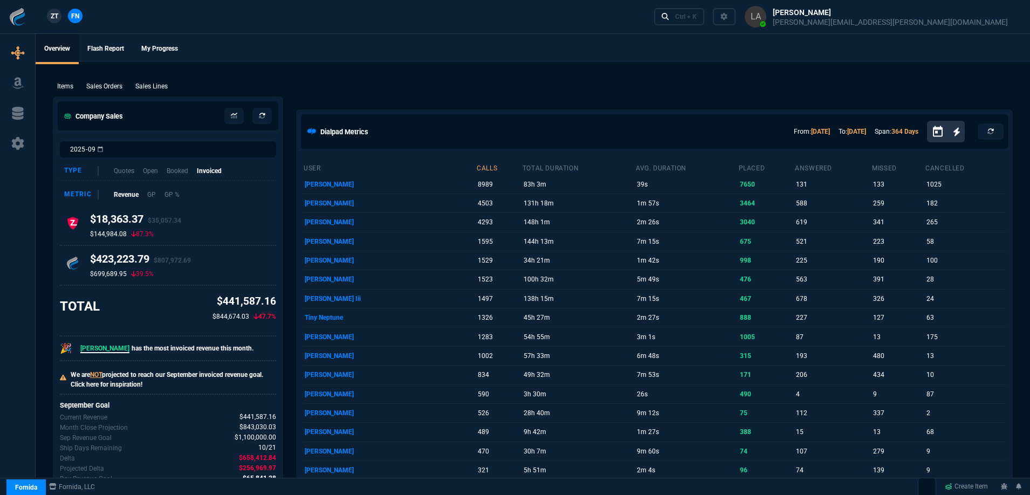
click at [52, 20] on span "ZT" at bounding box center [55, 16] width 8 height 10
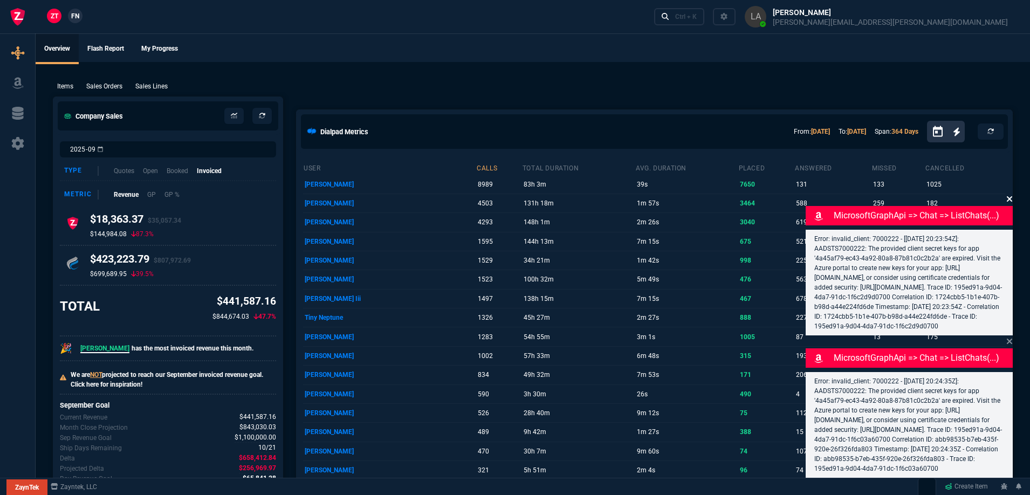
click at [1006, 195] on icon at bounding box center [1009, 199] width 6 height 9
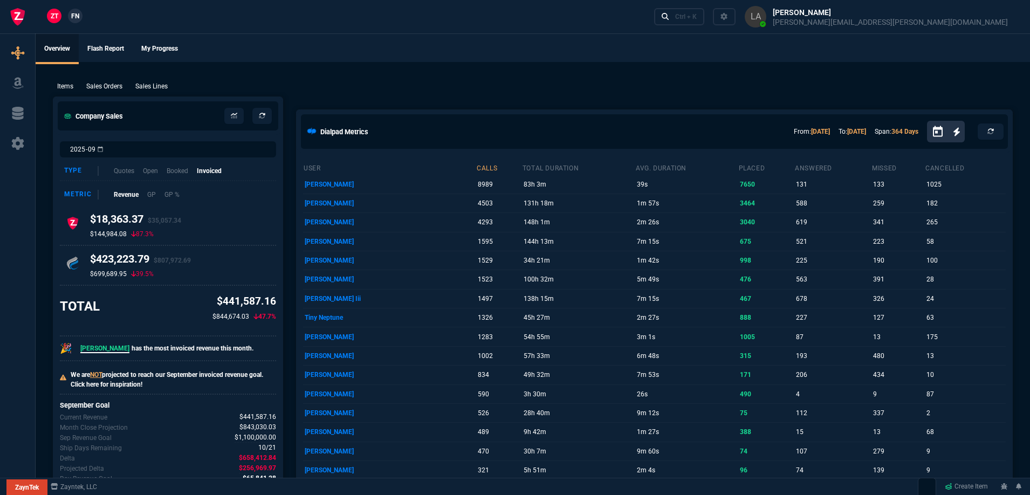
click at [81, 16] on link "FN" at bounding box center [75, 16] width 15 height 15
